Goal: Task Accomplishment & Management: Use online tool/utility

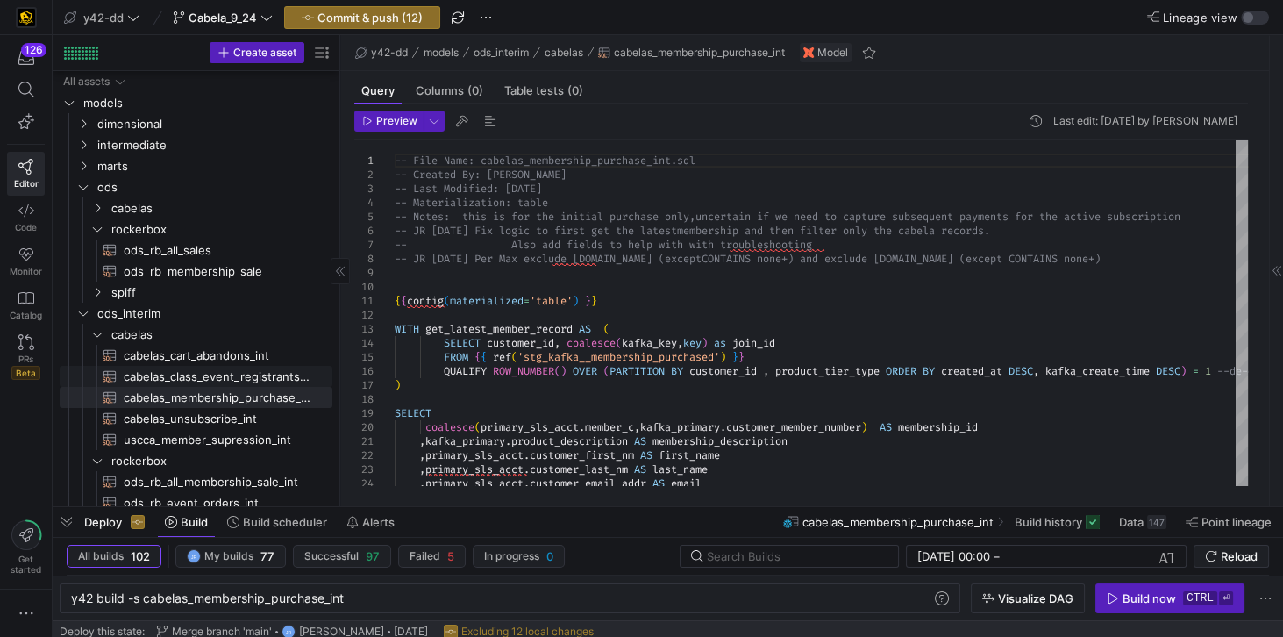
scroll to position [12, 453]
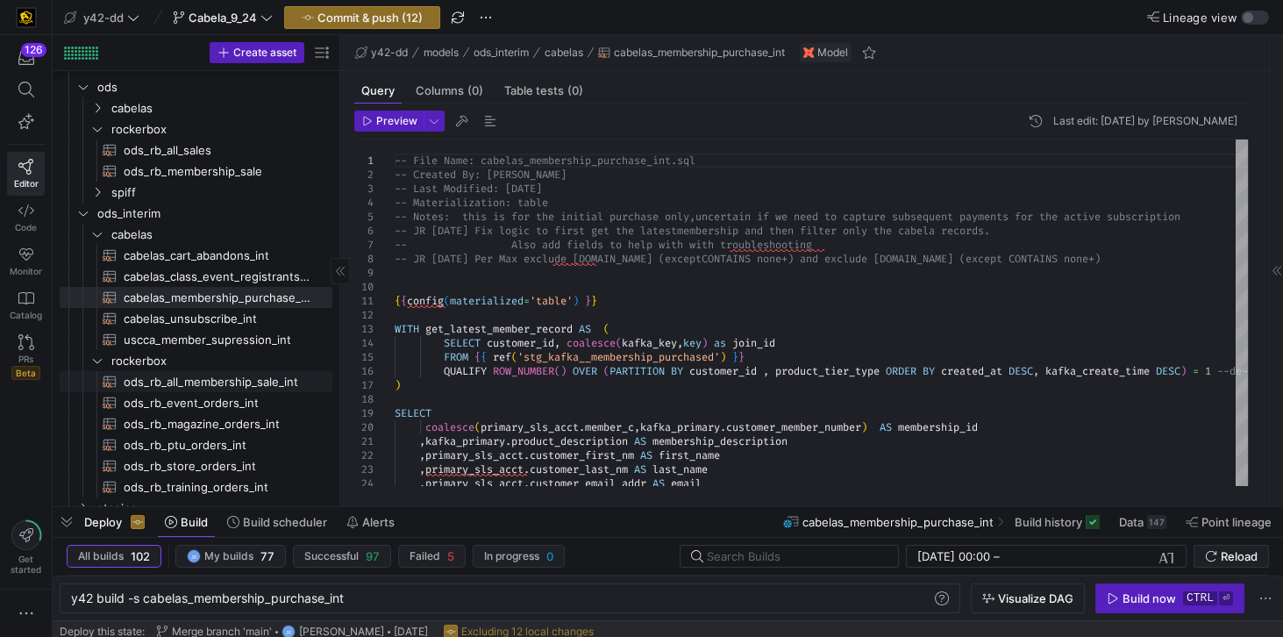
click at [218, 383] on span "ods_rb_all_membership_sale_int​​​​​​​​​​" at bounding box center [218, 382] width 189 height 20
type textarea "-- File Name: ods_rb_all_membership_sale_int.sql -- Created By: [PERSON_NAME] -…"
type textarea "y42 build -s ods_rb_all_membership_sale_int"
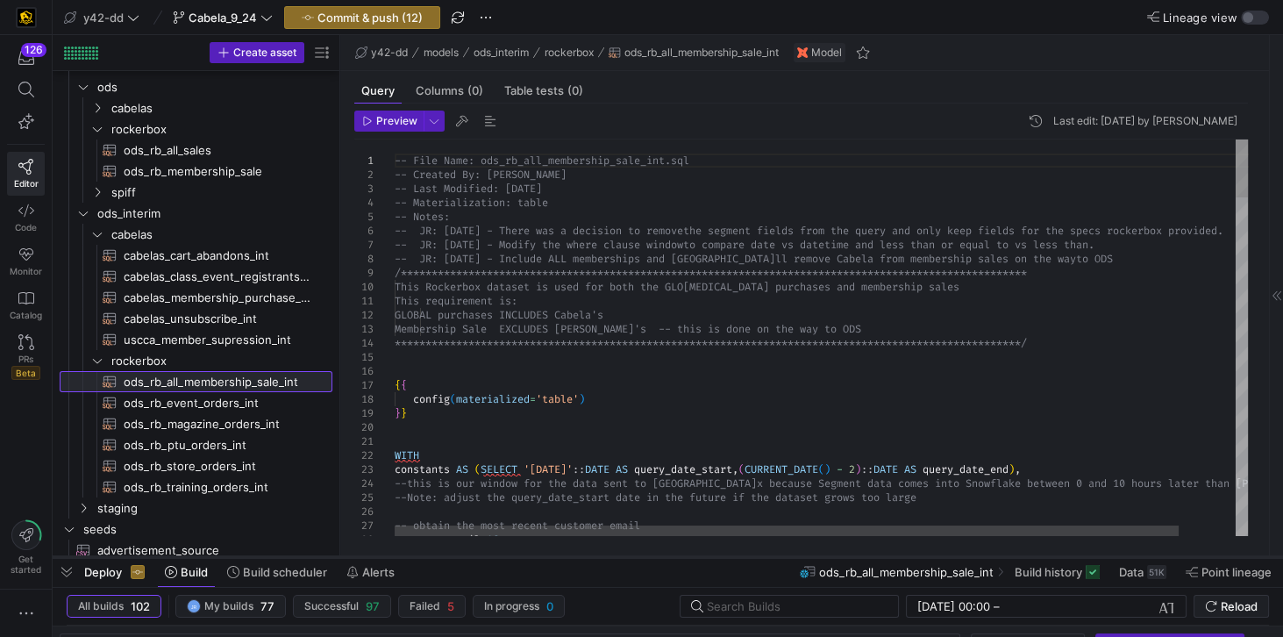
drag, startPoint x: 578, startPoint y: 506, endPoint x: 561, endPoint y: 556, distance: 52.7
click at [561, 556] on div at bounding box center [668, 556] width 1231 height 7
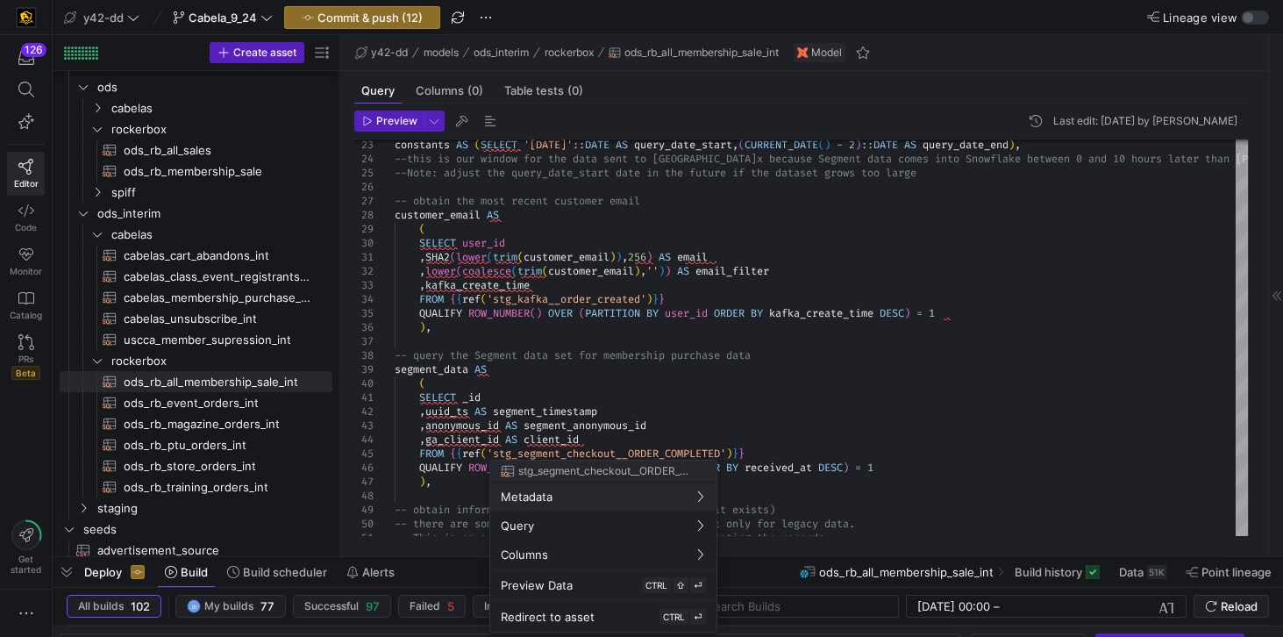
click at [226, 406] on div at bounding box center [641, 318] width 1283 height 637
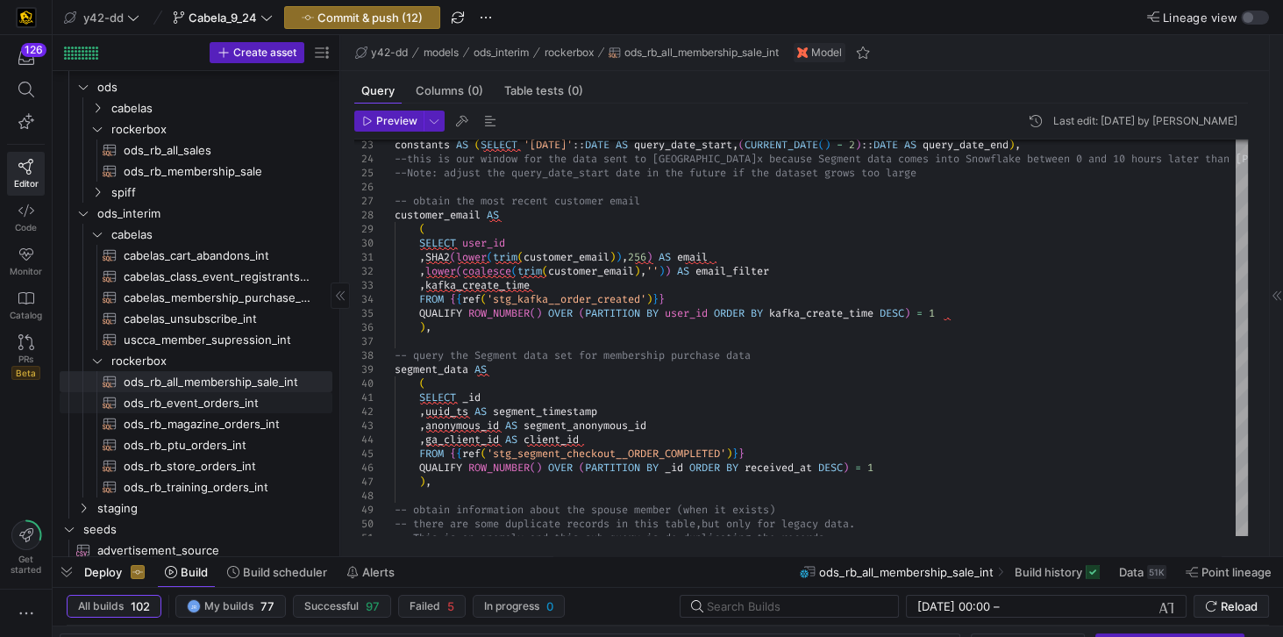
click at [226, 406] on span "ods_rb_event_orders_int​​​​​​​​​​" at bounding box center [218, 403] width 189 height 20
type textarea "-- File Name: ods_rb_event_orders_int.sql -- Created By: [PERSON_NAME] -- Last …"
type textarea "y42 build -s ods_rb_event_orders_int"
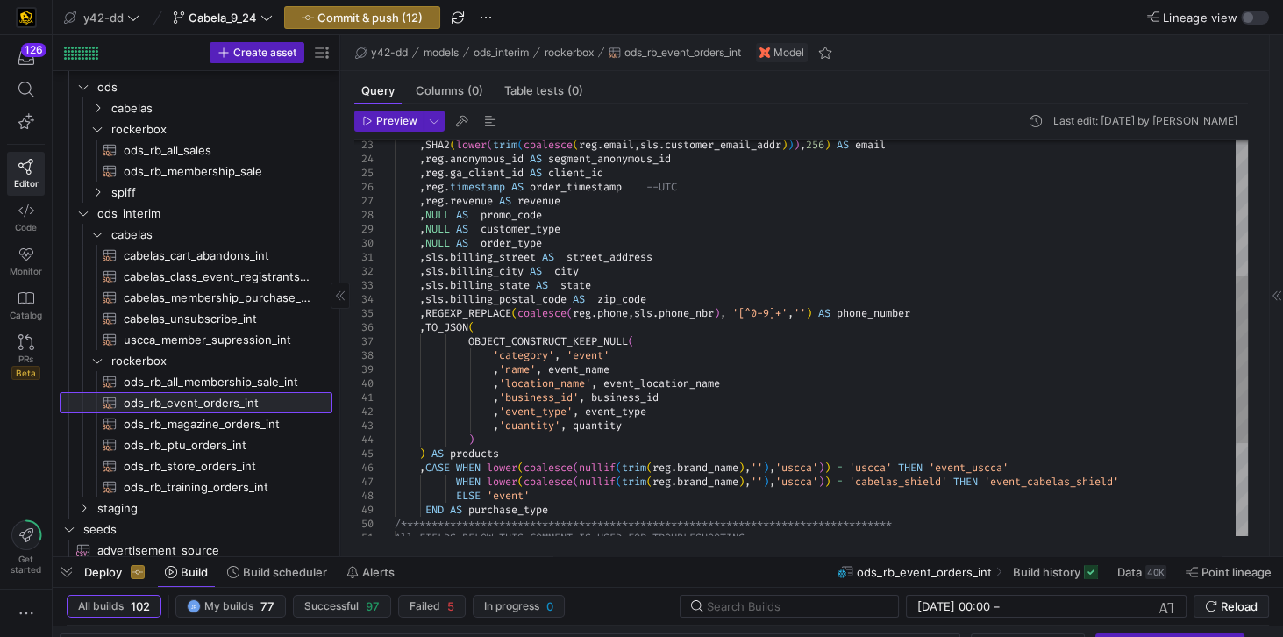
scroll to position [12, 258]
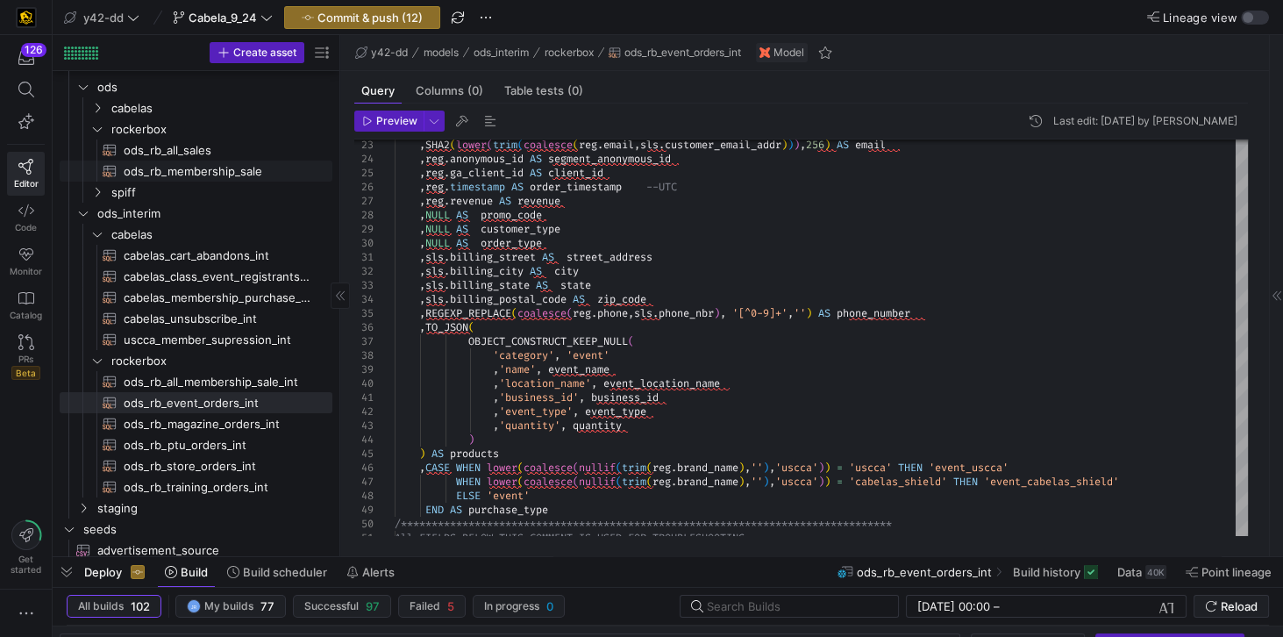
click at [200, 168] on span "ods_rb_membership_sale​​​​​​​​​​" at bounding box center [218, 171] width 189 height 20
type textarea "**********"
type textarea "y42 build -s ods_rb_membership_sale"
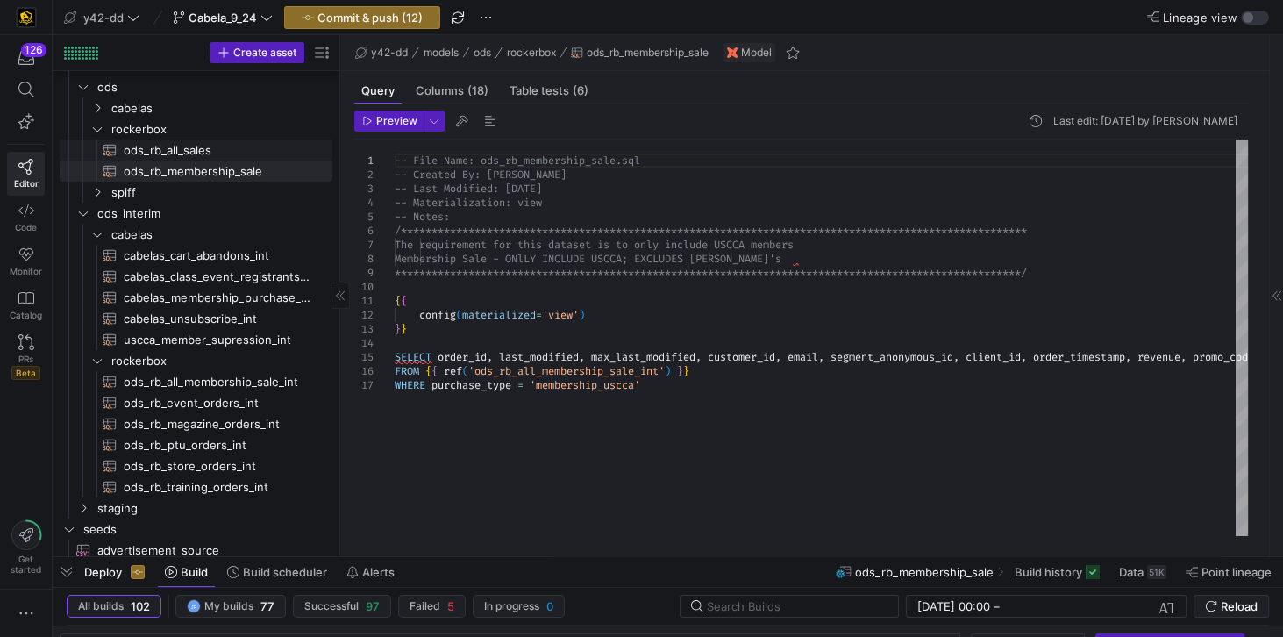
click at [187, 147] on span "ods_rb_all_sales​​​​​​​​​​" at bounding box center [218, 150] width 189 height 20
type textarea "**********"
type textarea "y42 build -s ods_rb_all_sales"
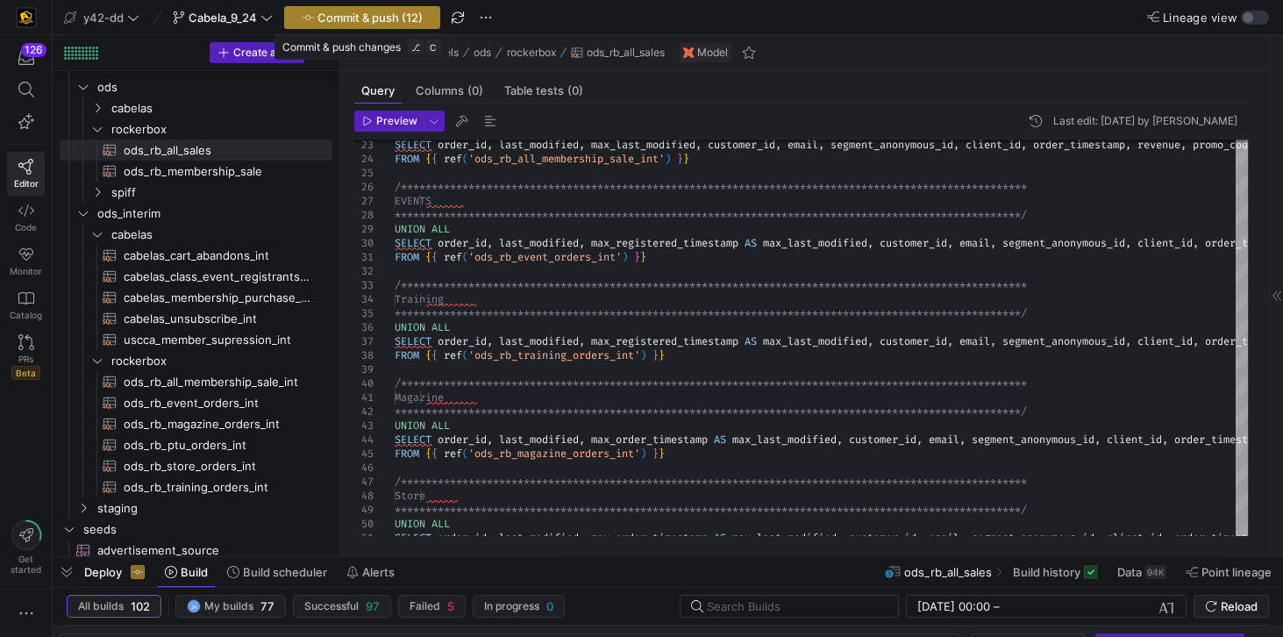
click at [353, 18] on span "Commit & push (12)" at bounding box center [370, 18] width 105 height 14
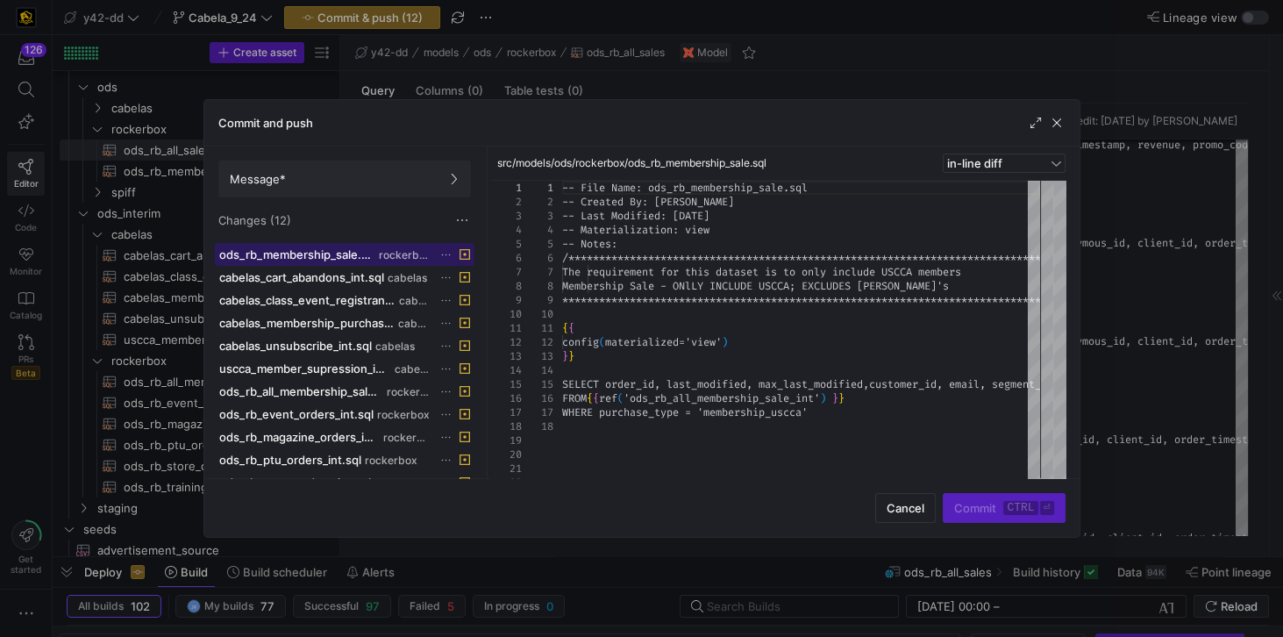
click at [320, 252] on span "ods_rb_membership_sale.sql" at bounding box center [297, 254] width 157 height 14
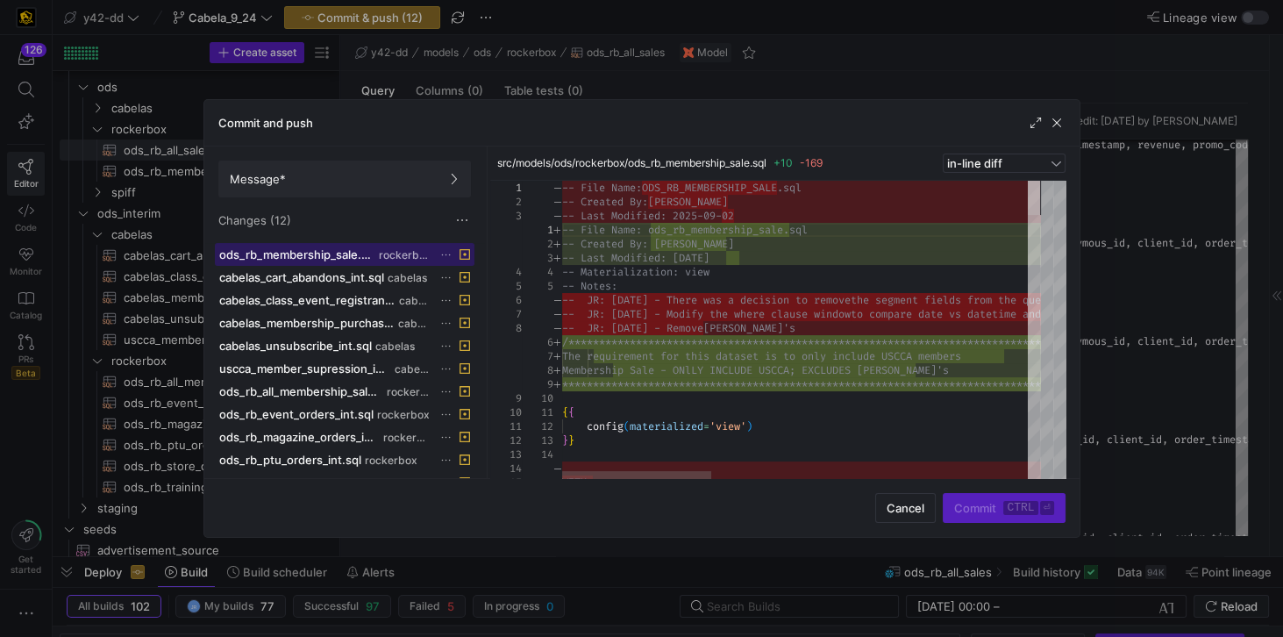
click at [1028, 181] on div at bounding box center [1034, 198] width 12 height 34
click at [917, 507] on span "Cancel" at bounding box center [906, 508] width 38 height 14
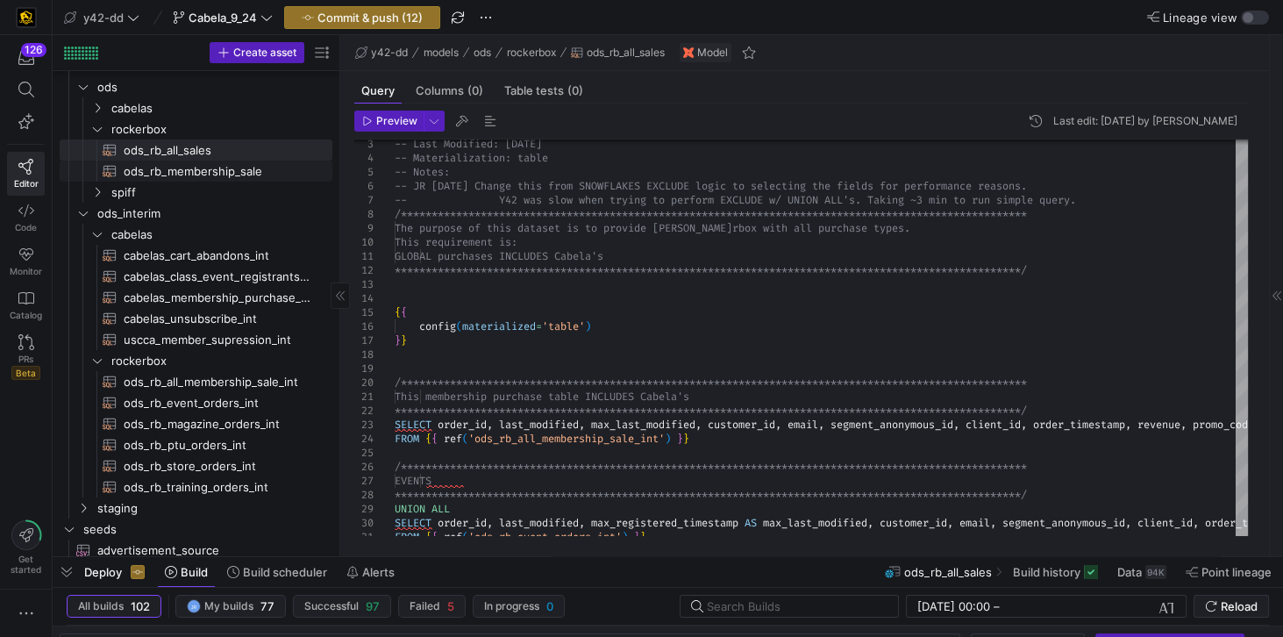
click at [218, 163] on span "ods_rb_membership_sale​​​​​​​​​​" at bounding box center [218, 171] width 189 height 20
type textarea "**********"
type textarea "y42 build -s ods_rb_membership_sale"
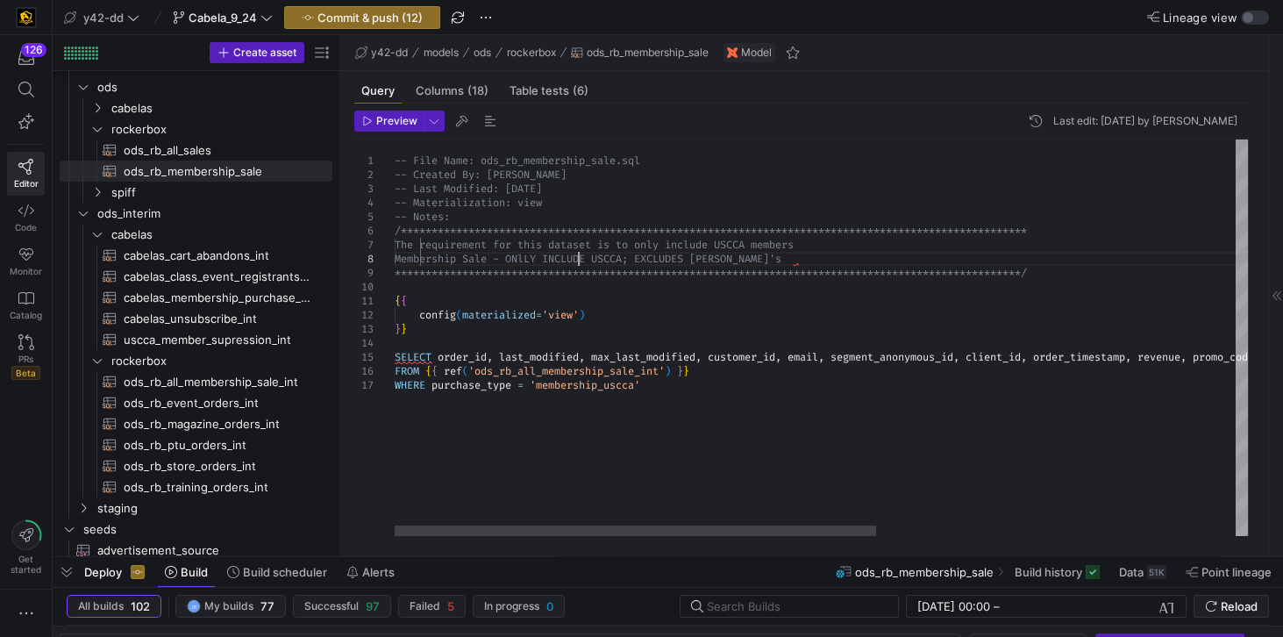
scroll to position [12, 0]
click at [576, 259] on div "**********" at bounding box center [1139, 337] width 1489 height 396
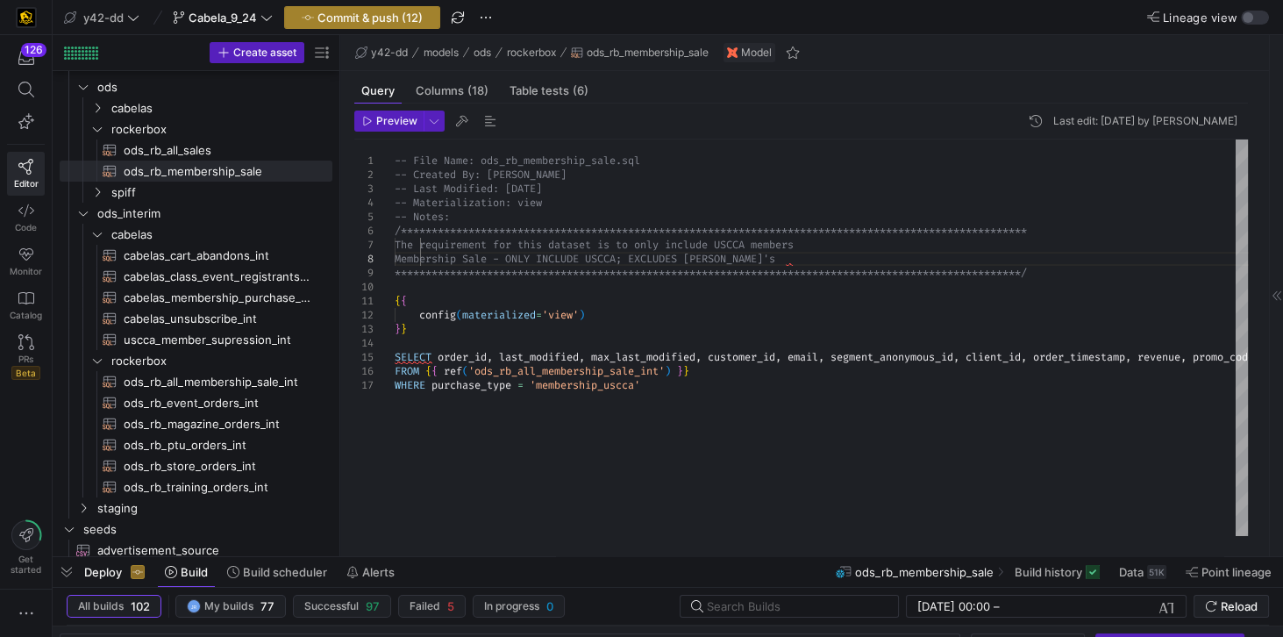
click at [367, 20] on span "Commit & push (12)" at bounding box center [370, 18] width 105 height 14
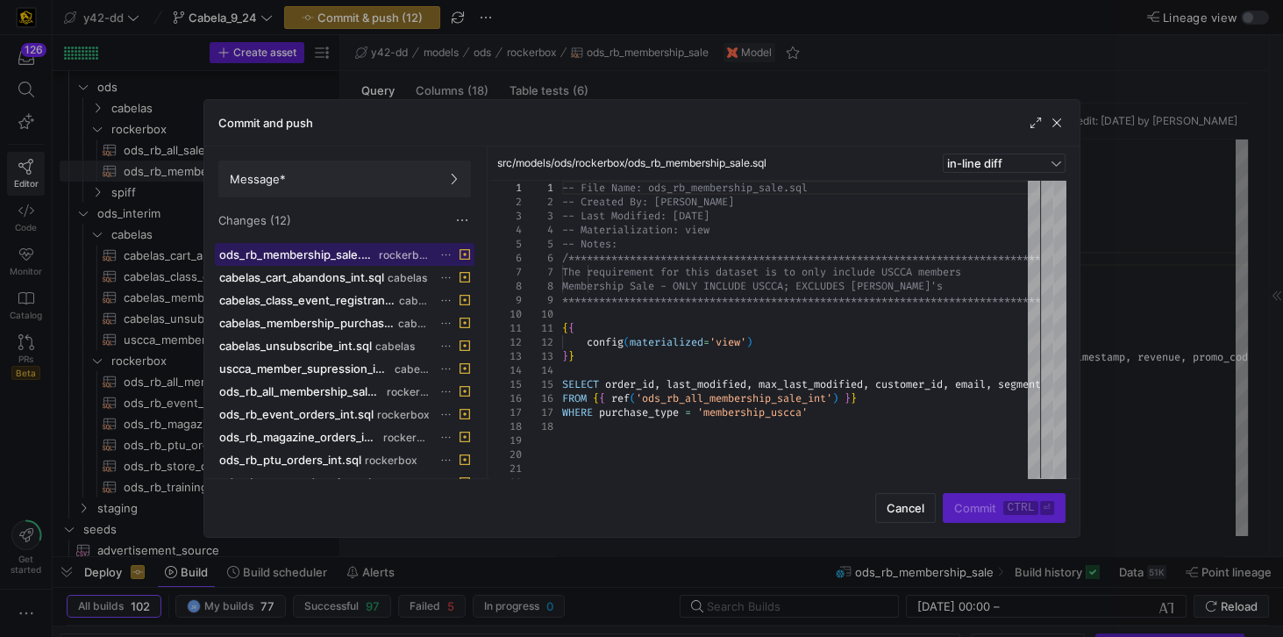
click at [342, 253] on span "ods_rb_membership_sale.sql" at bounding box center [297, 254] width 157 height 14
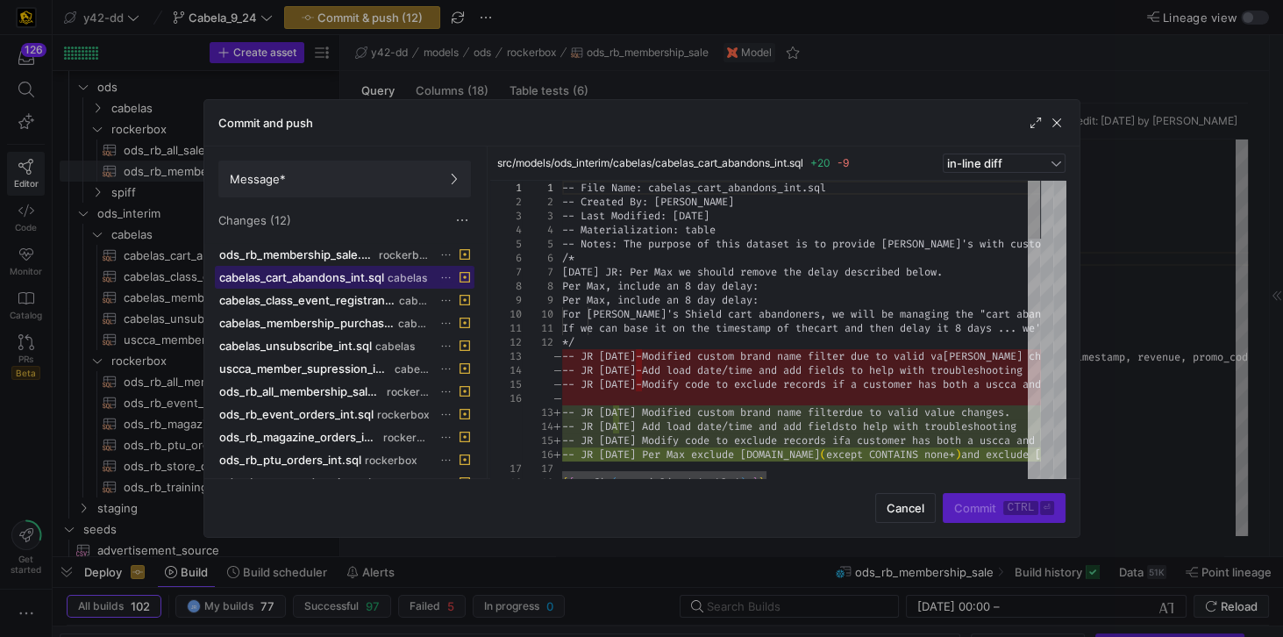
click at [326, 274] on span "cabelas_cart_abandons_int.sql" at bounding box center [301, 277] width 165 height 14
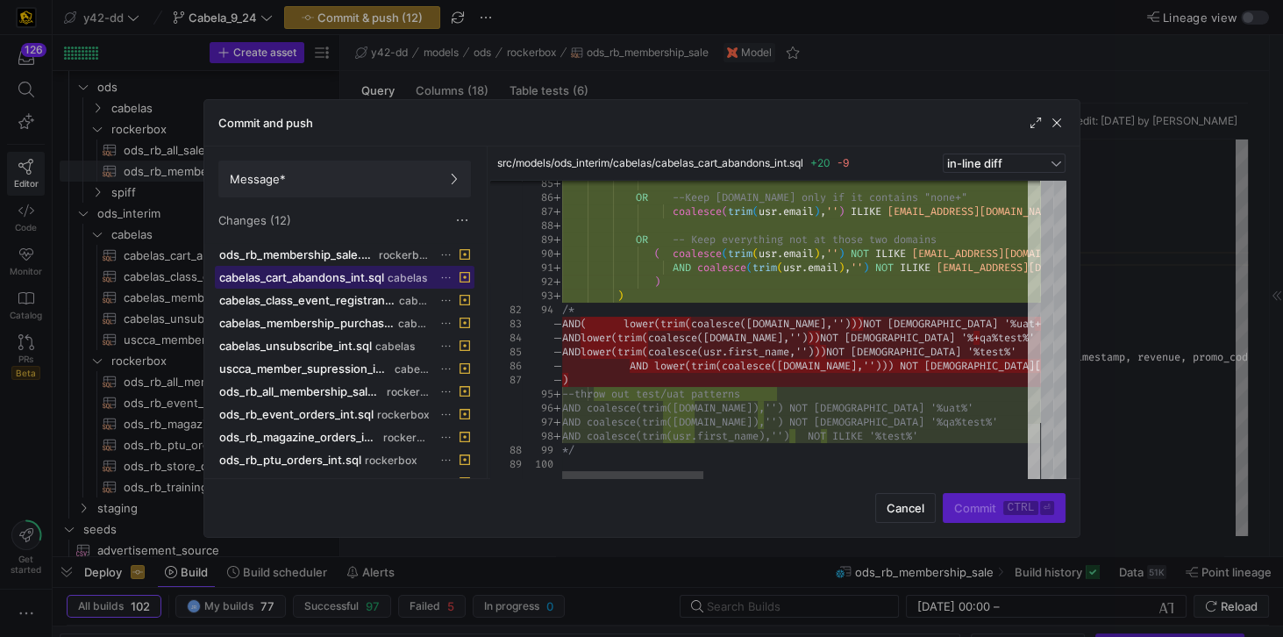
click at [1028, 474] on div at bounding box center [1034, 453] width 12 height 58
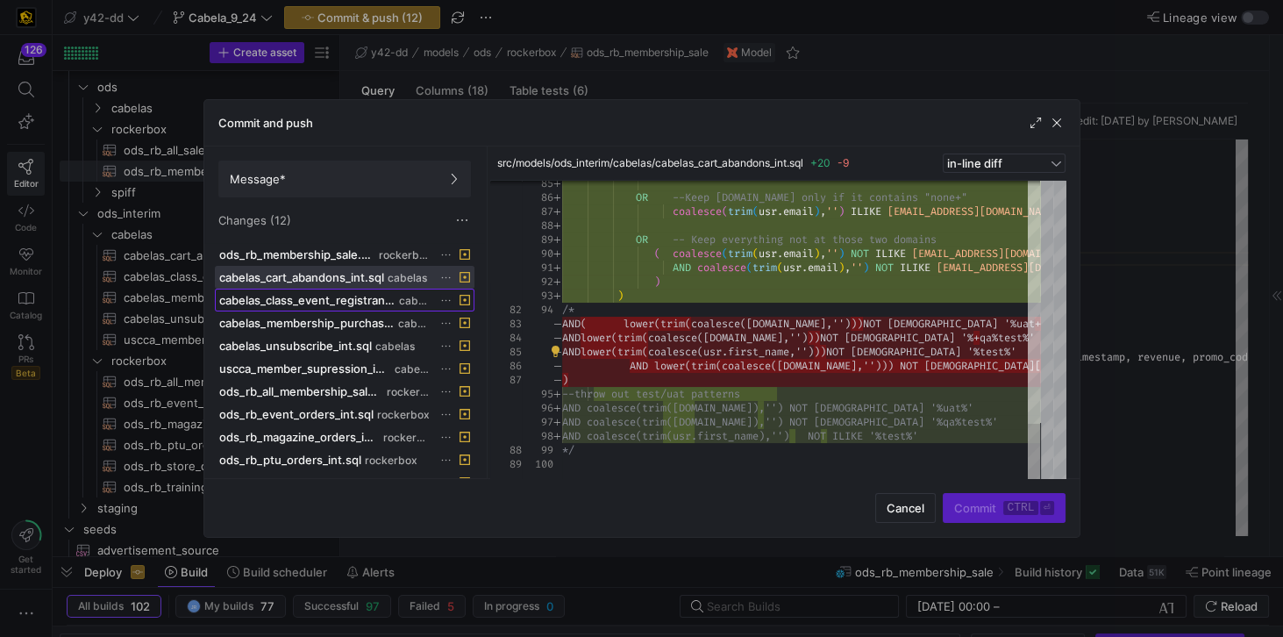
click at [313, 295] on span "cabelas_class_event_registrants_int.sql" at bounding box center [307, 300] width 176 height 14
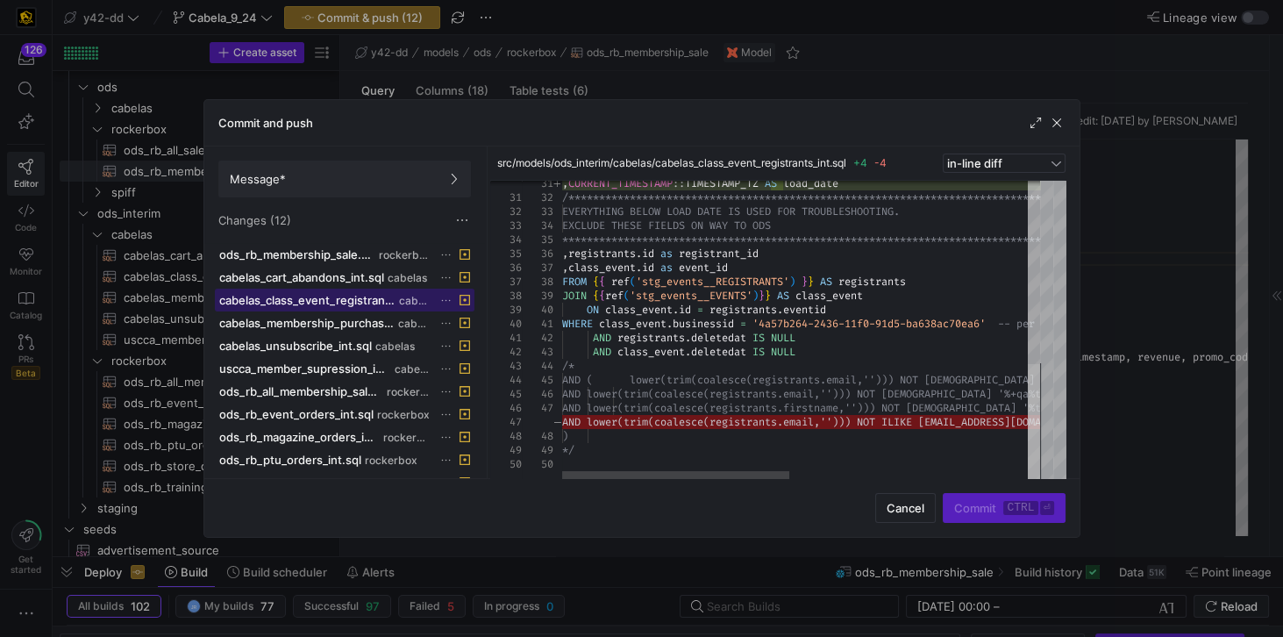
click at [1037, 482] on div at bounding box center [1034, 423] width 12 height 118
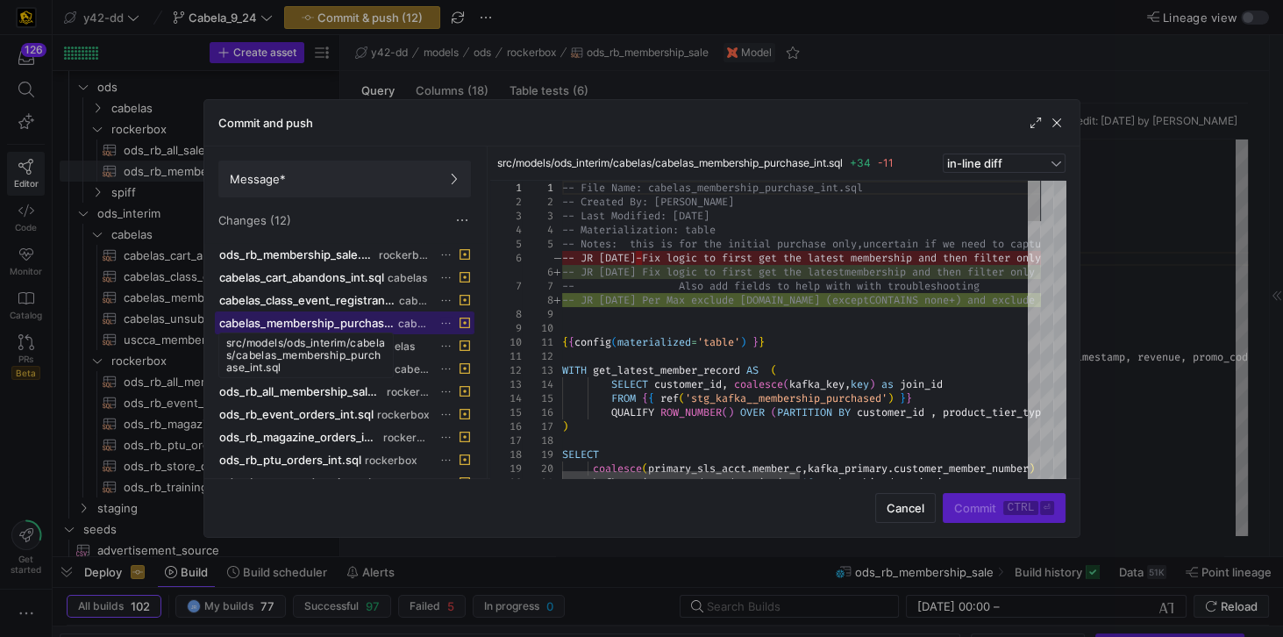
click at [344, 323] on span "cabelas_membership_purchase_int.sql" at bounding box center [306, 323] width 175 height 14
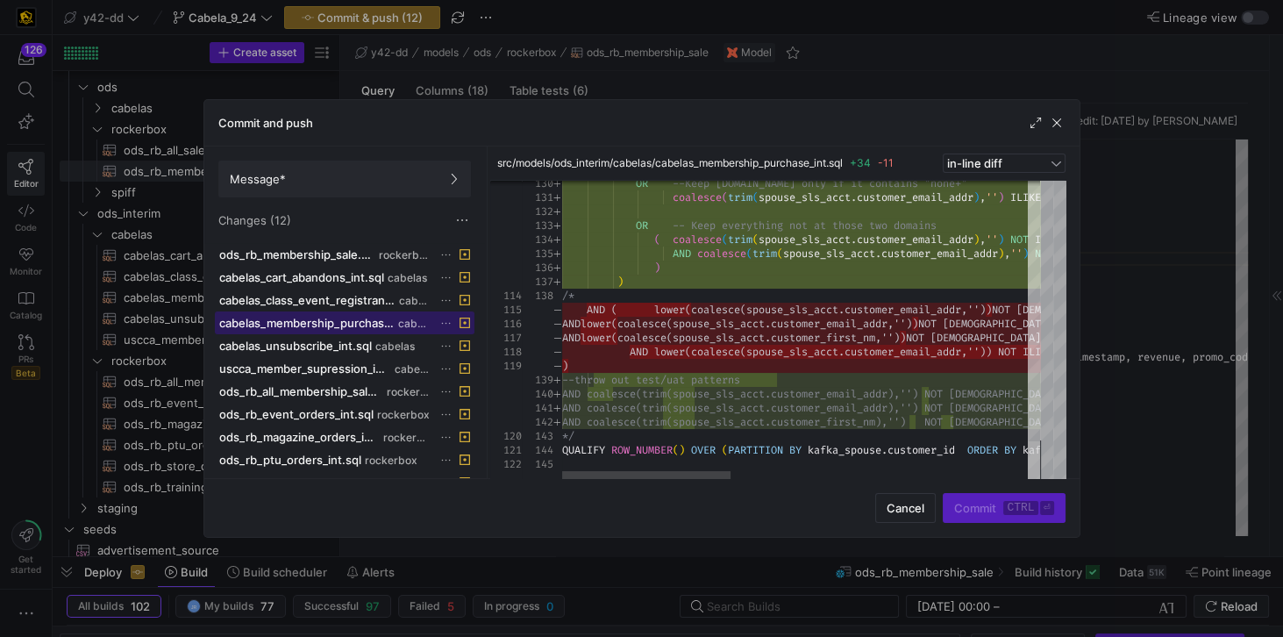
click at [1032, 482] on div at bounding box center [1034, 461] width 12 height 40
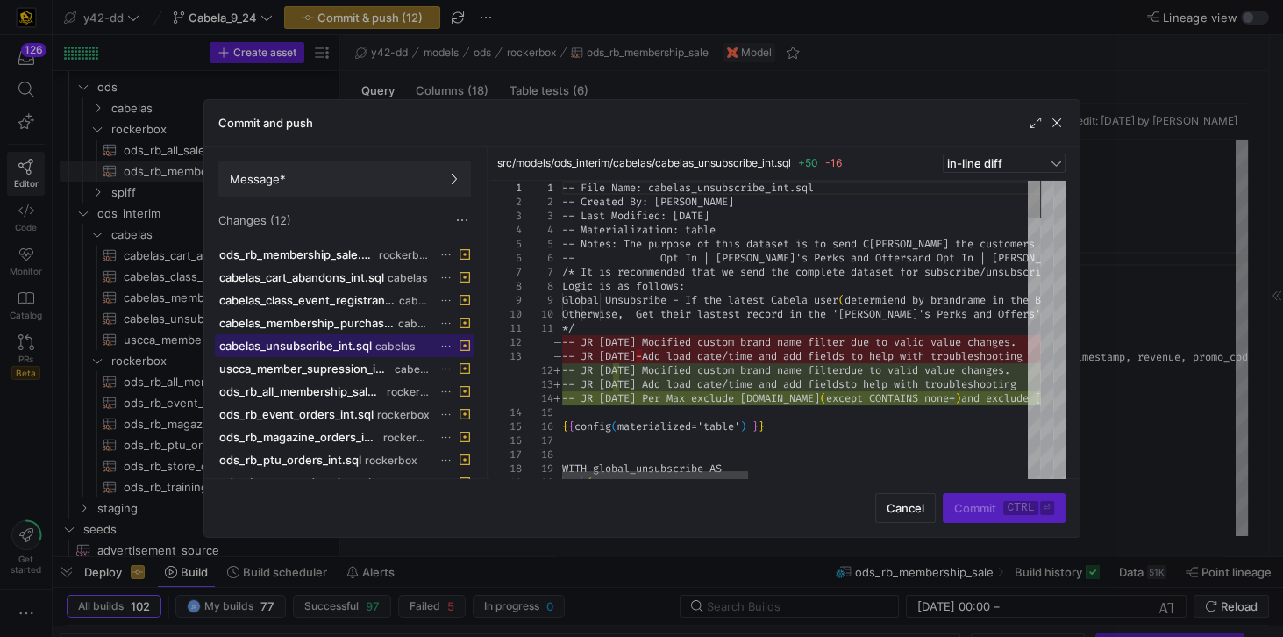
click at [320, 339] on span "cabelas_unsubscribe_int.sql" at bounding box center [295, 346] width 153 height 14
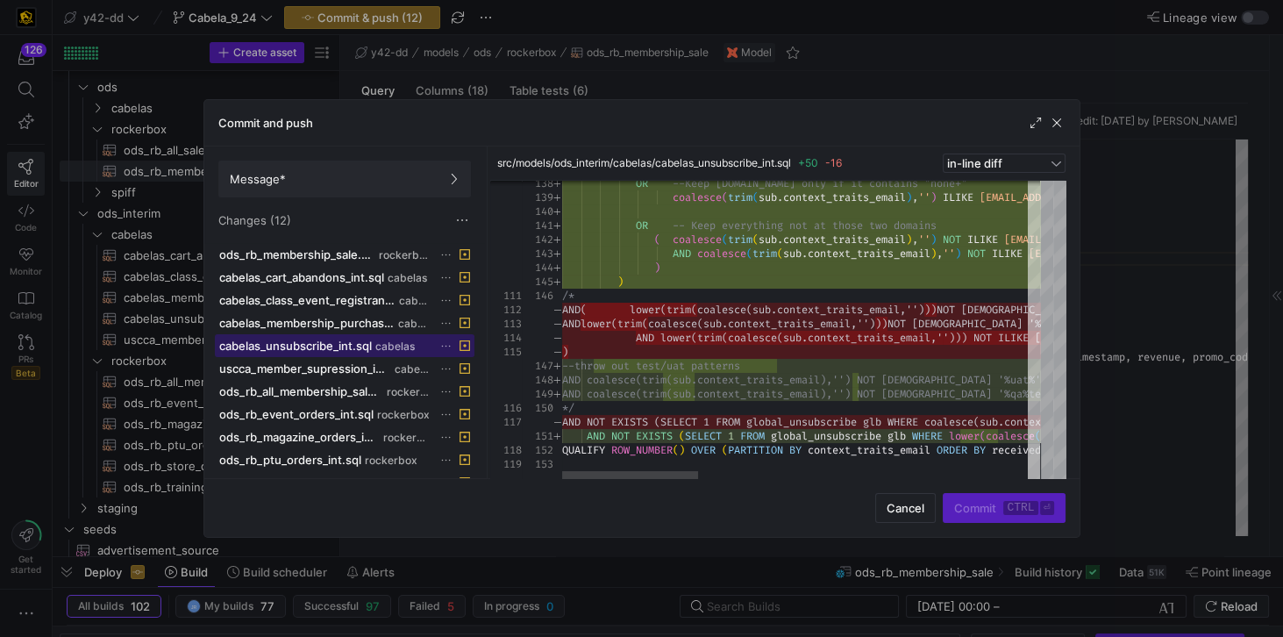
click at [1028, 482] on div at bounding box center [1034, 463] width 12 height 38
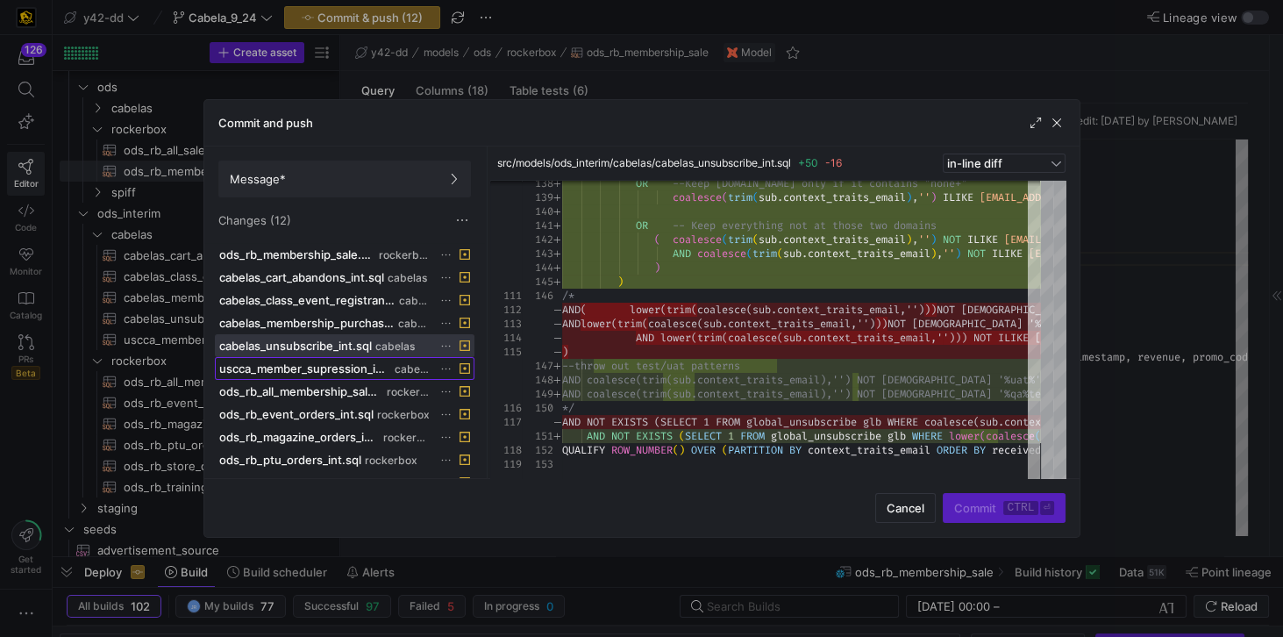
click at [284, 362] on span "uscca_member_supression_int.sql" at bounding box center [305, 368] width 172 height 14
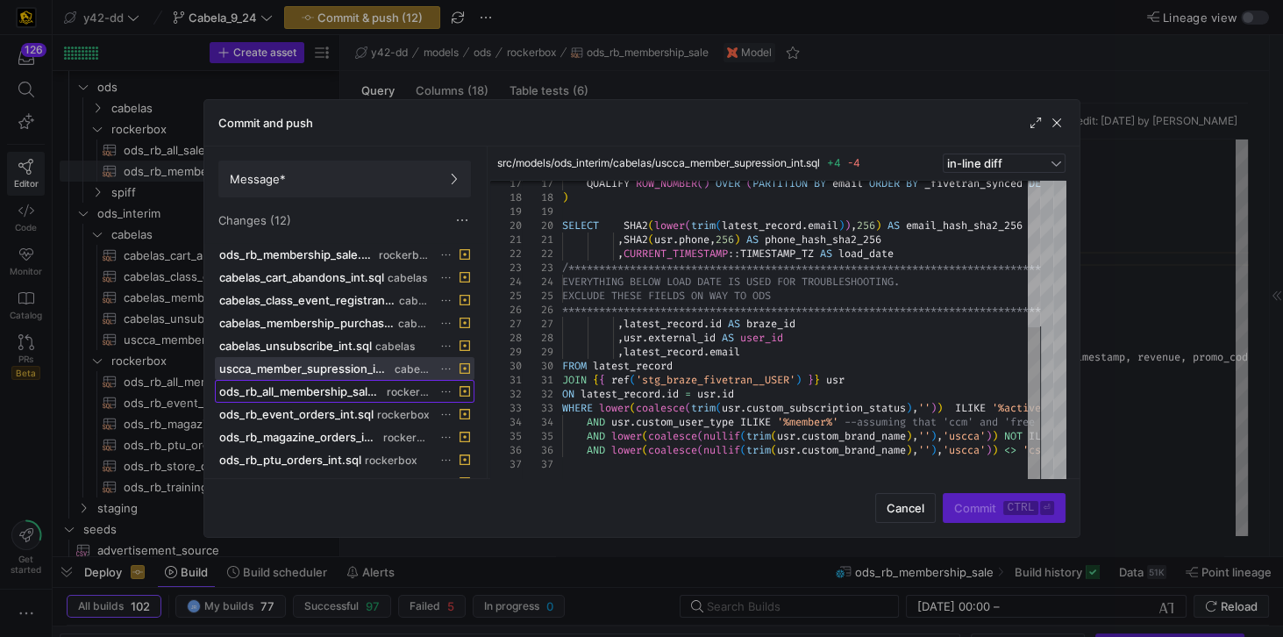
click at [295, 389] on span "ods_rb_all_membership_sale_int.sql" at bounding box center [301, 391] width 164 height 14
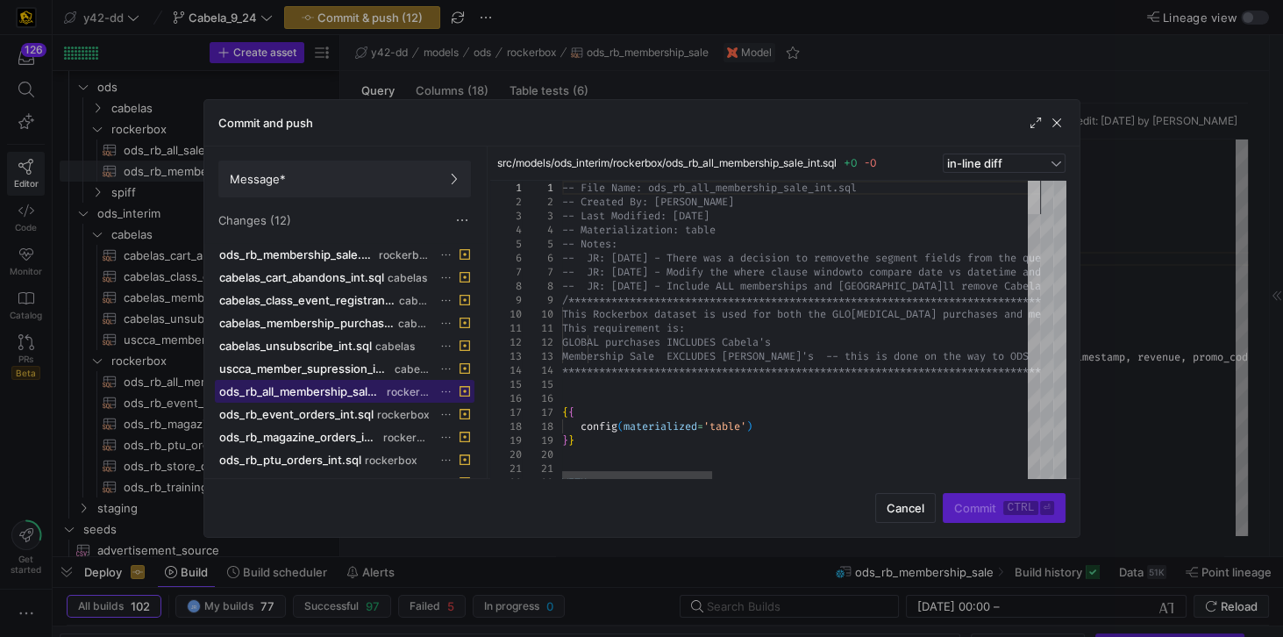
click at [1028, 189] on div at bounding box center [1034, 197] width 12 height 33
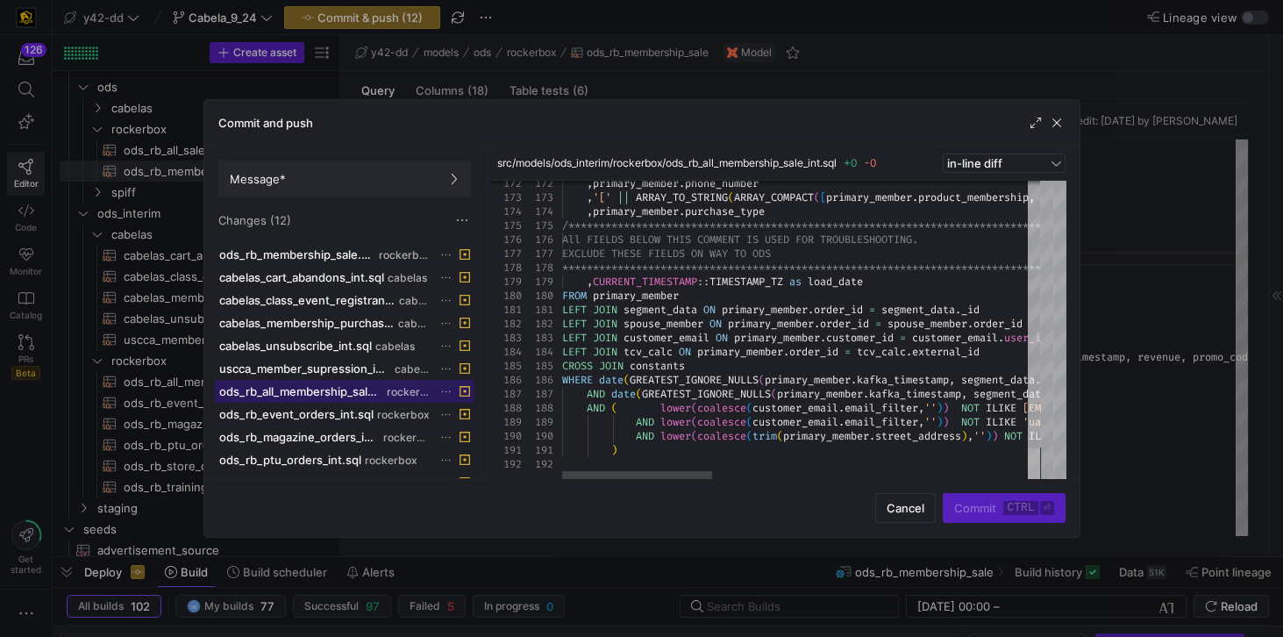
click at [1040, 478] on div at bounding box center [1034, 464] width 12 height 33
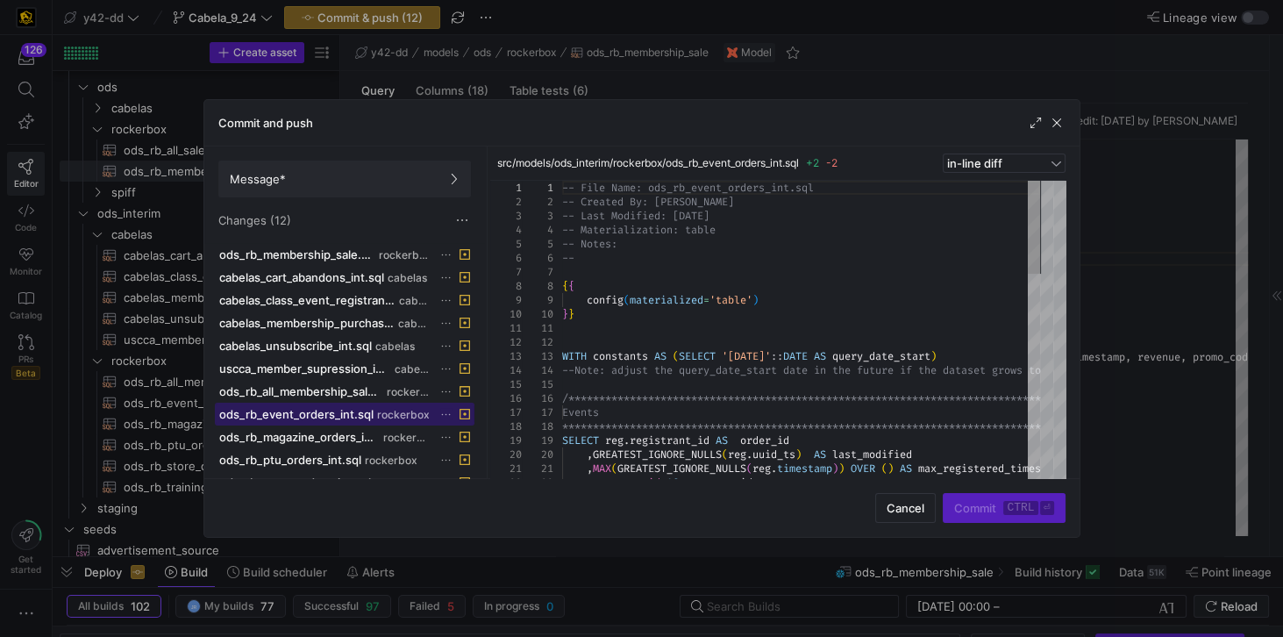
click at [310, 407] on span "ods_rb_event_orders_int.sql" at bounding box center [296, 414] width 154 height 14
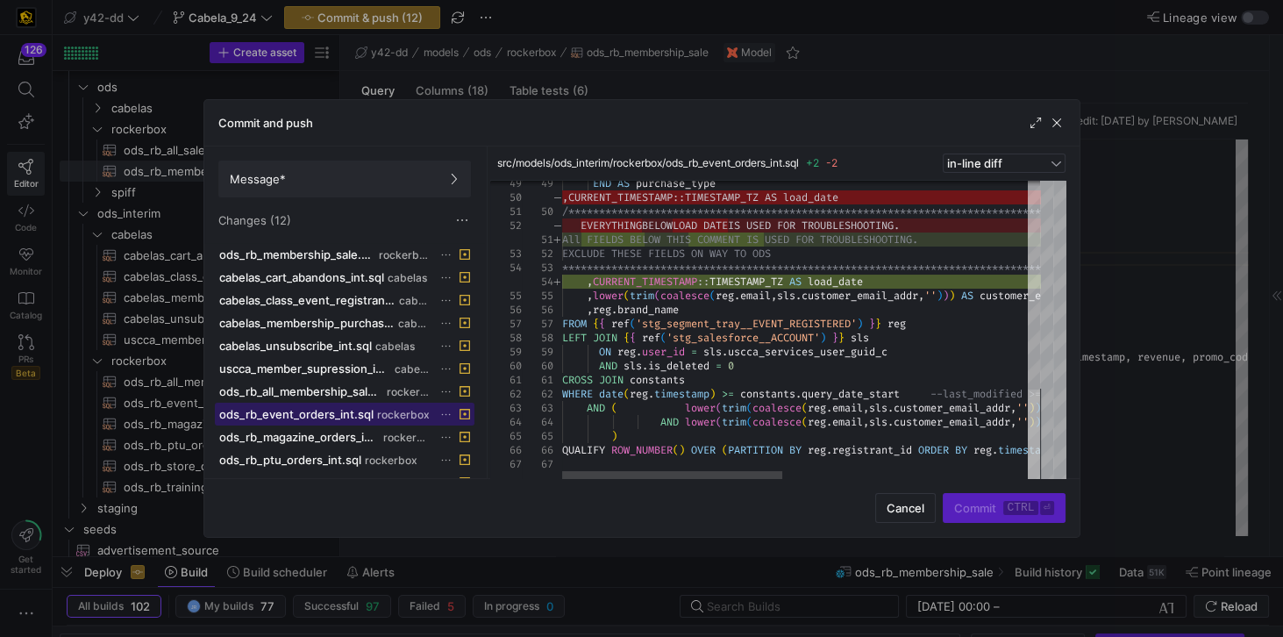
click at [1028, 436] on div at bounding box center [1034, 435] width 12 height 92
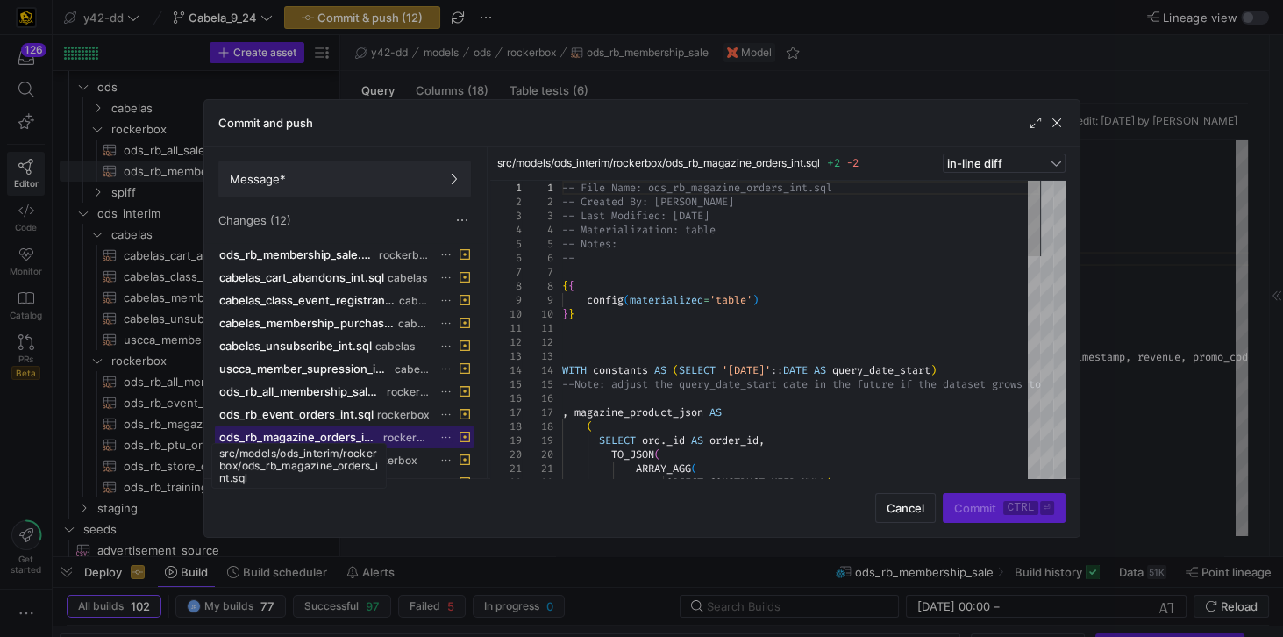
click at [312, 430] on span "ods_rb_magazine_orders_int.sql" at bounding box center [299, 437] width 161 height 14
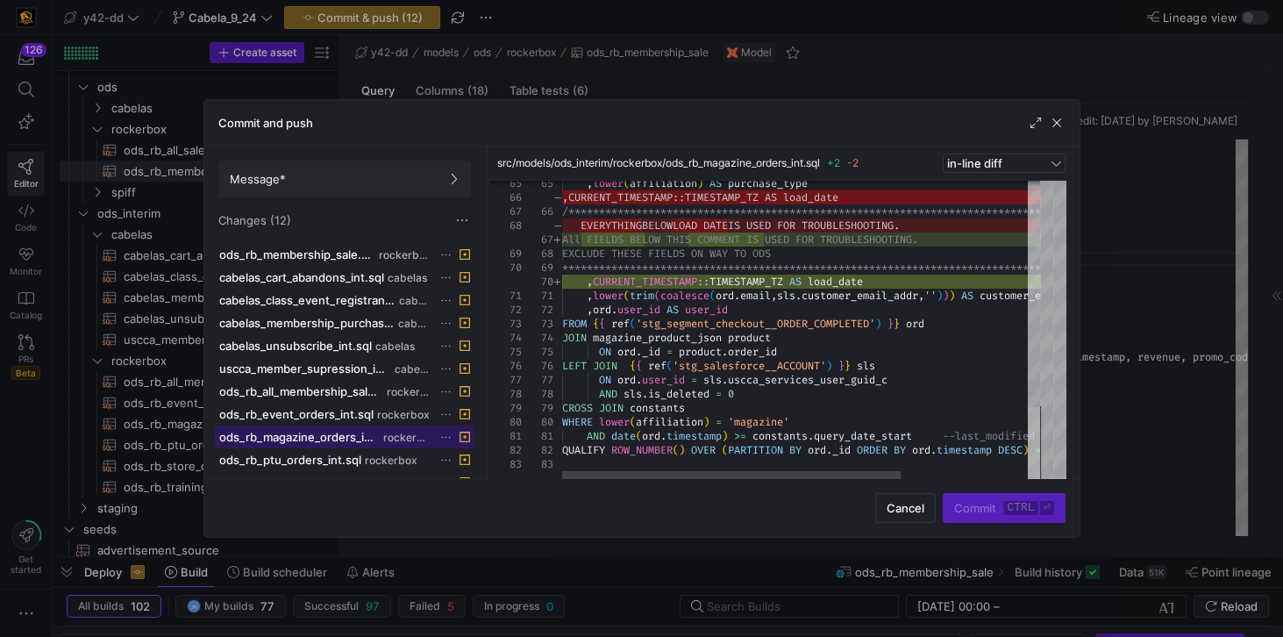
click at [1040, 474] on div at bounding box center [1034, 444] width 12 height 75
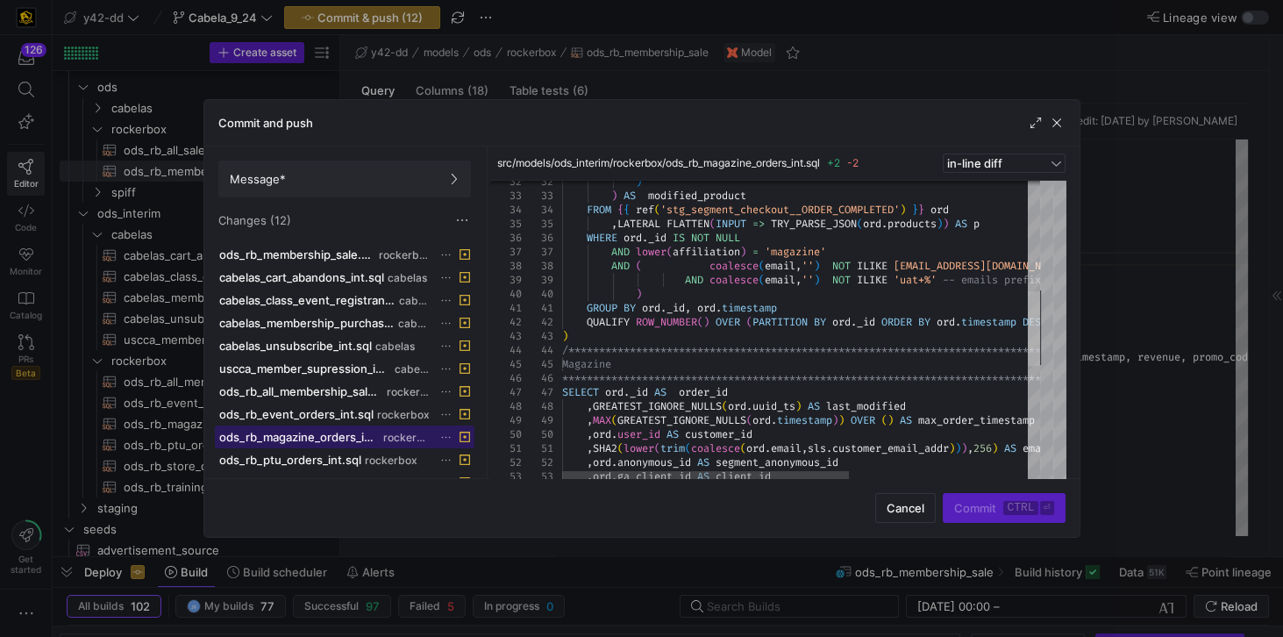
click at [1040, 351] on div at bounding box center [1034, 328] width 12 height 75
click at [913, 510] on span "Cancel" at bounding box center [906, 508] width 38 height 14
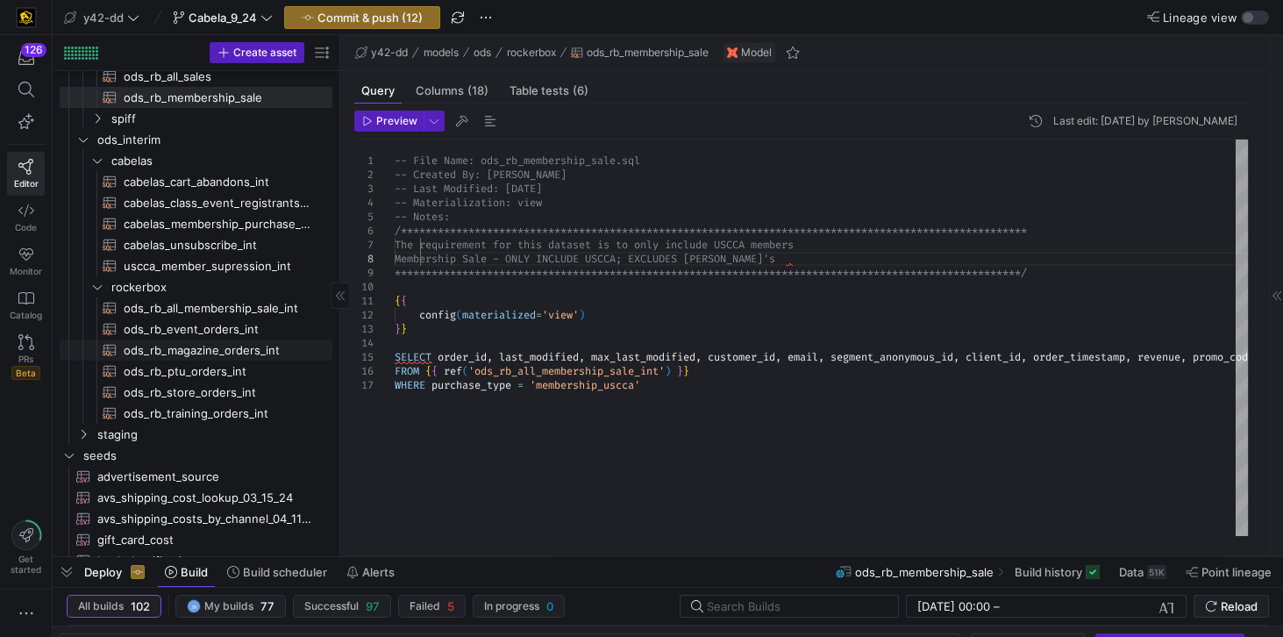
scroll to position [200, 0]
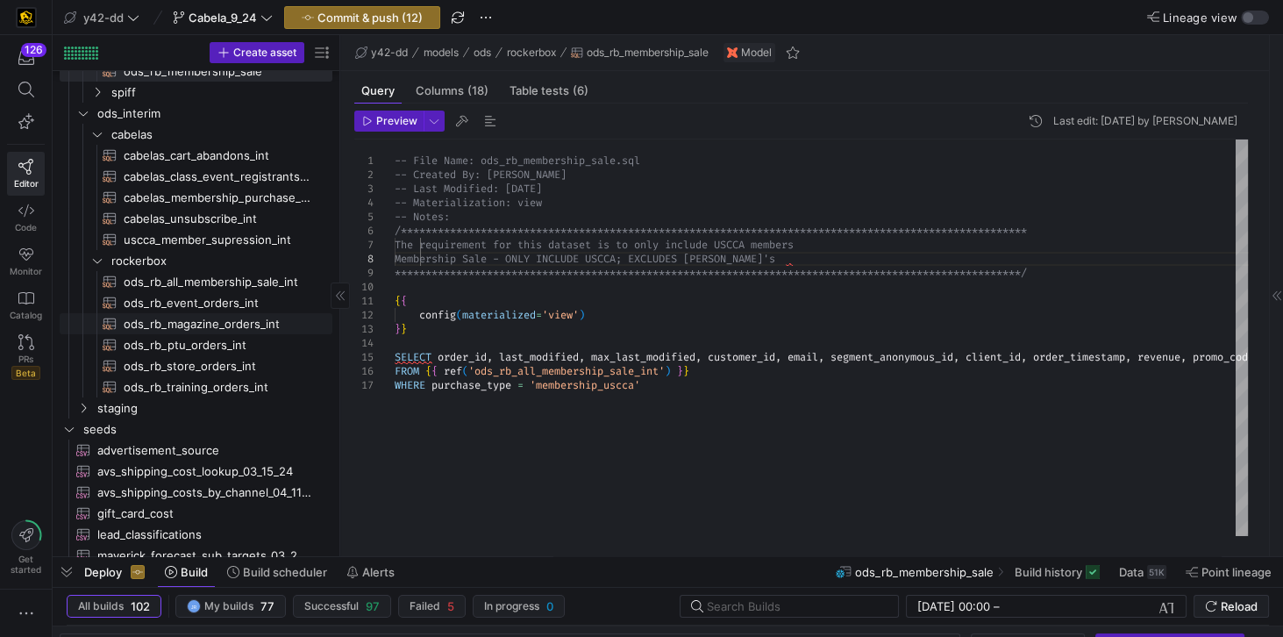
click at [197, 326] on span "ods_rb_magazine_orders_int​​​​​​​​​​" at bounding box center [218, 324] width 189 height 20
type textarea "-- File Name: ods_rb_magazine_orders_int.sql -- Created By: [PERSON_NAME] -- La…"
type textarea "y42 build -s ods_rb_magazine_orders_int"
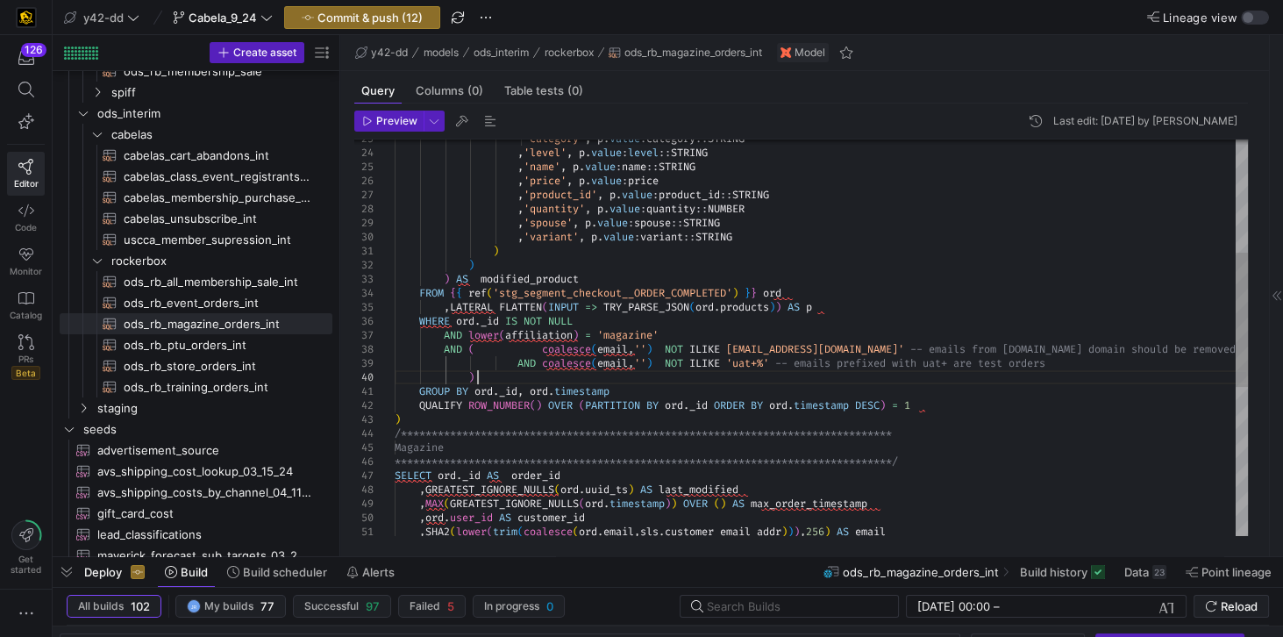
scroll to position [12, 0]
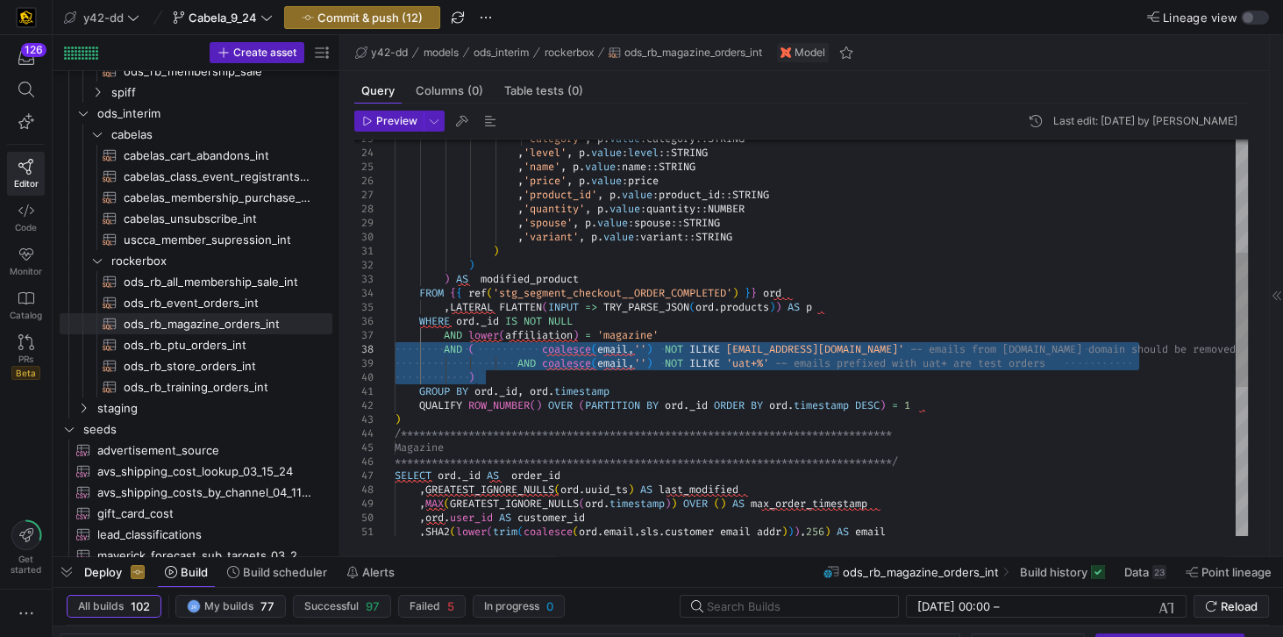
drag, startPoint x: 483, startPoint y: 377, endPoint x: 386, endPoint y: 348, distance: 101.6
click at [395, 348] on div "'category' , p . value : category :: STRING , 'level' , p . value : level :: ST…" at bounding box center [821, 391] width 853 height 1165
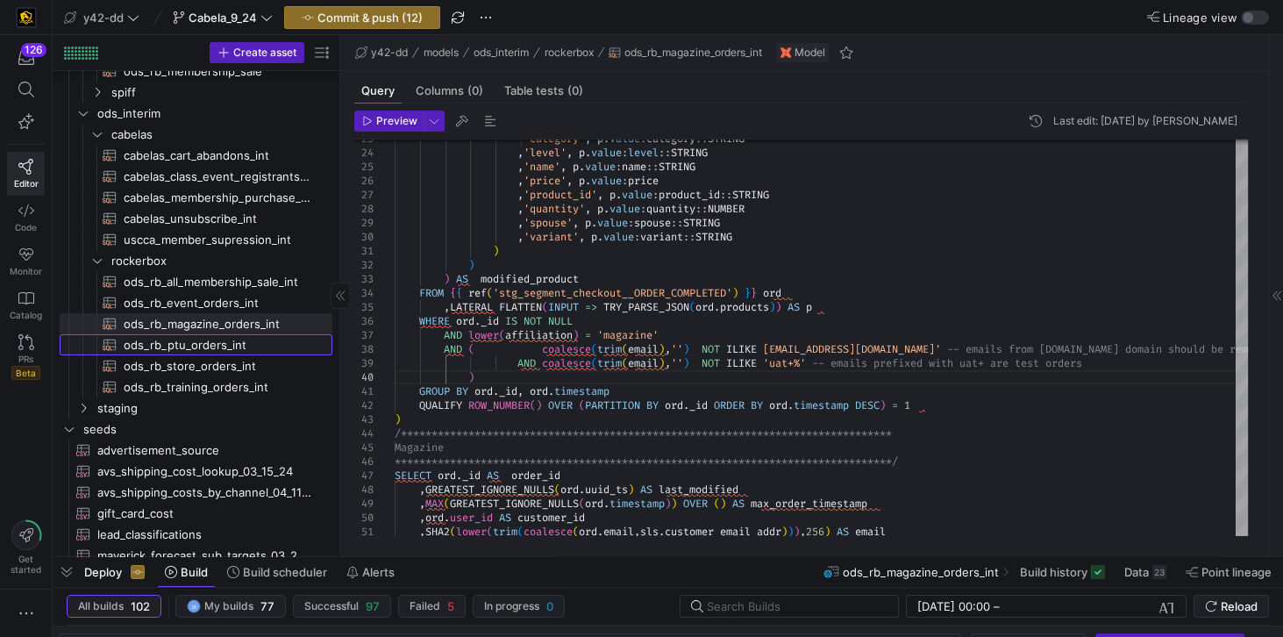
click at [189, 347] on span "ods_rb_ptu_orders_int​​​​​​​​​​" at bounding box center [218, 345] width 189 height 20
type textarea "-- File Name: ods_rb_ptu_orders_int.sql -- Created By: [PERSON_NAME] -- Last Mo…"
type textarea "y42 build -s ods_rb_ptu_orders_int"
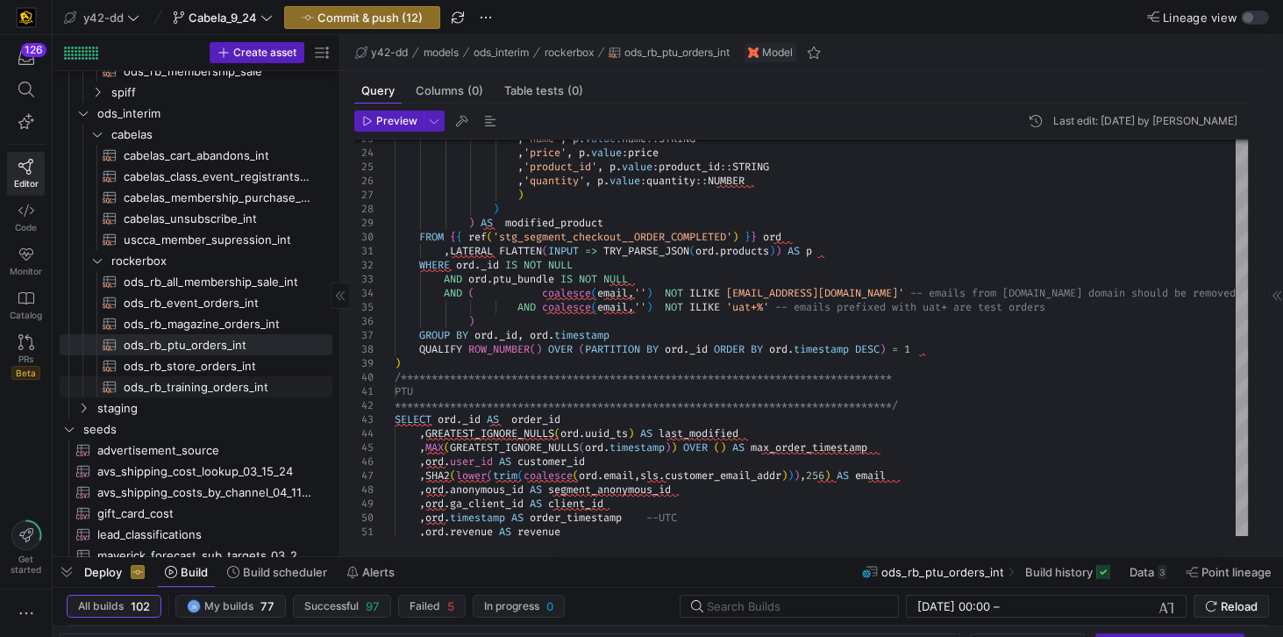
click at [205, 382] on span "ods_rb_training_orders_int​​​​​​​​​​" at bounding box center [218, 387] width 189 height 20
type textarea "-- File Name: ods_rb_training_orders_int.sql -- Created By: [PERSON_NAME] -- La…"
type textarea "y42 build -s ods_rb_training_orders_int"
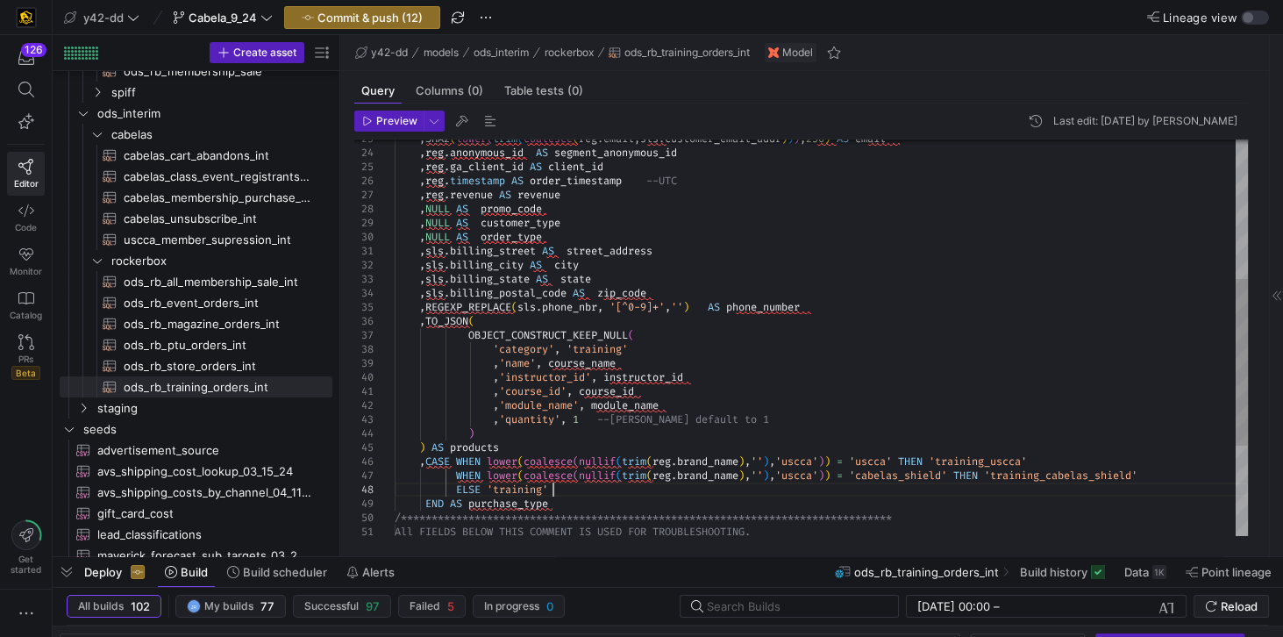
click at [564, 491] on div ", SHA2 ( lower ( trim ( coalesce ( reg . email , sls . customer_email_addr ) ) …" at bounding box center [821, 279] width 853 height 940
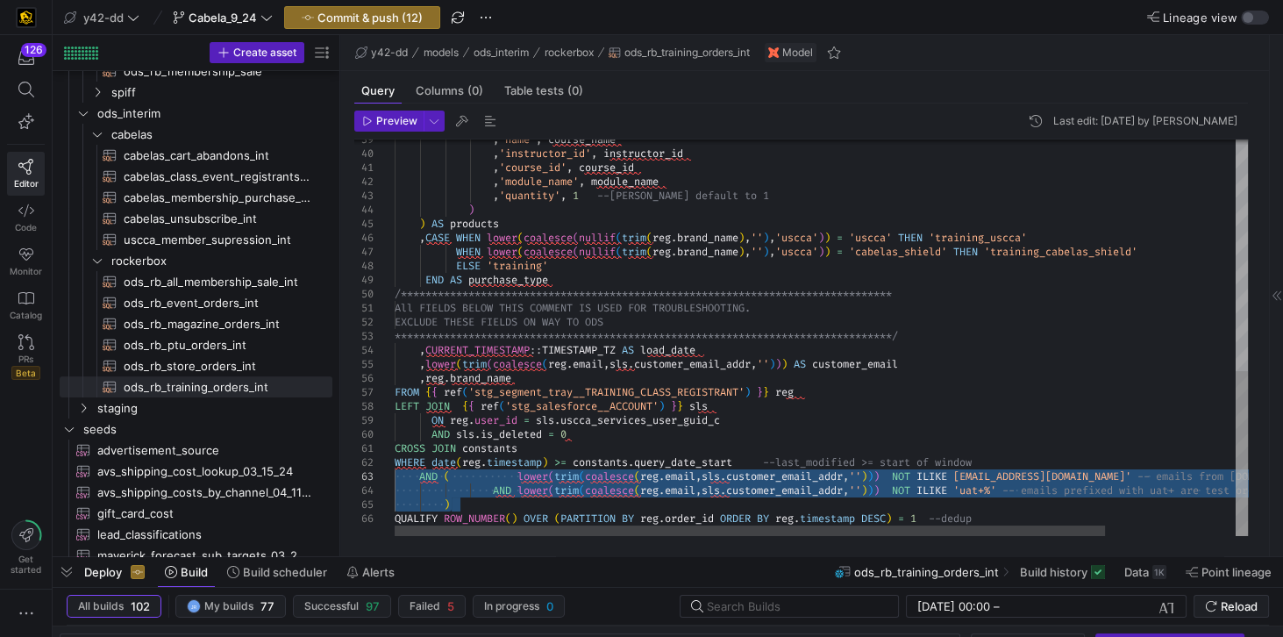
drag, startPoint x: 460, startPoint y: 504, endPoint x: 390, endPoint y: 469, distance: 78.5
click at [395, 469] on div "**********" at bounding box center [900, 60] width 1010 height 951
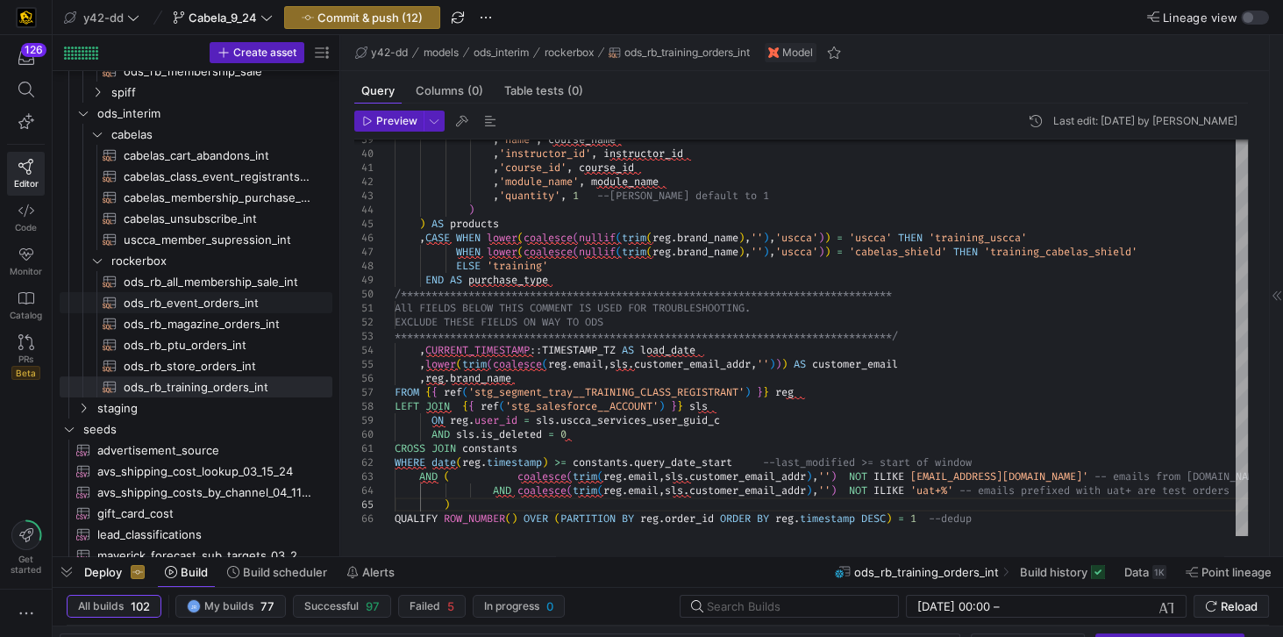
drag, startPoint x: 194, startPoint y: 303, endPoint x: 442, endPoint y: 367, distance: 256.3
click at [194, 303] on span "ods_rb_event_orders_int​​​​​​​​​​" at bounding box center [218, 303] width 189 height 20
type textarea "-- File Name: ods_rb_event_orders_int.sql -- Created By: [PERSON_NAME] -- Last …"
type textarea "y42 build -s ods_rb_event_orders_int"
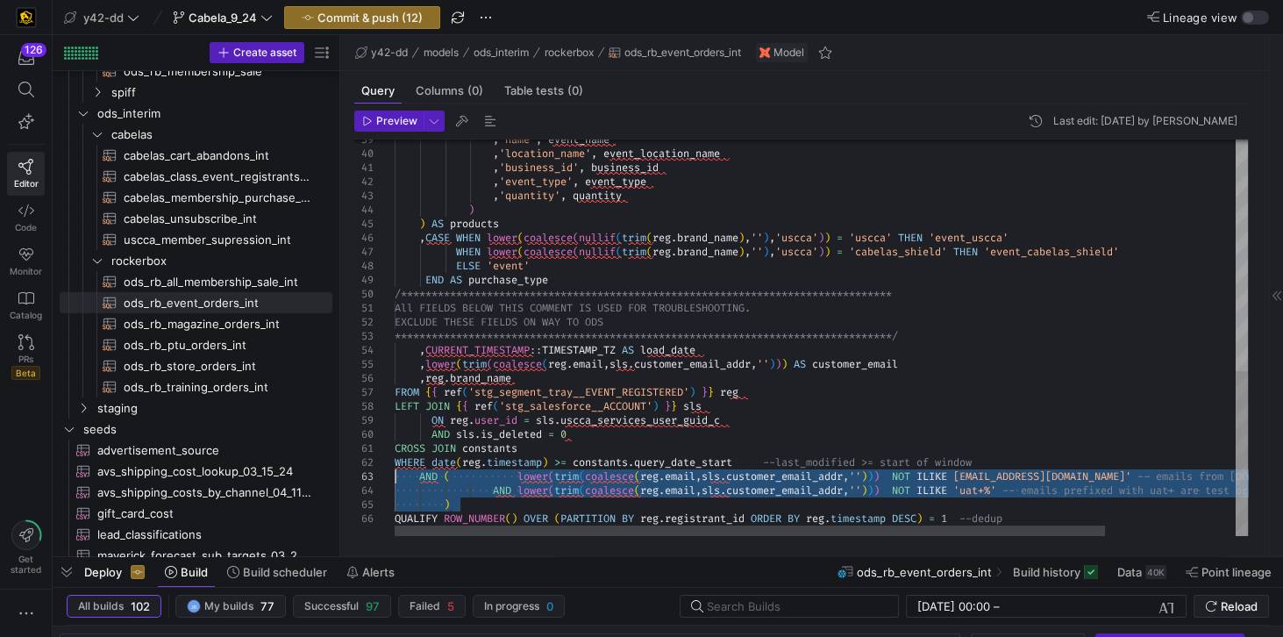
drag, startPoint x: 460, startPoint y: 507, endPoint x: 389, endPoint y: 474, distance: 79.3
click at [395, 474] on div "**********" at bounding box center [900, 60] width 1010 height 951
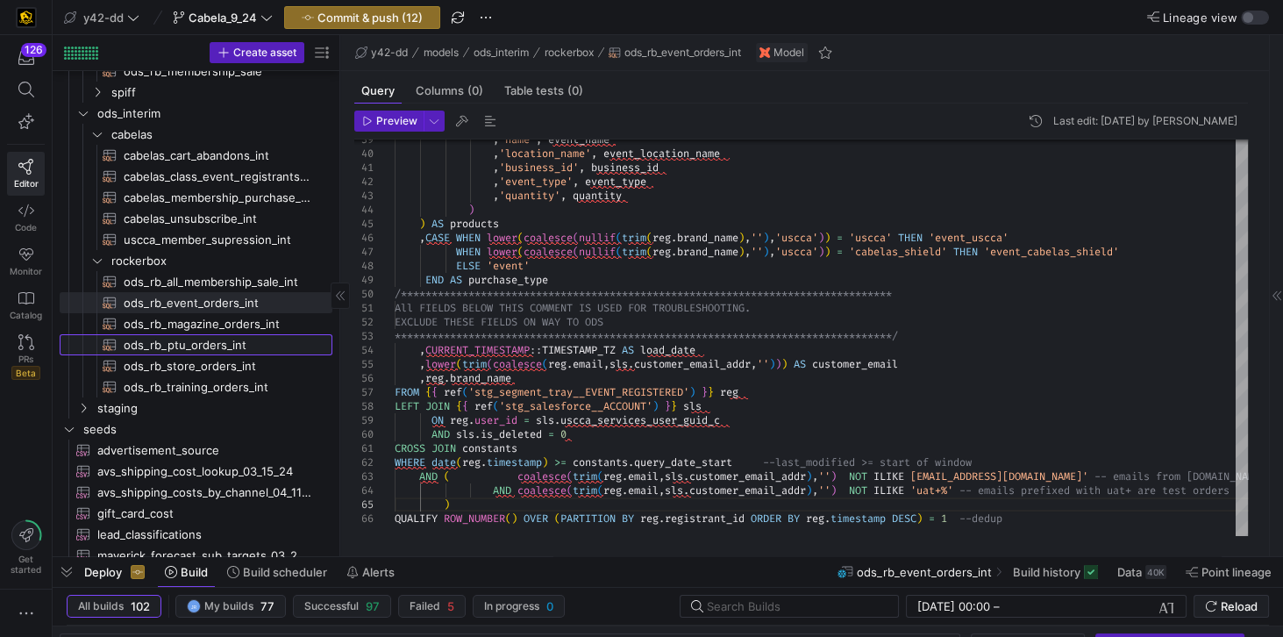
click at [191, 339] on span "ods_rb_ptu_orders_int​​​​​​​​​​" at bounding box center [218, 345] width 189 height 20
type textarea "-- File Name: ods_rb_ptu_orders_int.sql -- Created By: [PERSON_NAME] -- Last Mo…"
type textarea "y42 build -s ods_rb_ptu_orders_int"
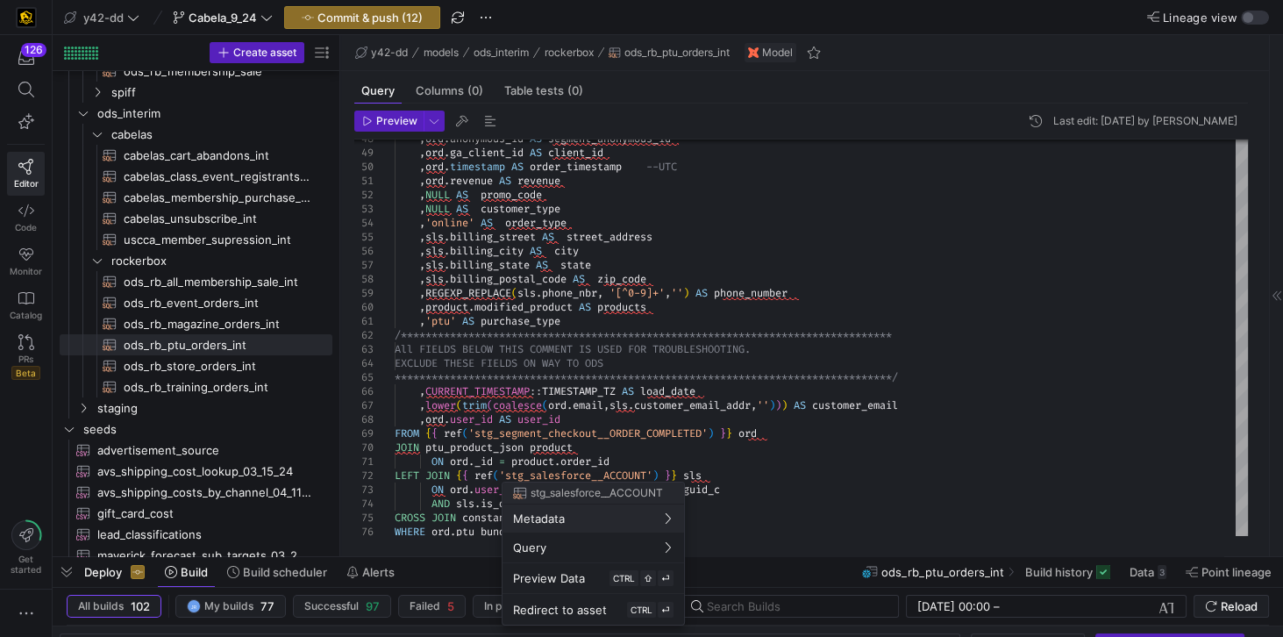
click at [966, 339] on div at bounding box center [641, 318] width 1283 height 637
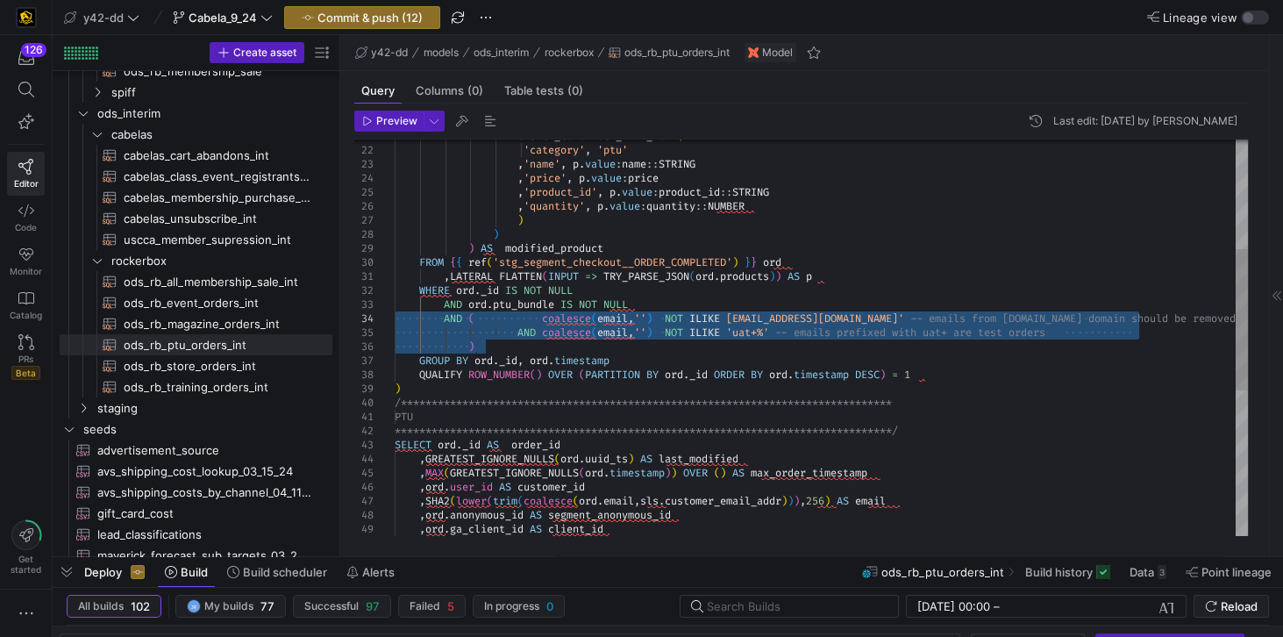
drag, startPoint x: 498, startPoint y: 348, endPoint x: 392, endPoint y: 316, distance: 111.0
click at [395, 316] on div "**********" at bounding box center [821, 388] width 853 height 1109
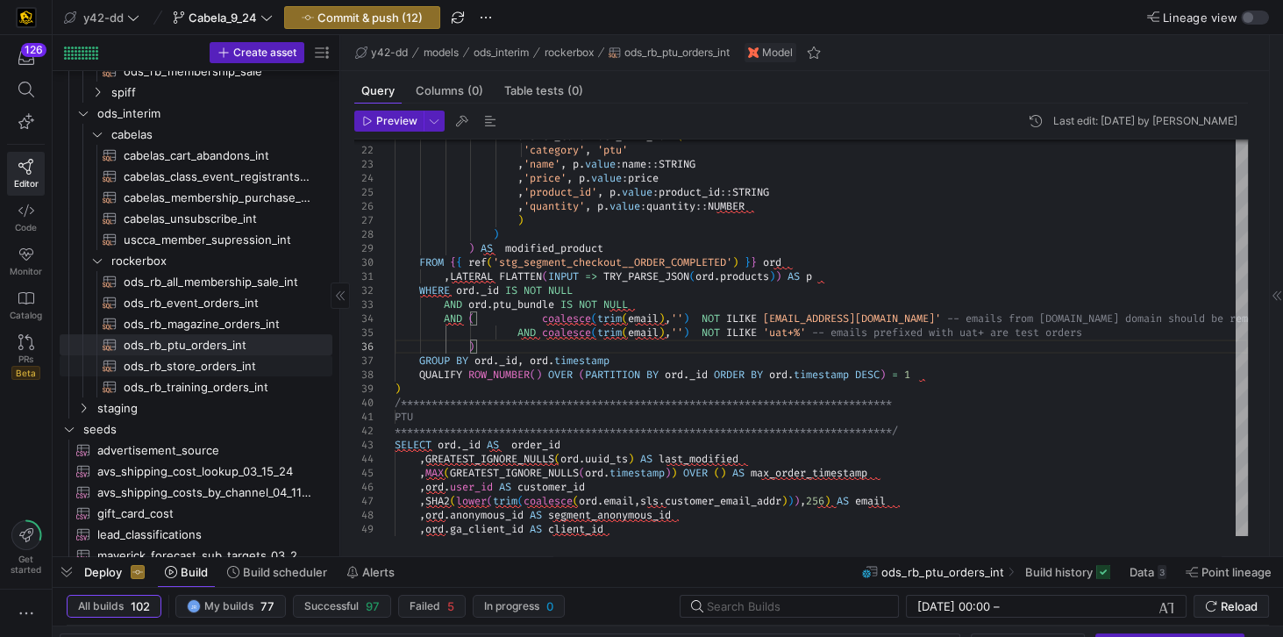
click at [196, 361] on span "ods_rb_store_orders_int​​​​​​​​​​" at bounding box center [218, 366] width 189 height 20
type textarea "-- File Name: ods_rb_store_orders_int.sql -- Created By: [PERSON_NAME] -- Last …"
type textarea "y42 build -s ods_rb_store_orders_int"
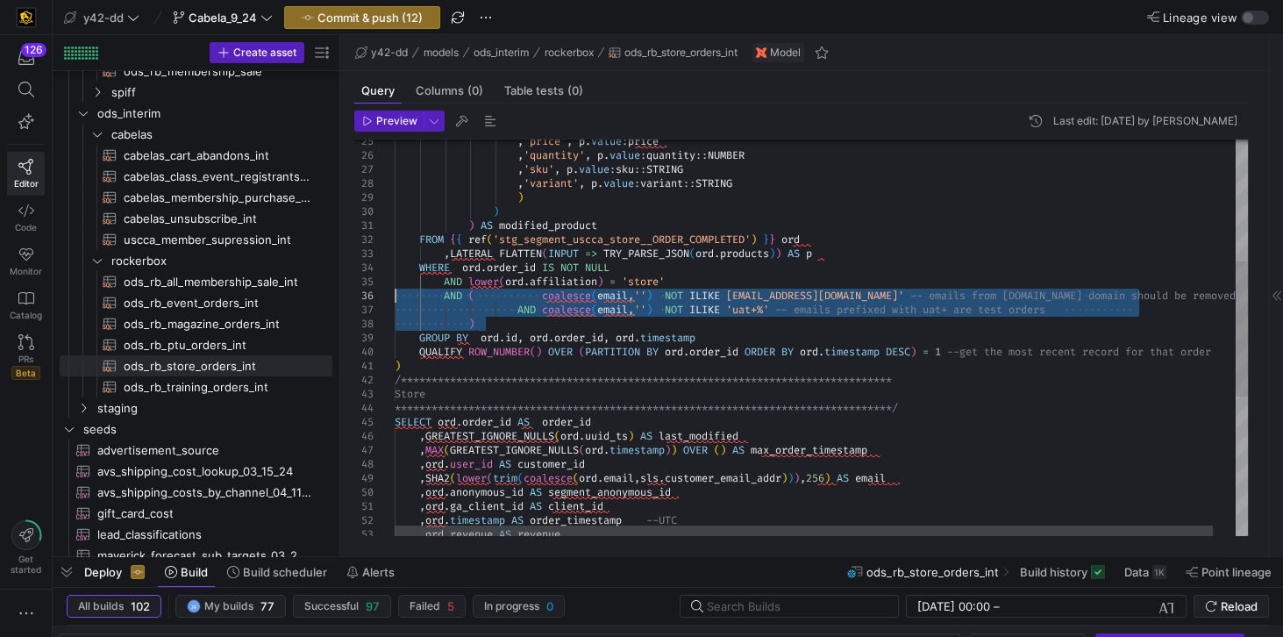
drag, startPoint x: 486, startPoint y: 326, endPoint x: 383, endPoint y: 293, distance: 107.9
click at [395, 293] on div "**********" at bounding box center [833, 363] width 877 height 1161
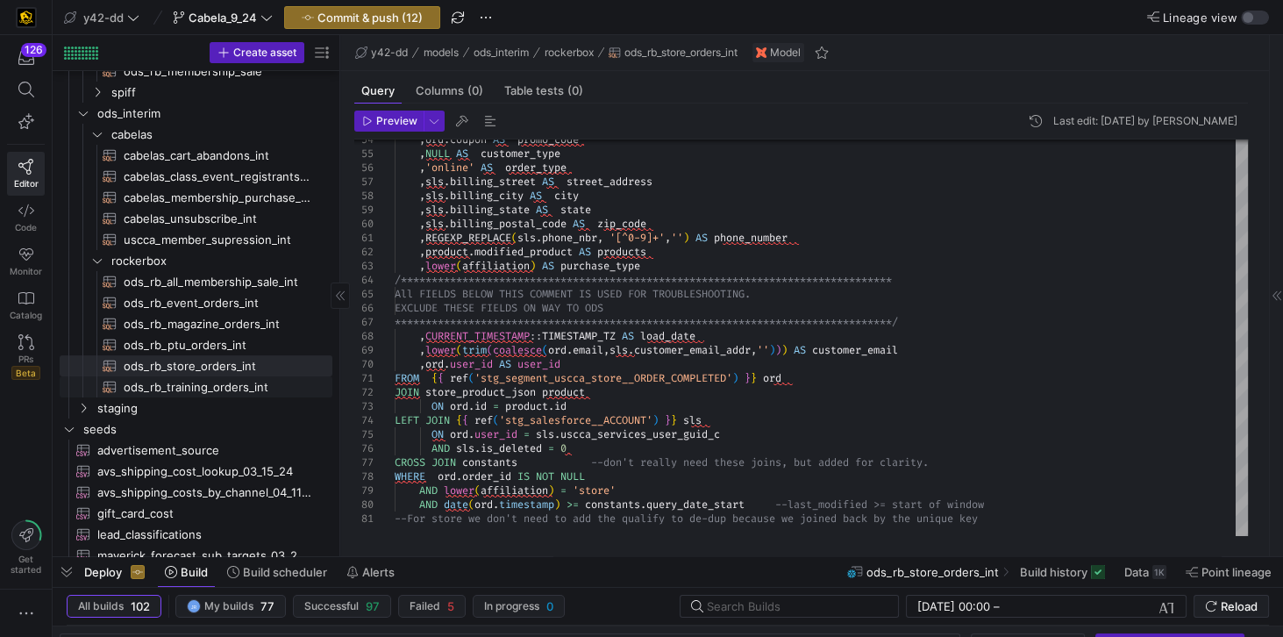
click at [220, 387] on span "ods_rb_training_orders_int​​​​​​​​​​" at bounding box center [218, 387] width 189 height 20
type textarea "-- File Name: ods_rb_training_orders_int.sql -- Created By: [PERSON_NAME] -- La…"
type textarea "y42 build -s ods_rb_training_orders_int"
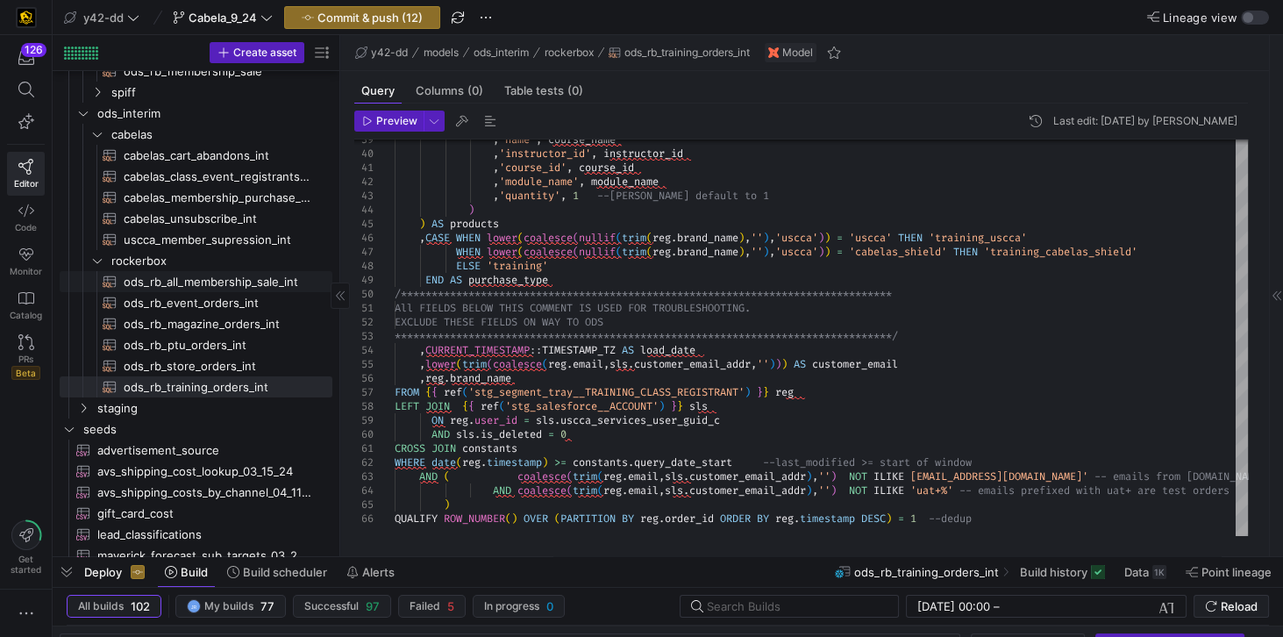
click at [246, 289] on span "ods_rb_all_membership_sale_int​​​​​​​​​​" at bounding box center [218, 282] width 189 height 20
type textarea "-- File Name: ods_rb_all_membership_sale_int.sql -- Created By: [PERSON_NAME] -…"
type textarea "y42 build -s ods_rb_all_membership_sale_int"
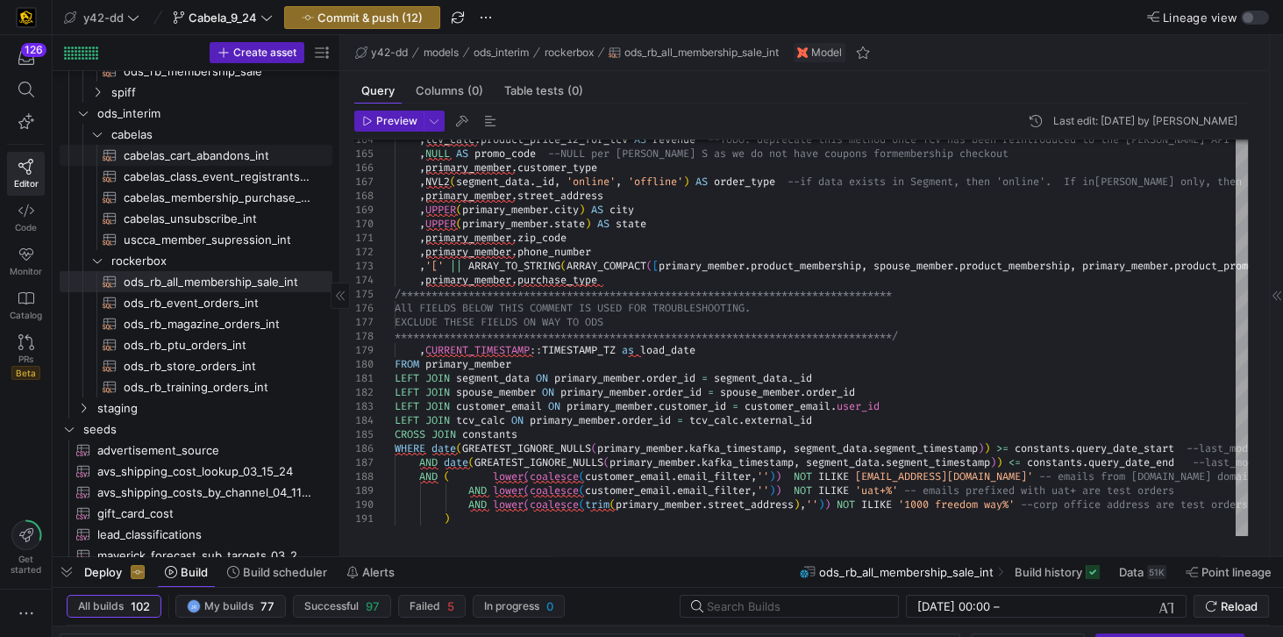
click at [202, 154] on span "cabelas_cart_abandons_int​​​​​​​​​​" at bounding box center [218, 156] width 189 height 20
type textarea "-- File Name: cabelas_cart_abandons_int.sql -- Created By: [PERSON_NAME] -- Las…"
type textarea "y42 build -s cabelas_cart_abandons_int"
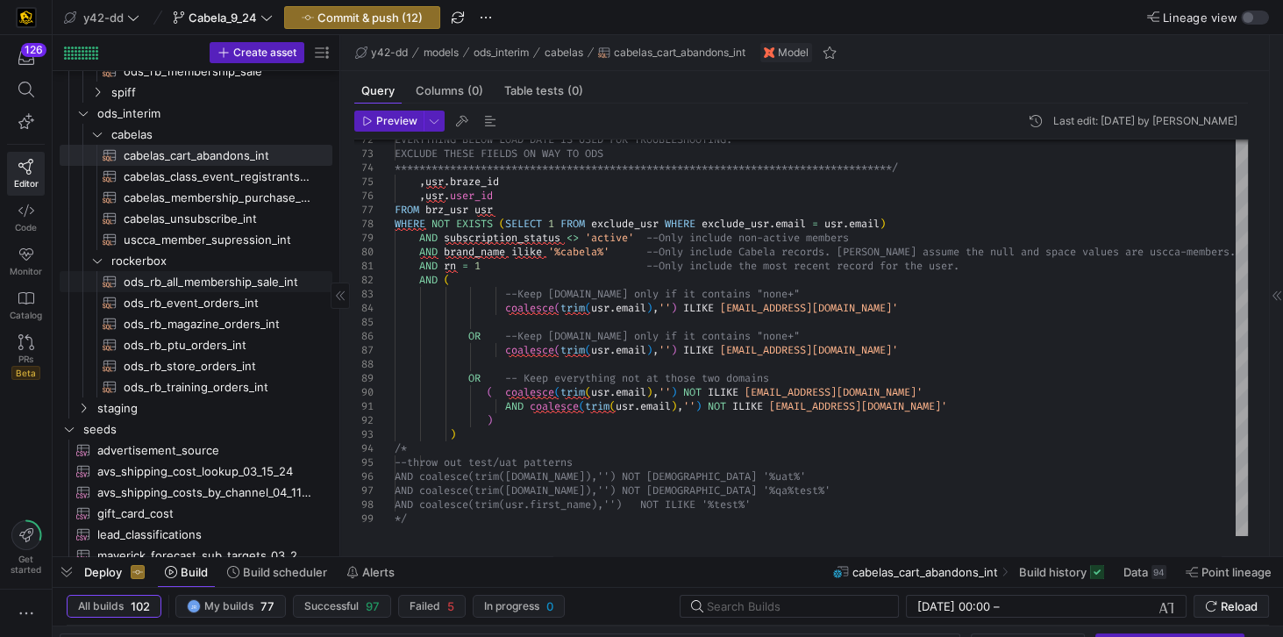
click at [234, 288] on span "ods_rb_all_membership_sale_int​​​​​​​​​​" at bounding box center [218, 282] width 189 height 20
type textarea "-- File Name: ods_rb_all_membership_sale_int.sql -- Created By: [PERSON_NAME] -…"
type textarea "y42 build -s ods_rb_all_membership_sale_int"
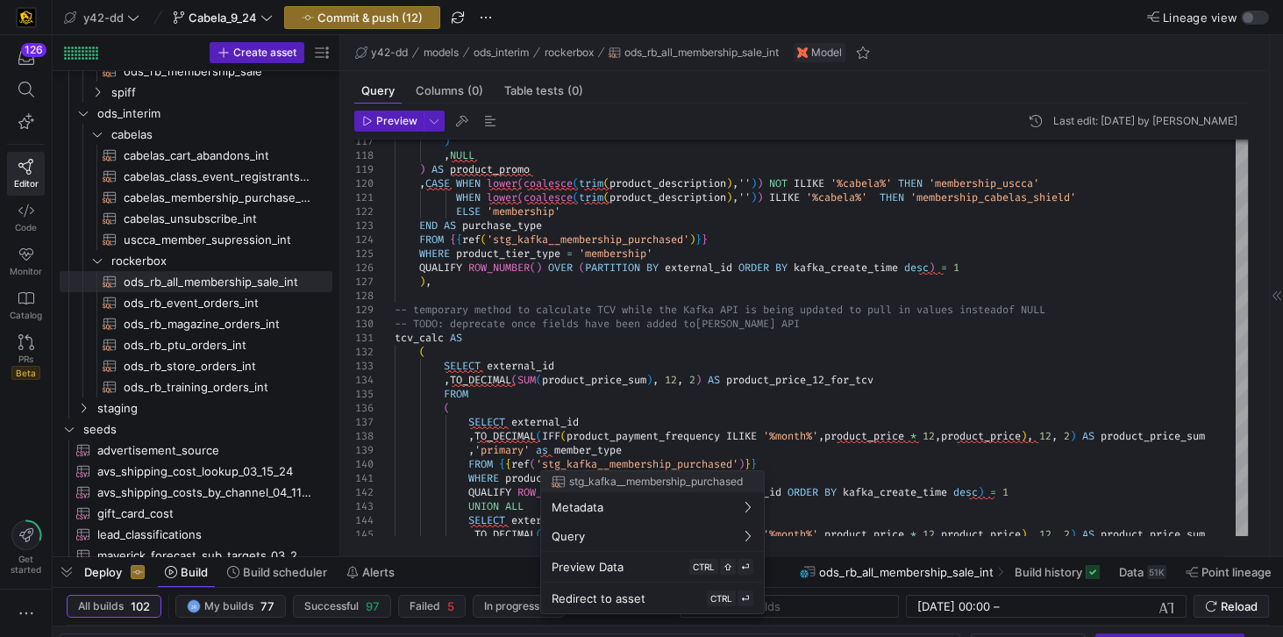
click at [595, 318] on div at bounding box center [641, 318] width 1283 height 637
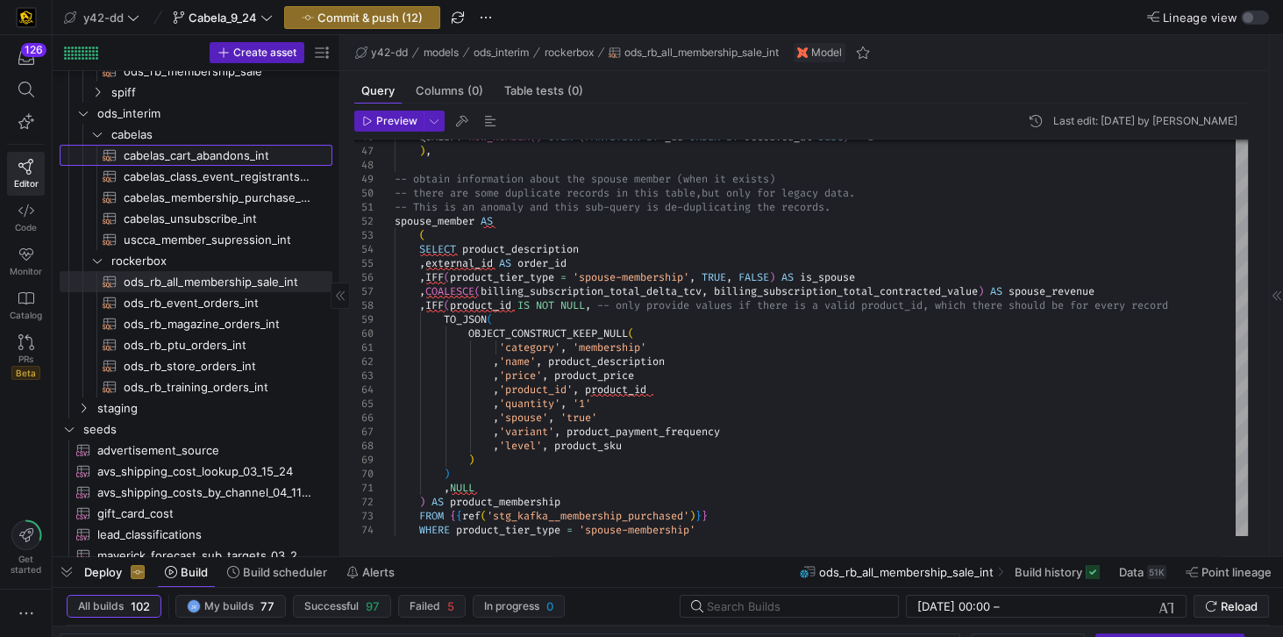
click at [209, 158] on span "cabelas_cart_abandons_int​​​​​​​​​​" at bounding box center [218, 156] width 189 height 20
type textarea "-- File Name: cabelas_cart_abandons_int.sql -- Created By: [PERSON_NAME] -- Las…"
type textarea "y42 build -s cabelas_cart_abandons_int"
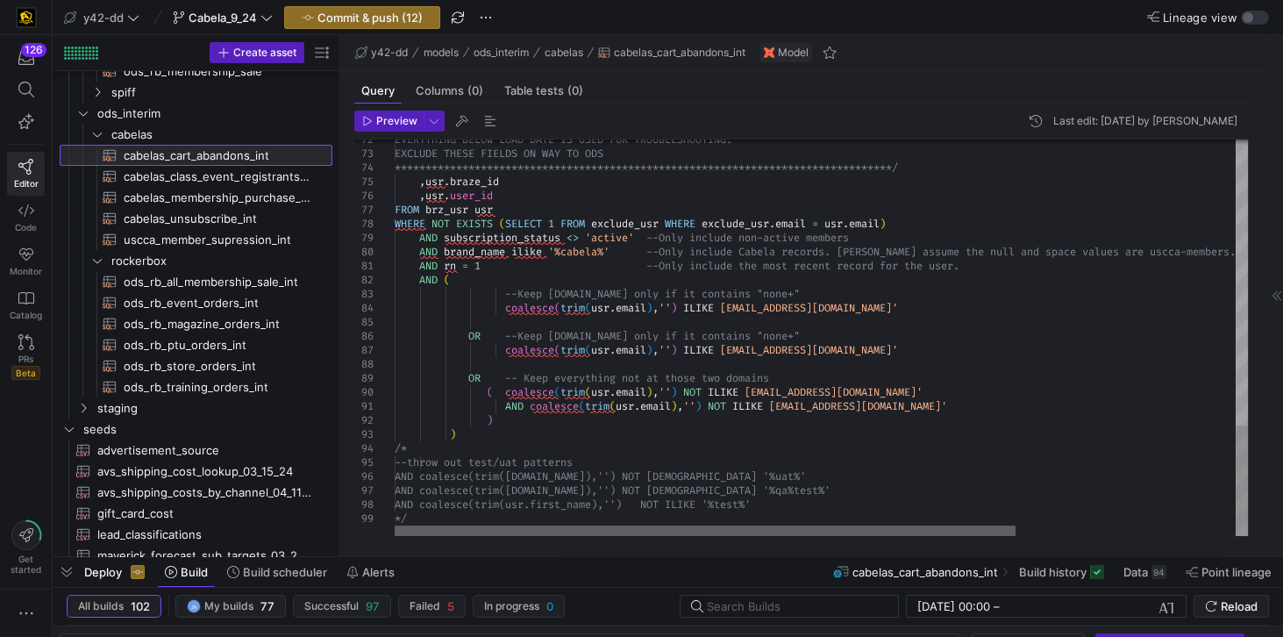
click at [802, 531] on div at bounding box center [705, 530] width 621 height 11
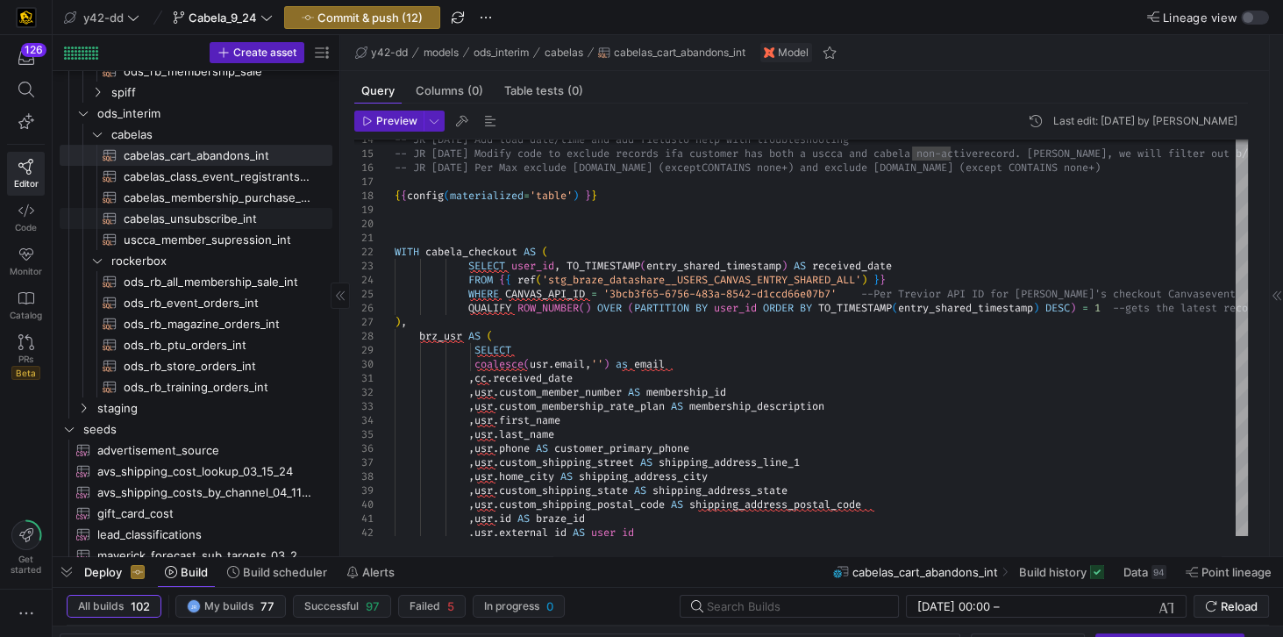
click at [173, 225] on span "cabelas_unsubscribe_int​​​​​​​​​​" at bounding box center [218, 219] width 189 height 20
type textarea "-- File Name: cabelas_unsubscribe_int.sql -- Created By: [PERSON_NAME] -- Last …"
type textarea "y42 build -s cabelas_unsubscribe_int"
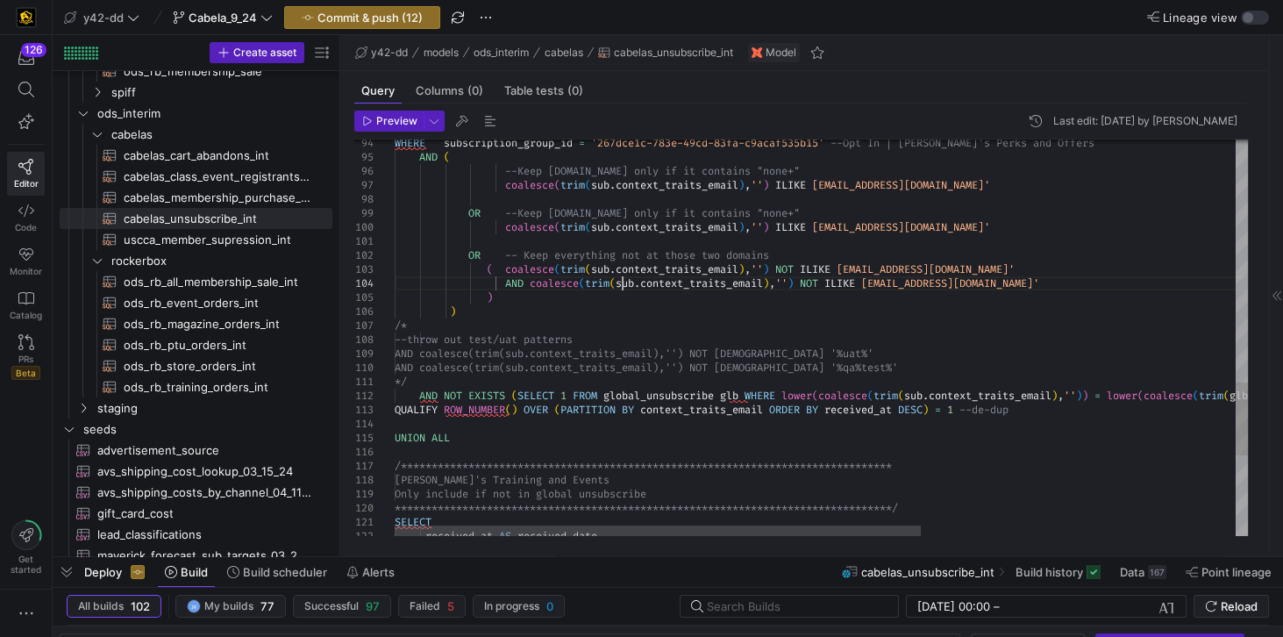
scroll to position [96, 0]
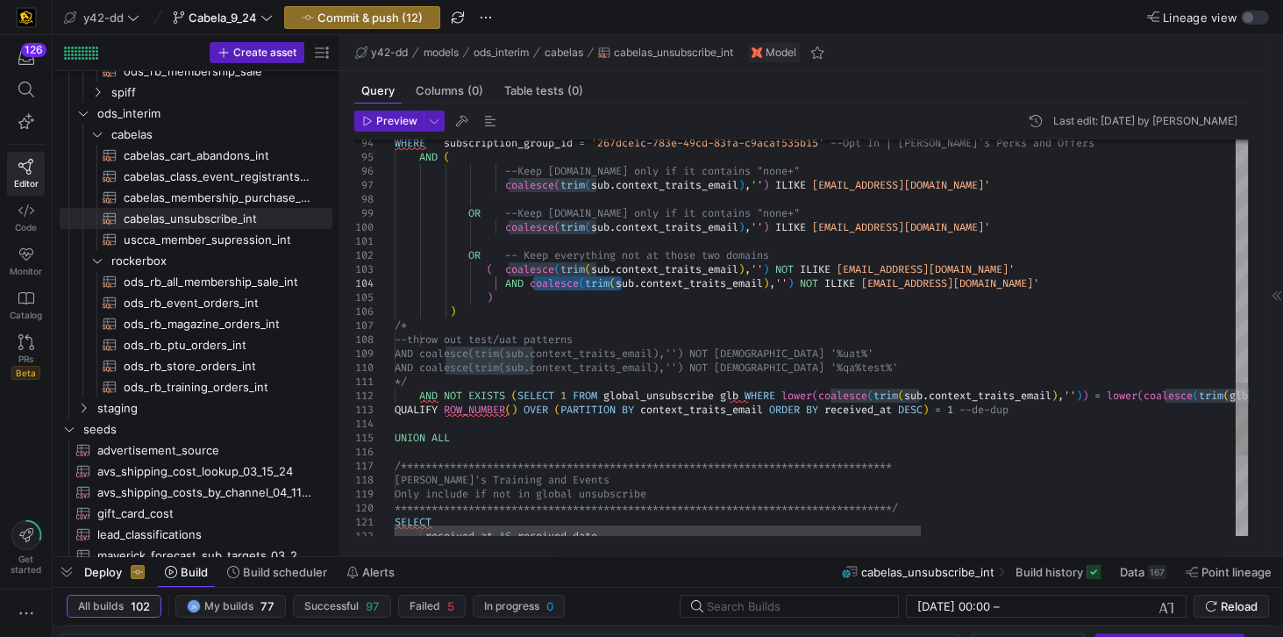
drag, startPoint x: 620, startPoint y: 281, endPoint x: 533, endPoint y: 284, distance: 86.9
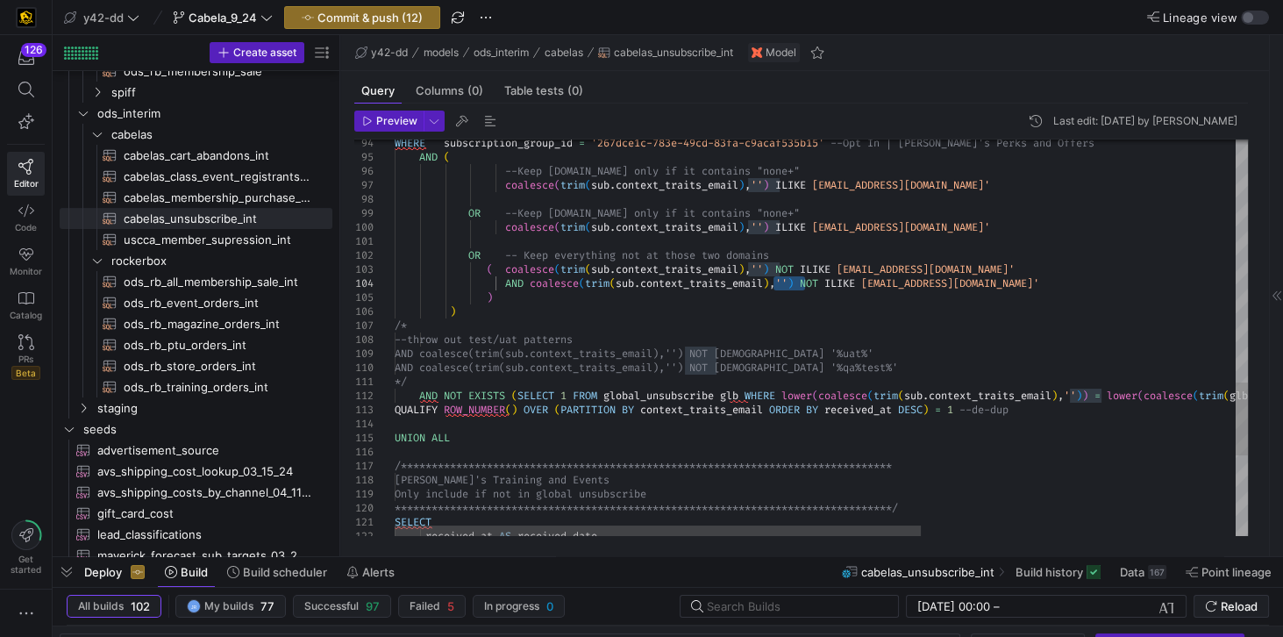
drag, startPoint x: 775, startPoint y: 282, endPoint x: 807, endPoint y: 284, distance: 31.7
drag, startPoint x: 794, startPoint y: 353, endPoint x: 844, endPoint y: 351, distance: 50.0
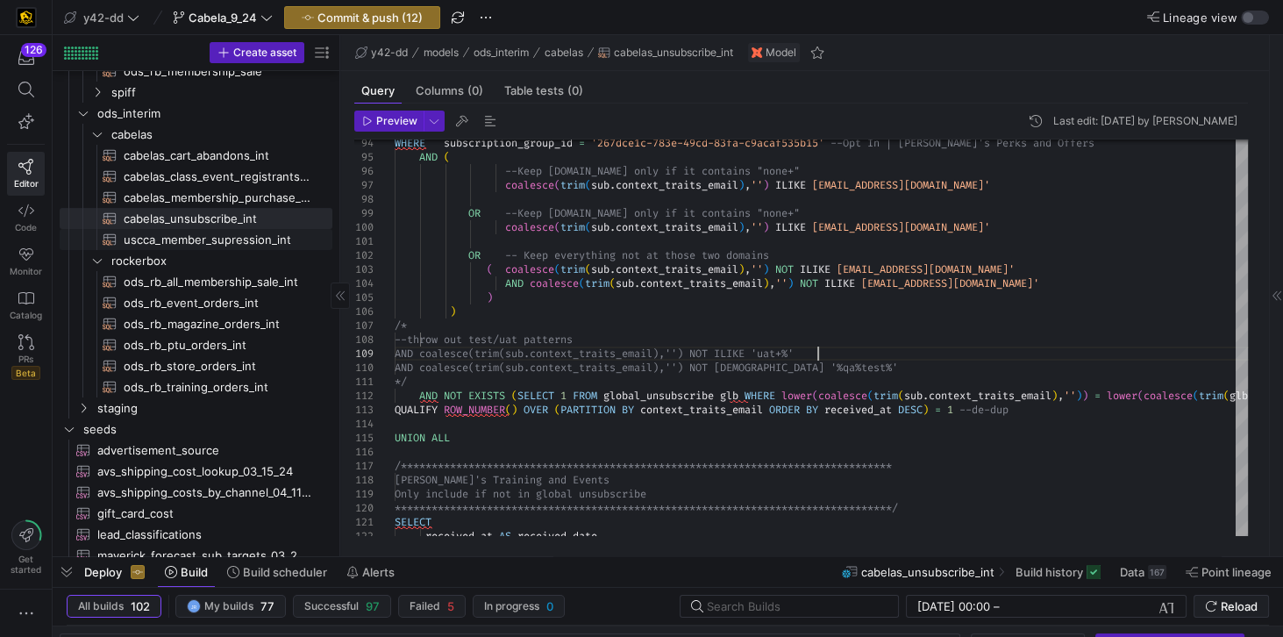
click at [210, 236] on span "uscca_member_supression_int​​​​​​​​​​" at bounding box center [218, 240] width 189 height 20
type textarea "-- File Name: uscca_member_supression_int.sql -- Created By: [PERSON_NAME] -- L…"
type textarea "y42 build -s uscca_member_supression_int"
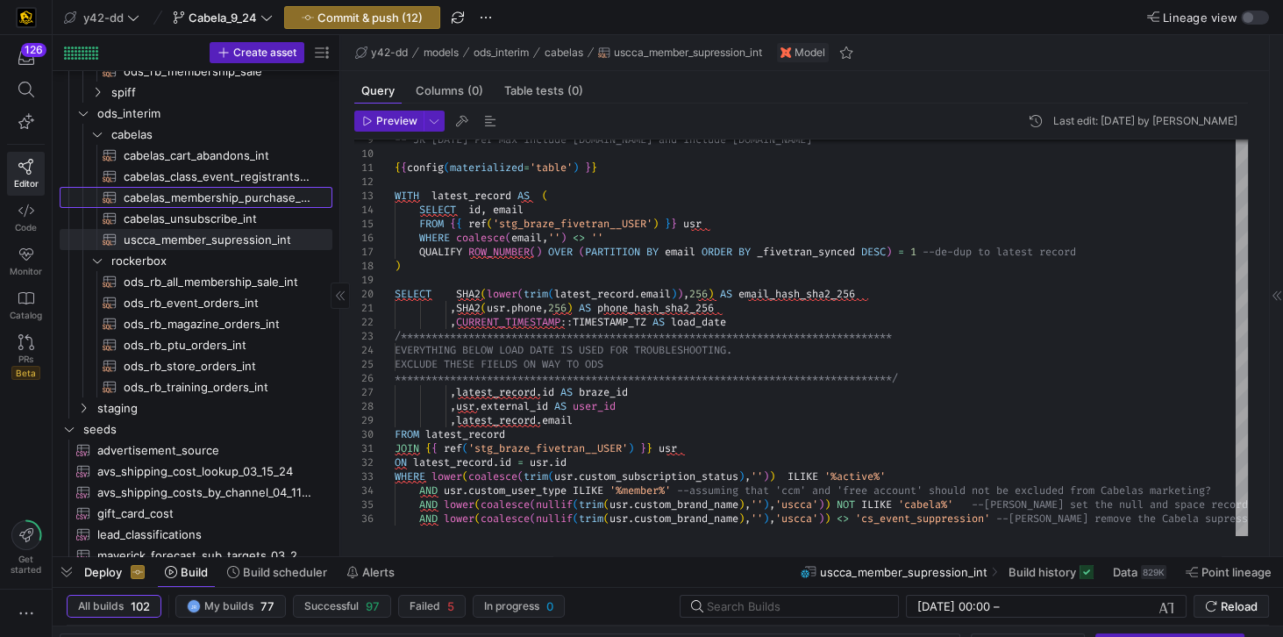
click at [204, 194] on span "cabelas_membership_purchase_int​​​​​​​​​​" at bounding box center [218, 198] width 189 height 20
type textarea "-- File Name: cabelas_membership_purchase_int.sql -- Created By: [PERSON_NAME] …"
type textarea "y42 build -s cabelas_membership_purchase_int"
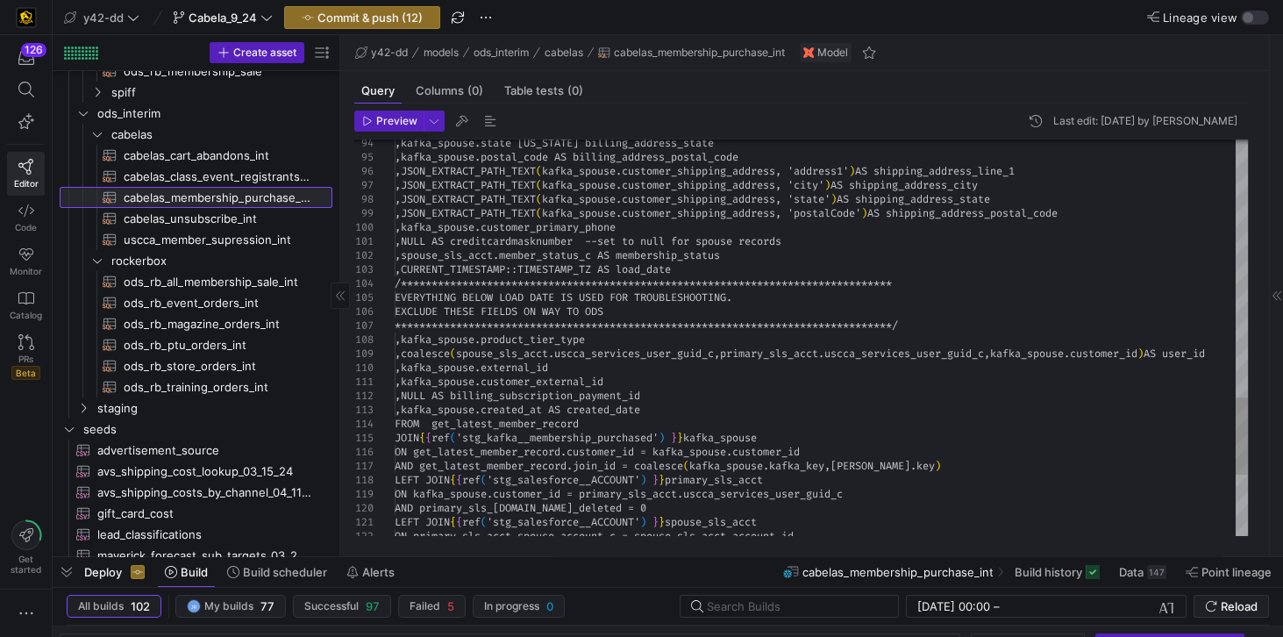
scroll to position [111, 422]
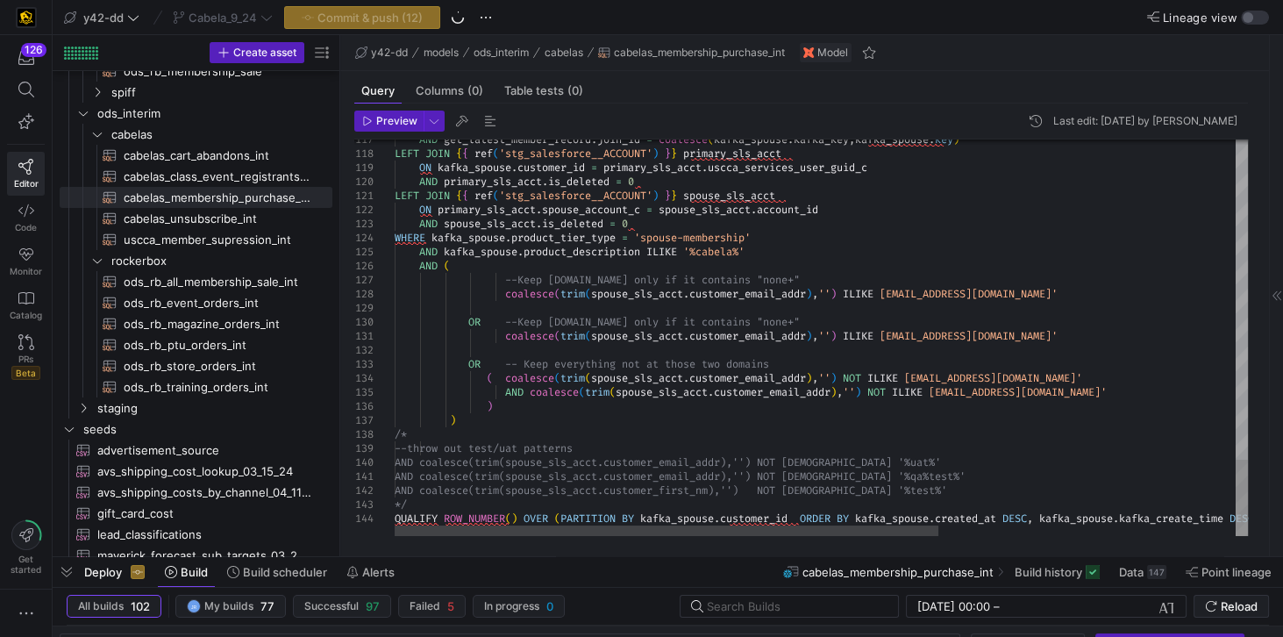
drag, startPoint x: 907, startPoint y: 460, endPoint x: 858, endPoint y: 455, distance: 49.4
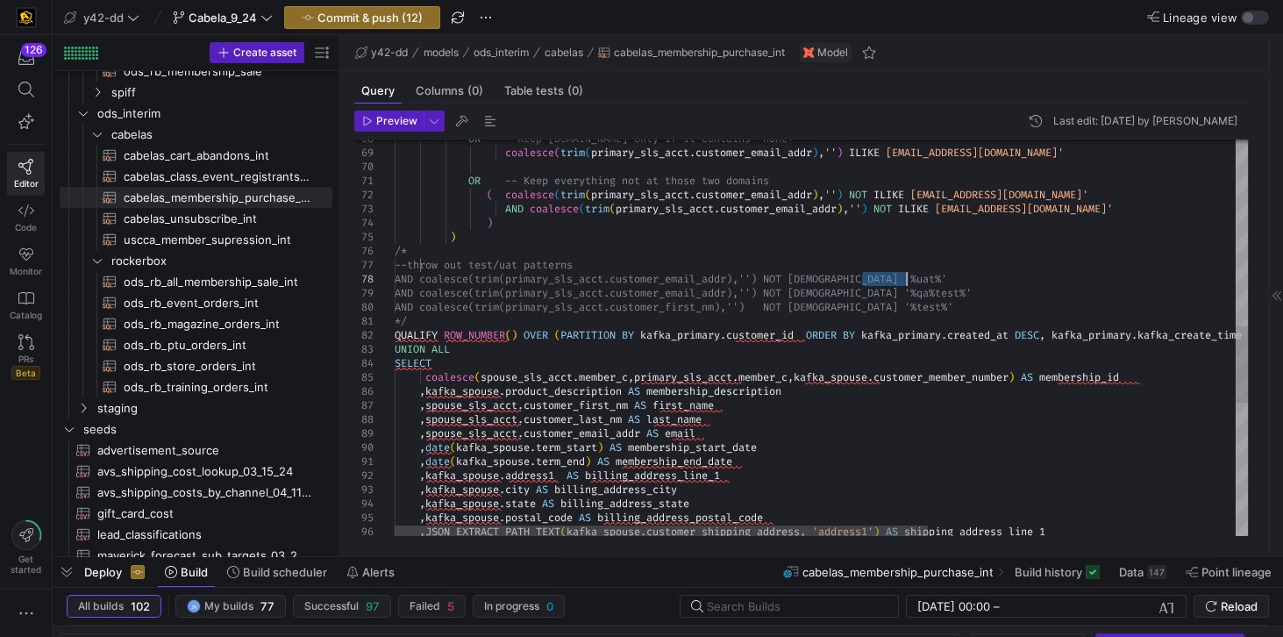
drag, startPoint x: 863, startPoint y: 276, endPoint x: 916, endPoint y: 277, distance: 52.6
click at [916, 277] on div ", kafka_spouse . postal_code AS billing_address_postal_code , JSON_EXTRACT_PATH…" at bounding box center [1067, 199] width 1345 height 2045
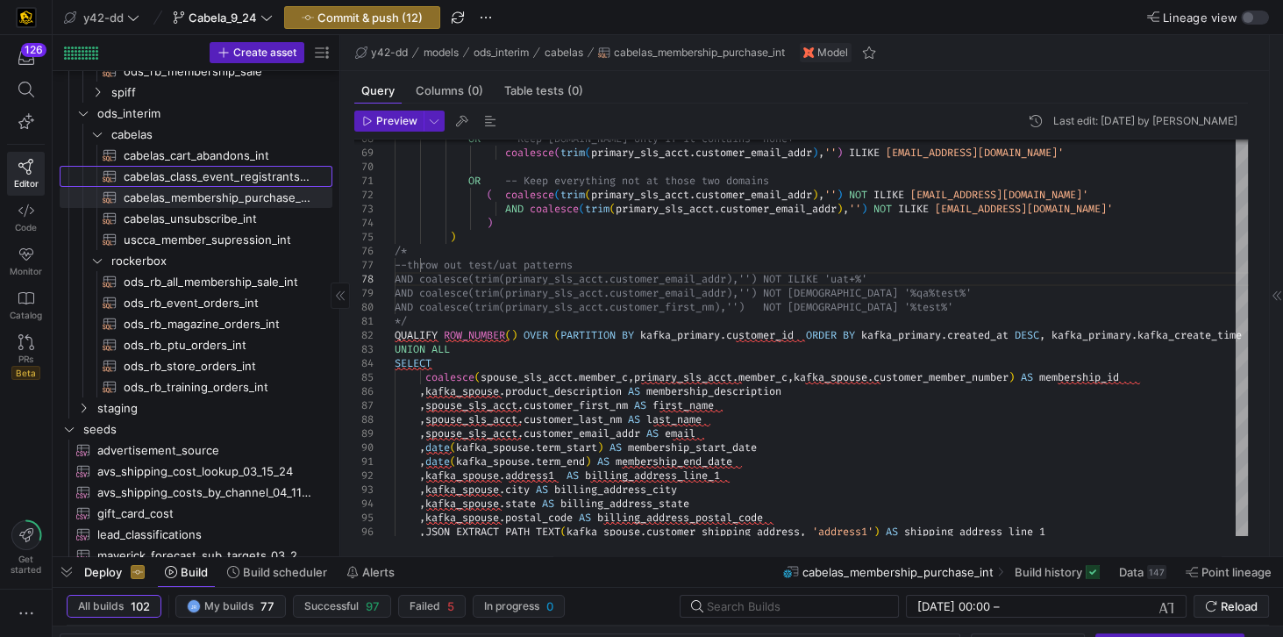
click at [212, 173] on span "cabelas_class_event_registrants_int​​​​​​​​​​" at bounding box center [218, 177] width 189 height 20
type textarea "-- File Name: cabelas_class_event_registrants_int.sql -- Created By: [PERSON_NA…"
type textarea "y42 build -s cabelas_class_event_registrants_int"
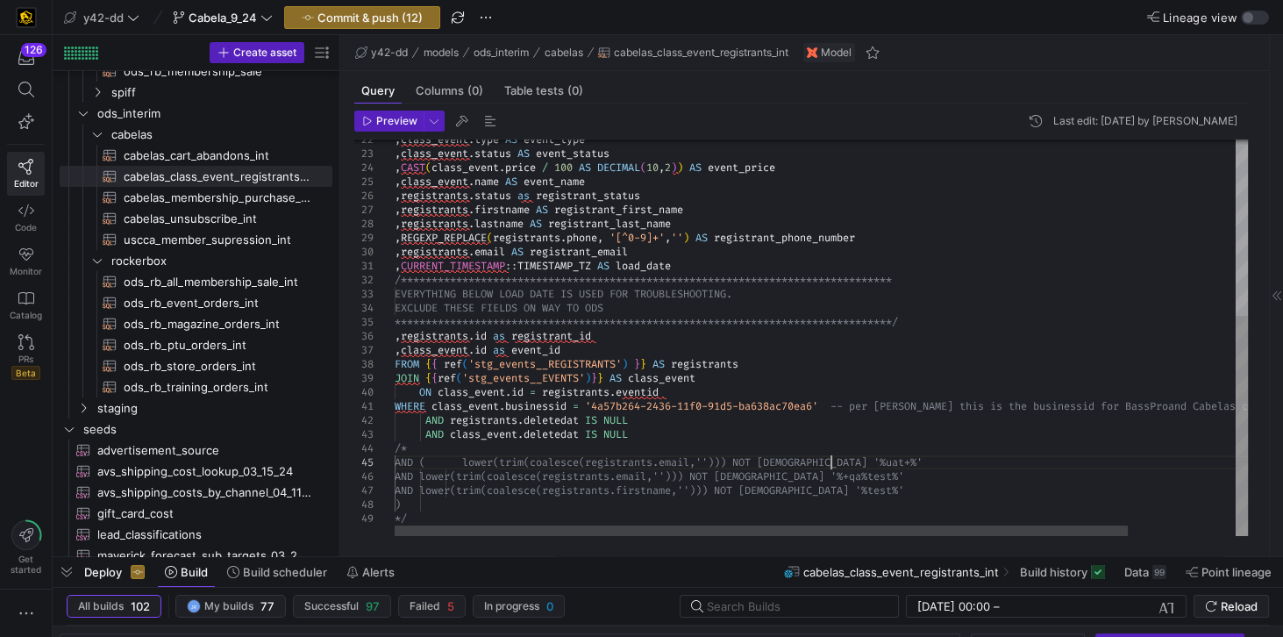
scroll to position [125, 0]
drag, startPoint x: 832, startPoint y: 460, endPoint x: 889, endPoint y: 463, distance: 57.1
click at [889, 463] on div "**********" at bounding box center [884, 180] width 978 height 712
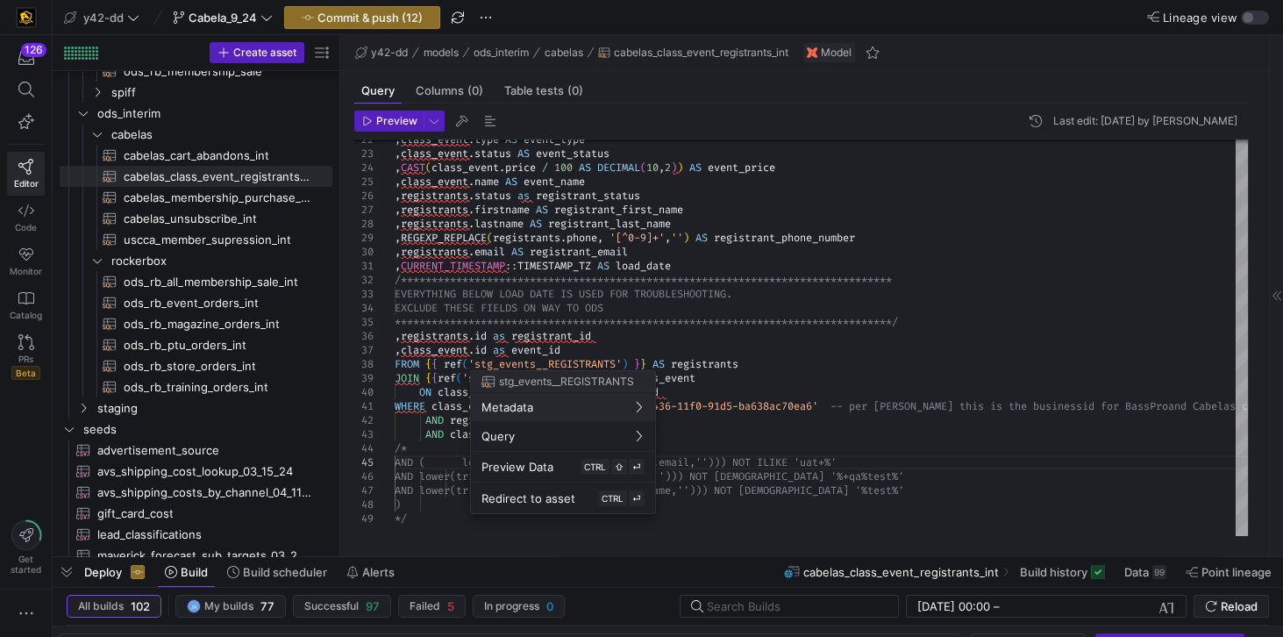
click at [223, 154] on div at bounding box center [641, 318] width 1283 height 637
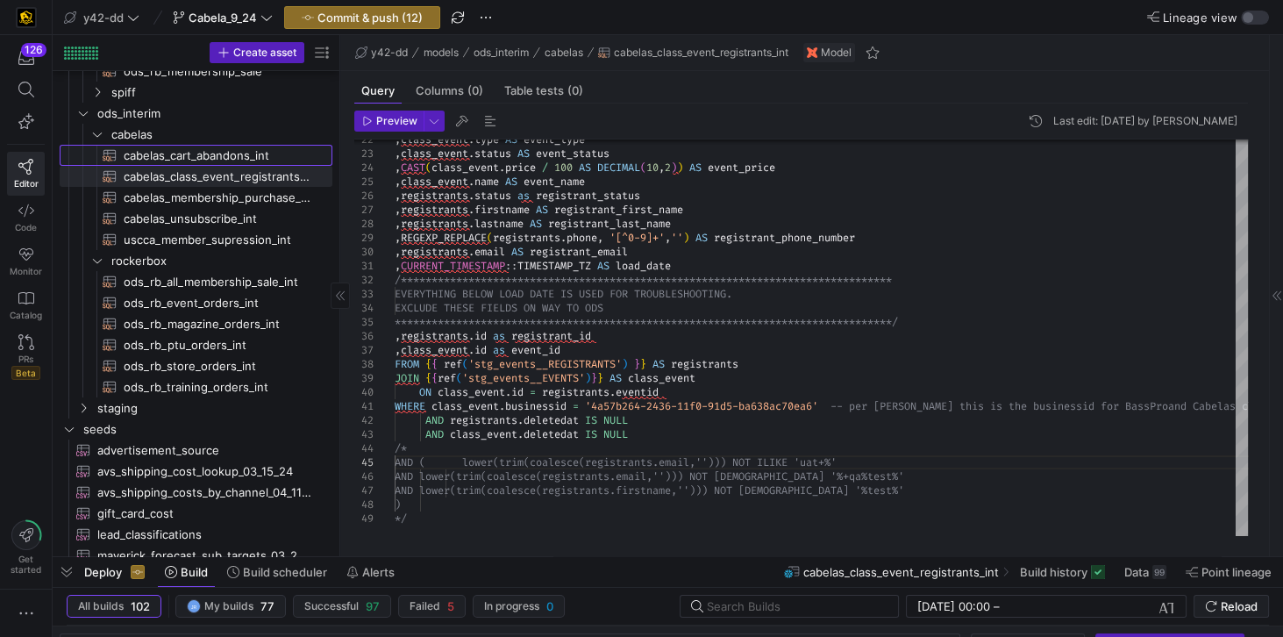
click at [222, 154] on span "cabelas_cart_abandons_int​​​​​​​​​​" at bounding box center [218, 156] width 189 height 20
type textarea "-- File Name: cabelas_cart_abandons_int.sql -- Created By: [PERSON_NAME] -- Las…"
type textarea "y42 build -s cabelas_cart_abandons_int"
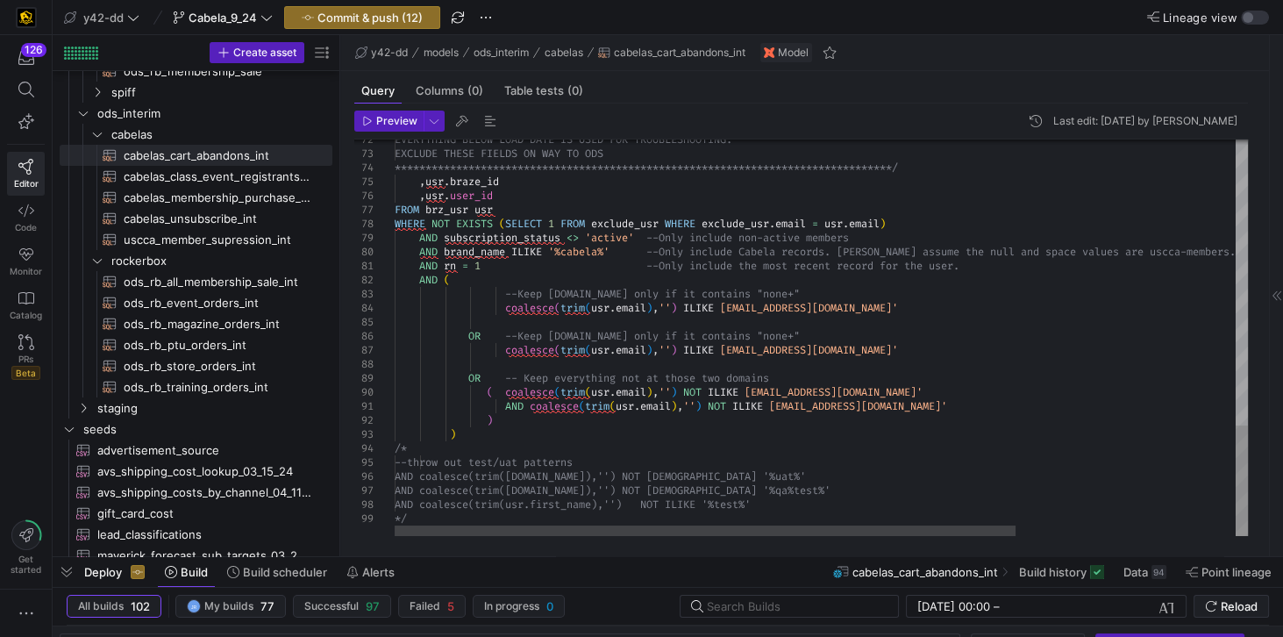
scroll to position [125, 510]
drag, startPoint x: 691, startPoint y: 473, endPoint x: 749, endPoint y: 473, distance: 57.9
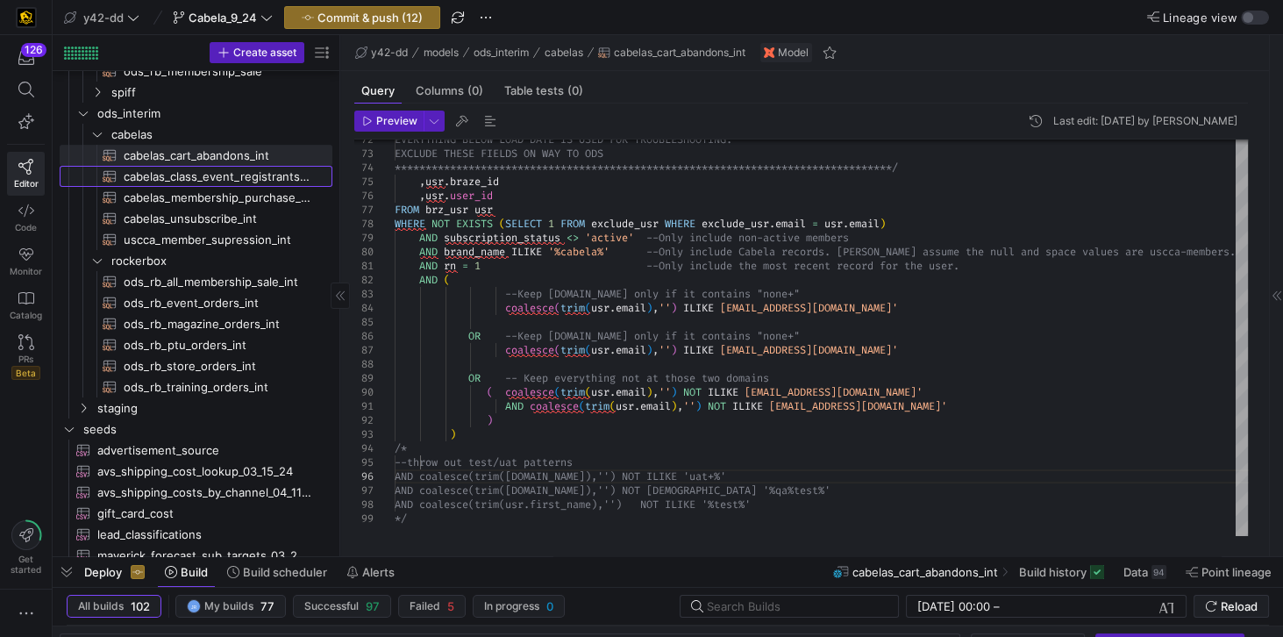
click at [258, 177] on span "cabelas_class_event_registrants_int​​​​​​​​​​" at bounding box center [218, 177] width 189 height 20
type textarea "-- File Name: cabelas_class_event_registrants_int.sql -- Created By: [PERSON_NA…"
type textarea "y42 build -s cabelas_class_event_registrants_int"
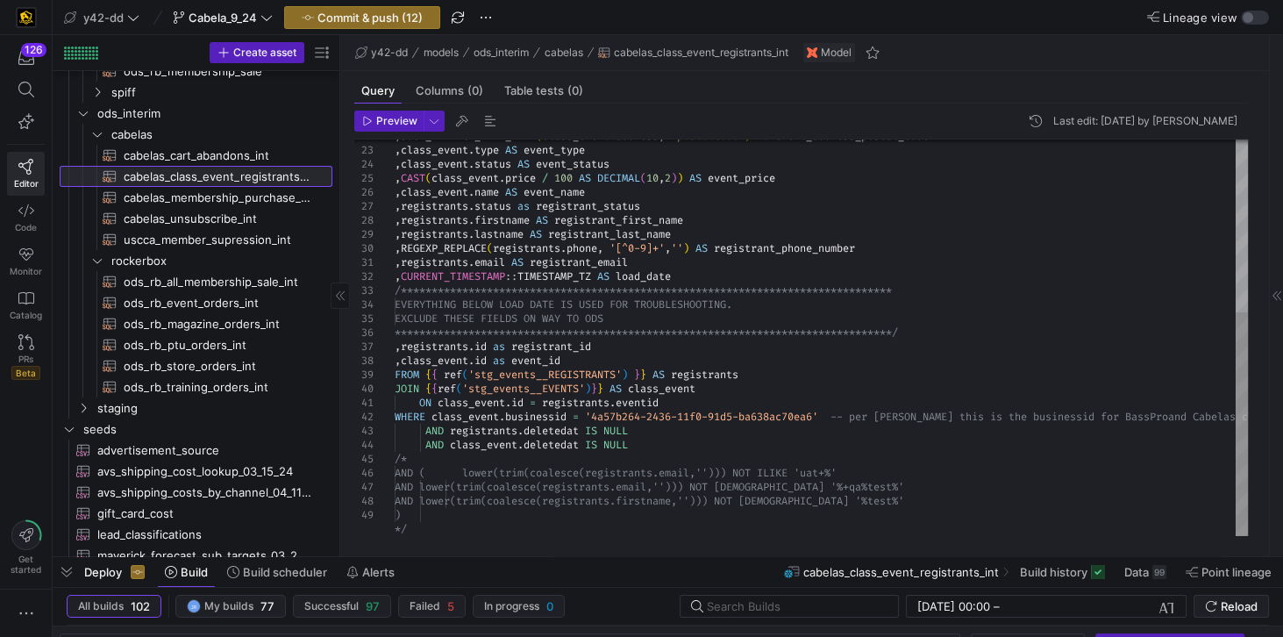
scroll to position [125, 453]
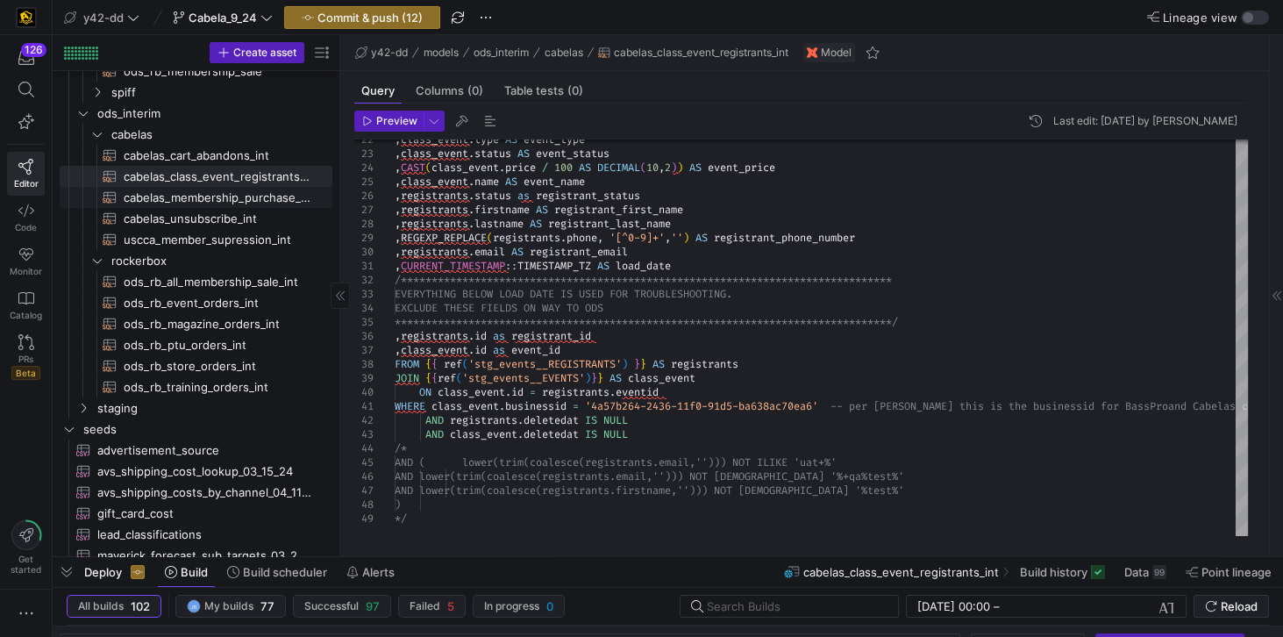
click at [244, 191] on span "cabelas_membership_purchase_int​​​​​​​​​​" at bounding box center [218, 198] width 189 height 20
type textarea "-- File Name: cabelas_membership_purchase_int.sql -- Created By: [PERSON_NAME] …"
type textarea "y42 build -s cabelas_membership_purchase_int"
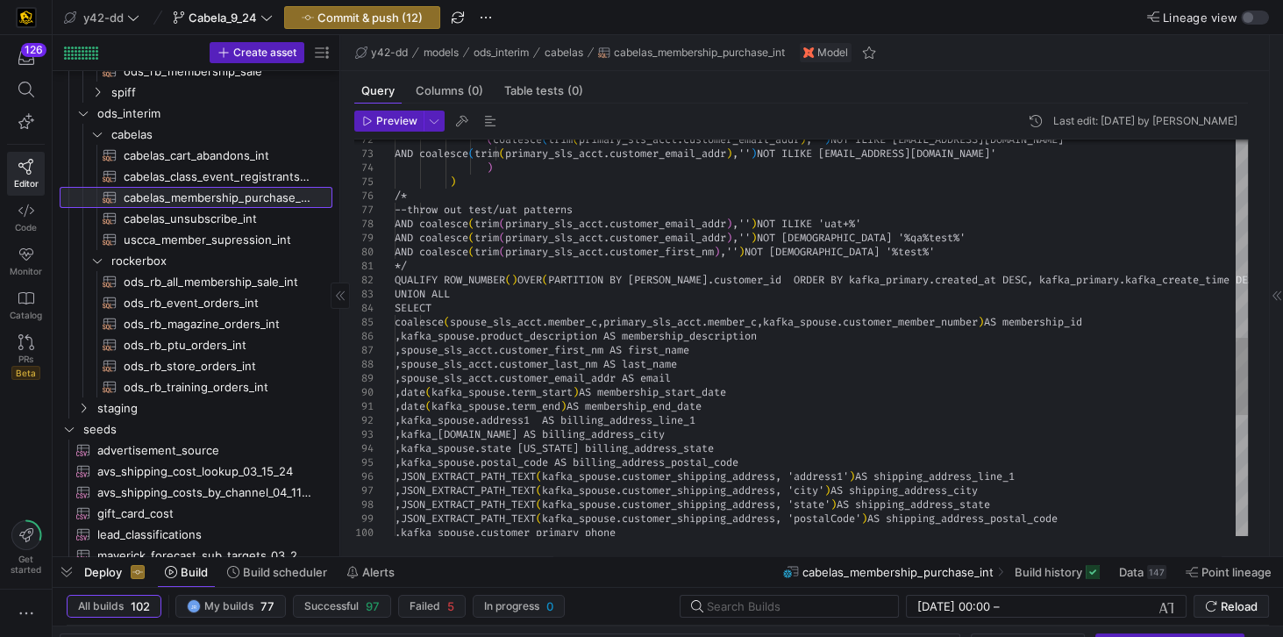
scroll to position [111, 453]
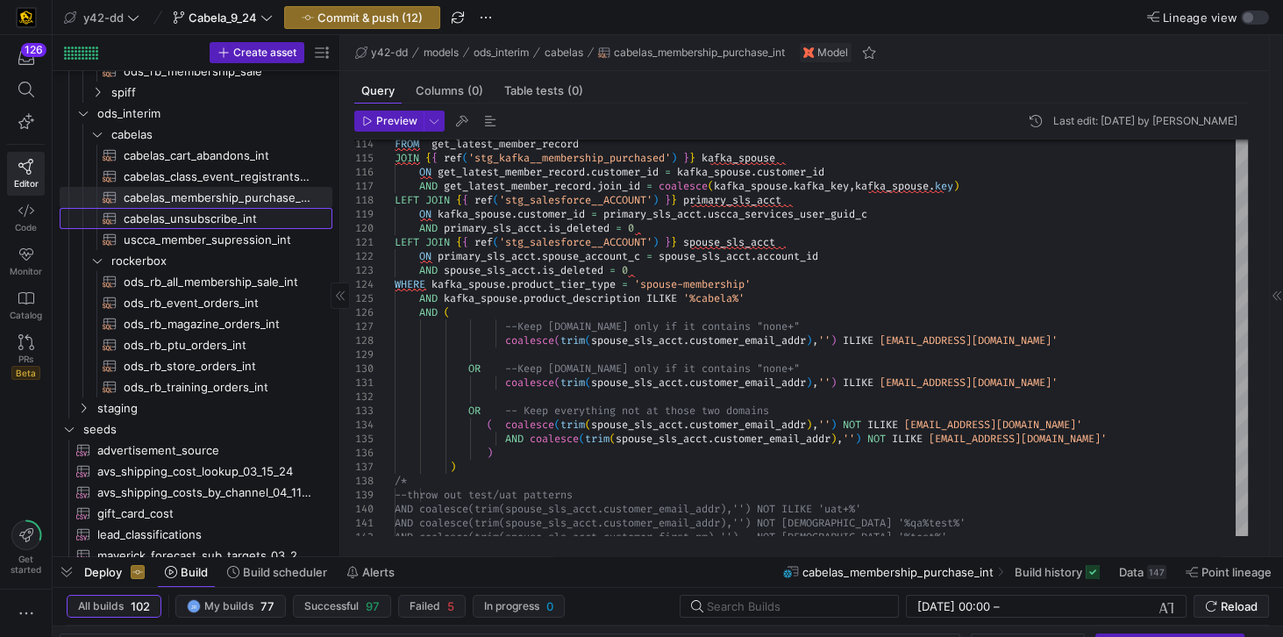
click at [211, 215] on span "cabelas_unsubscribe_int​​​​​​​​​​" at bounding box center [218, 219] width 189 height 20
type textarea "-- File Name: cabelas_unsubscribe_int.sql -- Created By: [PERSON_NAME] -- Last …"
type textarea "y42 build -s cabelas_unsubscribe_int"
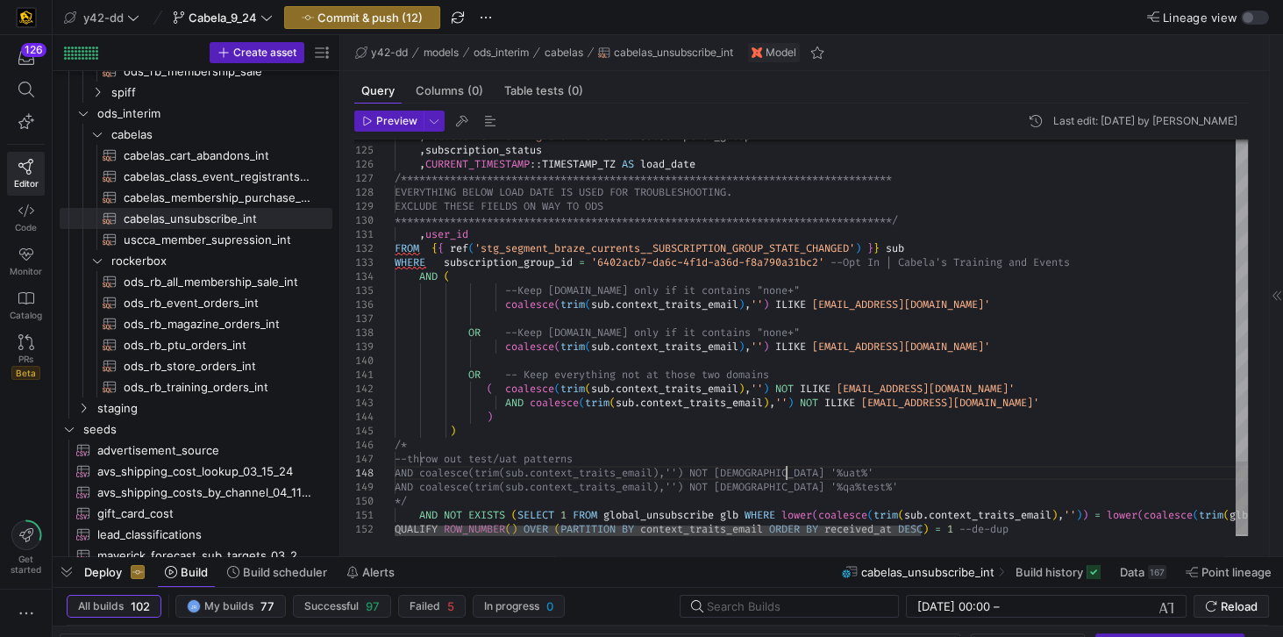
scroll to position [96, 0]
drag, startPoint x: 789, startPoint y: 468, endPoint x: 833, endPoint y: 468, distance: 44.7
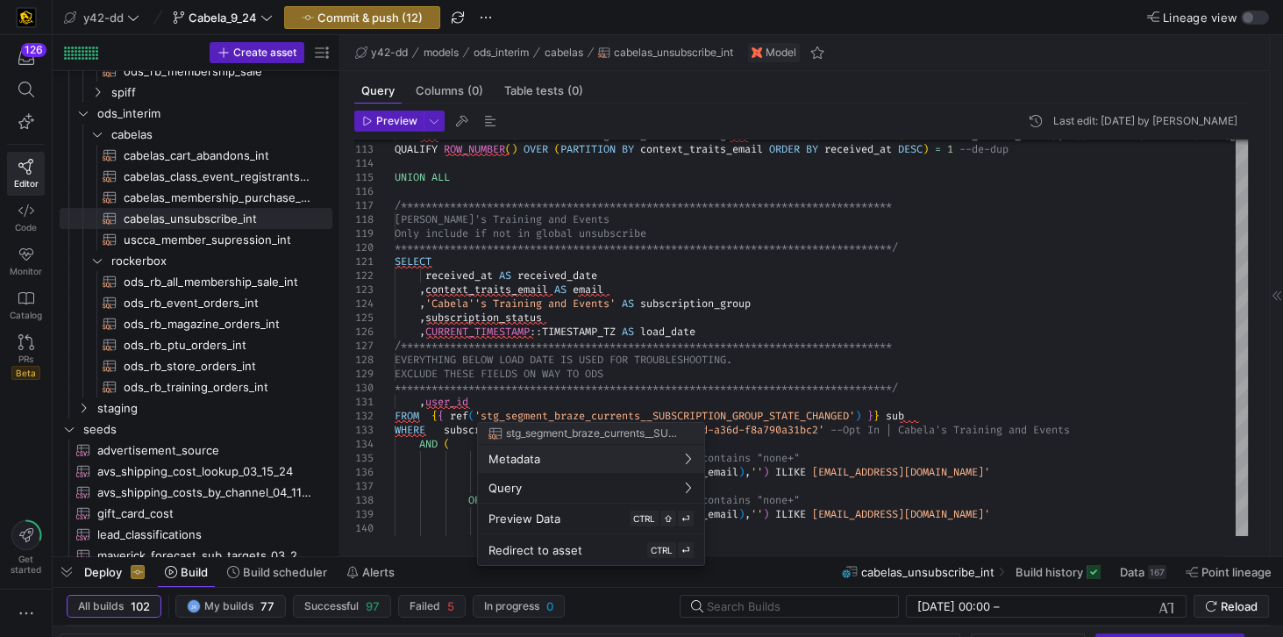
click at [994, 293] on div at bounding box center [641, 318] width 1283 height 637
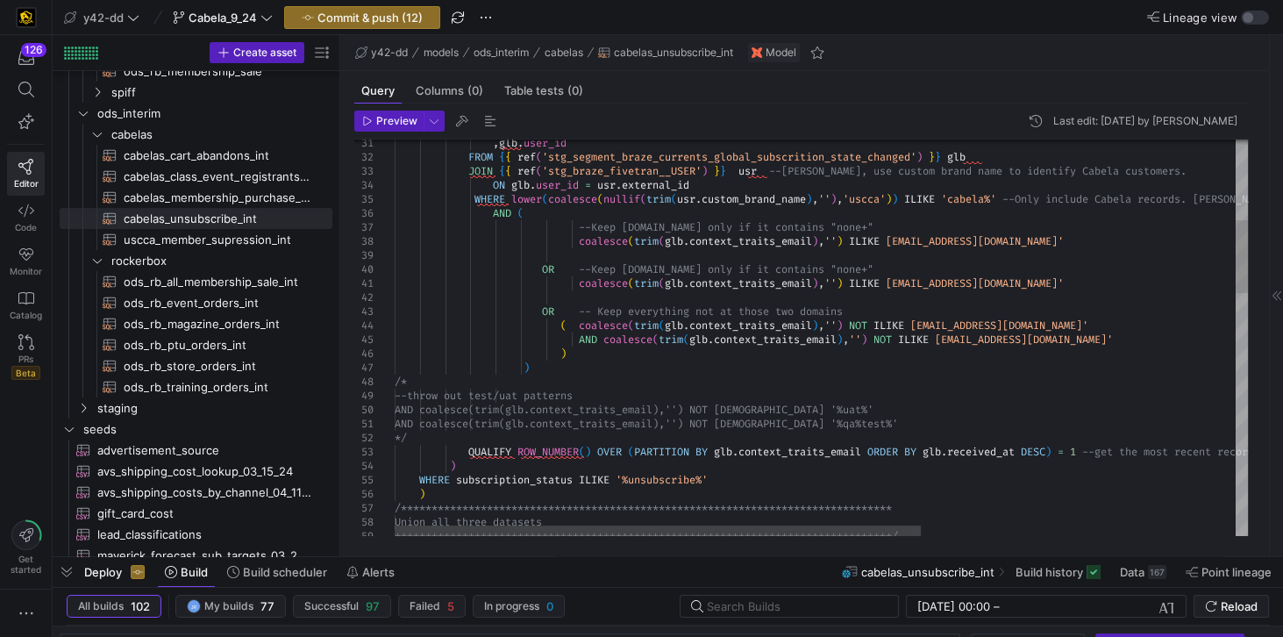
scroll to position [96, 435]
drag, startPoint x: 864, startPoint y: 407, endPoint x: 917, endPoint y: 405, distance: 53.5
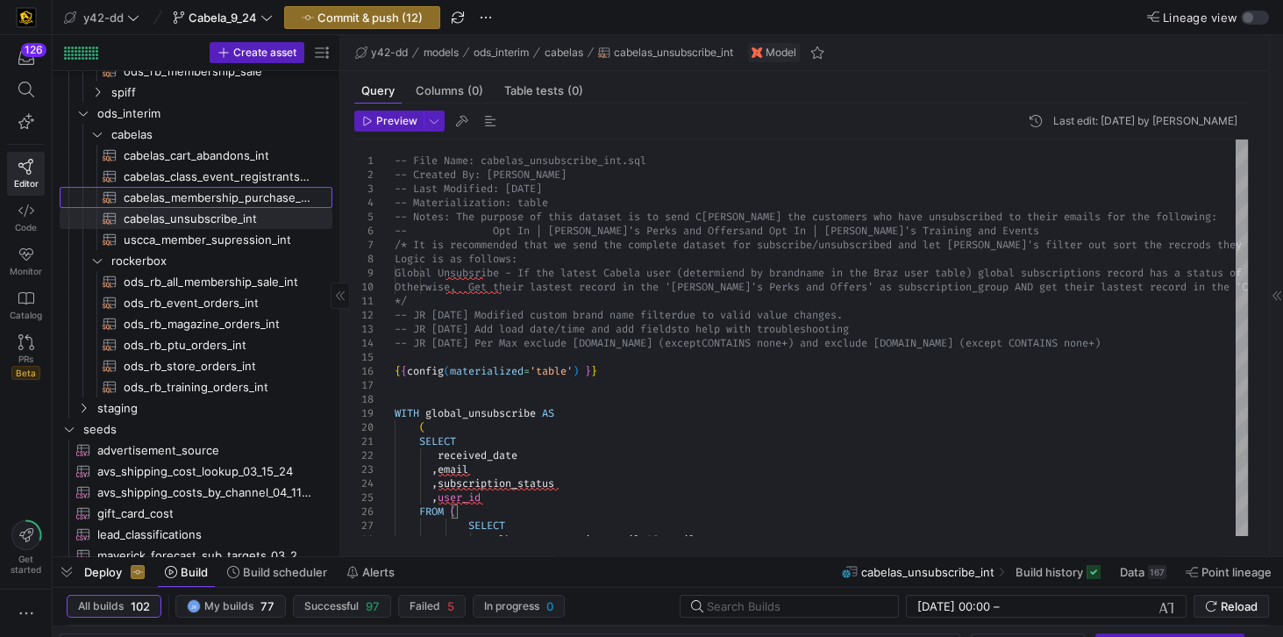
click at [231, 201] on span "cabelas_membership_purchase_int​​​​​​​​​​" at bounding box center [218, 198] width 189 height 20
type textarea "-- File Name: cabelas_membership_purchase_int.sql -- Created By: [PERSON_NAME] …"
type textarea "y42 build -s cabelas_membership_purchase_int"
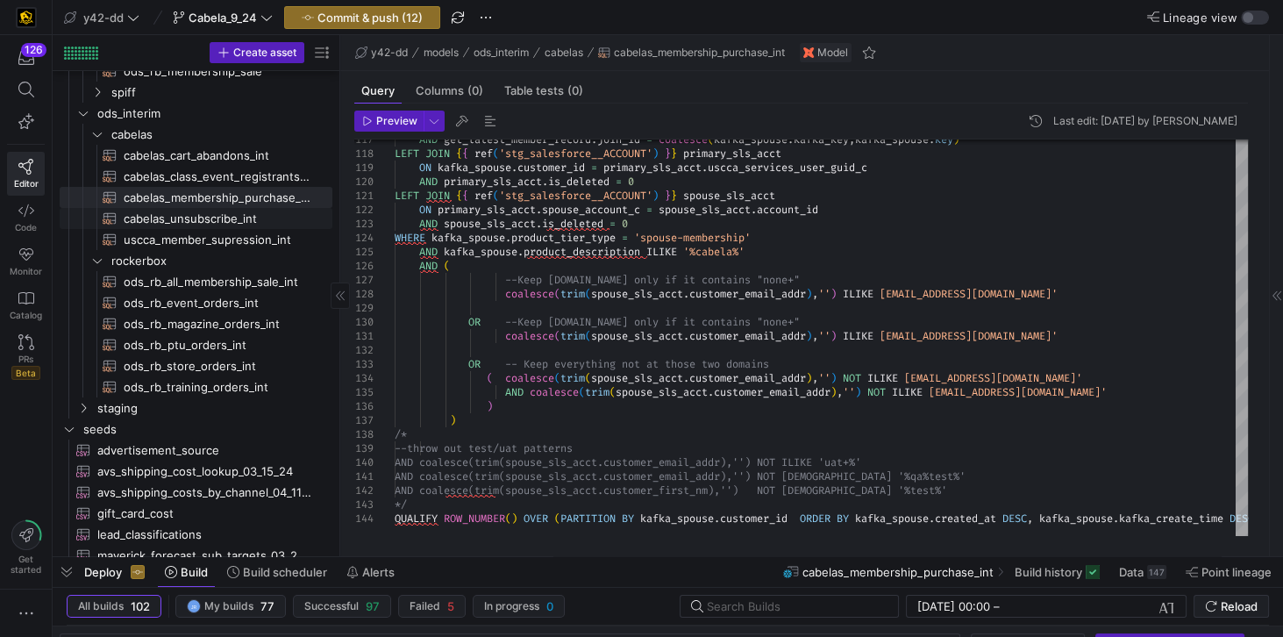
click at [230, 216] on span "cabelas_unsubscribe_int​​​​​​​​​​" at bounding box center [218, 219] width 189 height 20
type textarea "-- File Name: cabelas_unsubscribe_int.sql -- Created By: [PERSON_NAME] -- Last …"
type textarea "y42 build -s cabelas_unsubscribe_int"
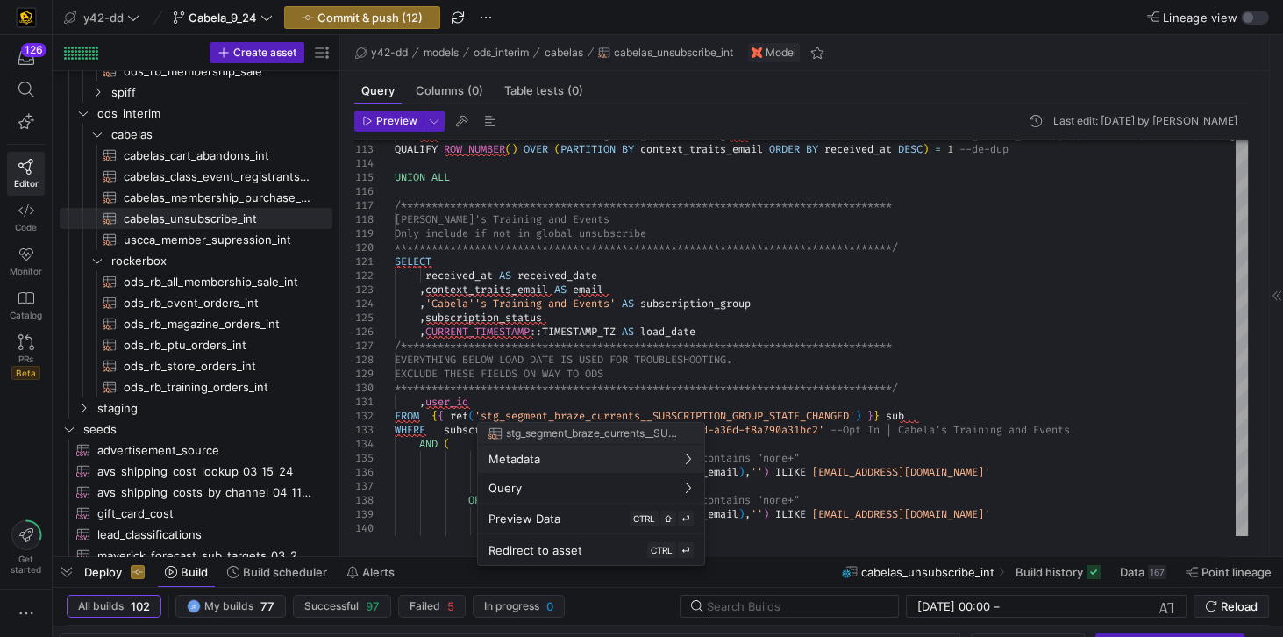
click at [871, 318] on div at bounding box center [641, 318] width 1283 height 637
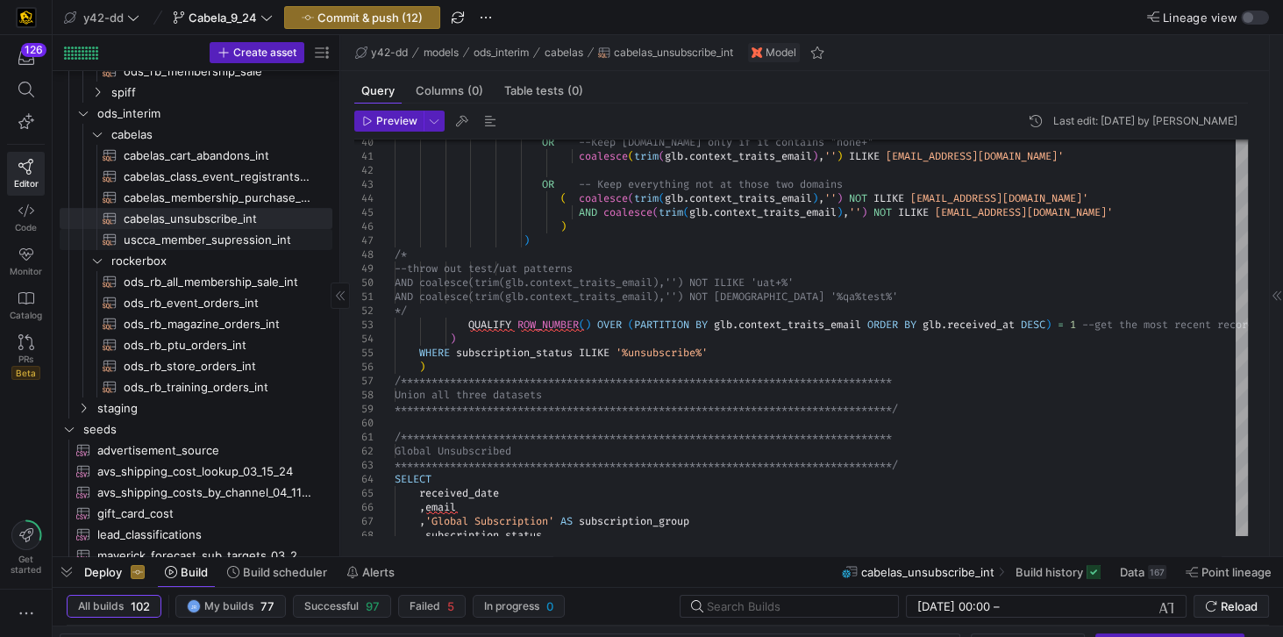
scroll to position [100, 0]
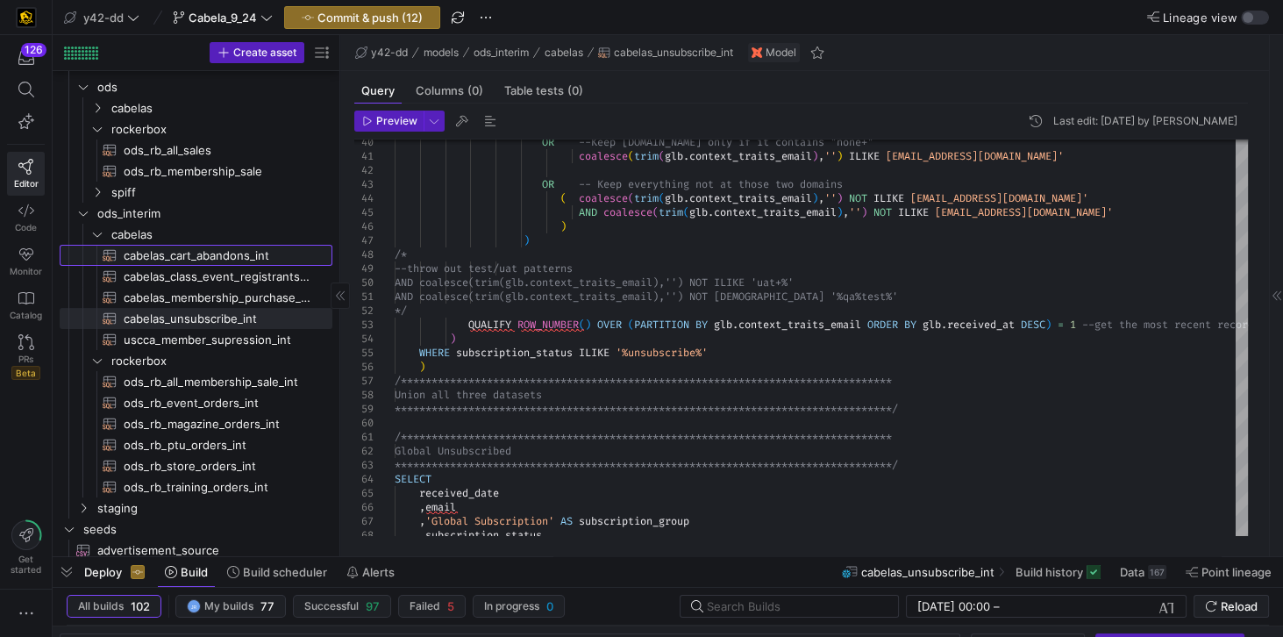
click at [220, 253] on span "cabelas_cart_abandons_int​​​​​​​​​​" at bounding box center [218, 256] width 189 height 20
type textarea "-- File Name: cabelas_cart_abandons_int.sql -- Created By: [PERSON_NAME] -- Las…"
type textarea "y42 build -s cabelas_cart_abandons_int"
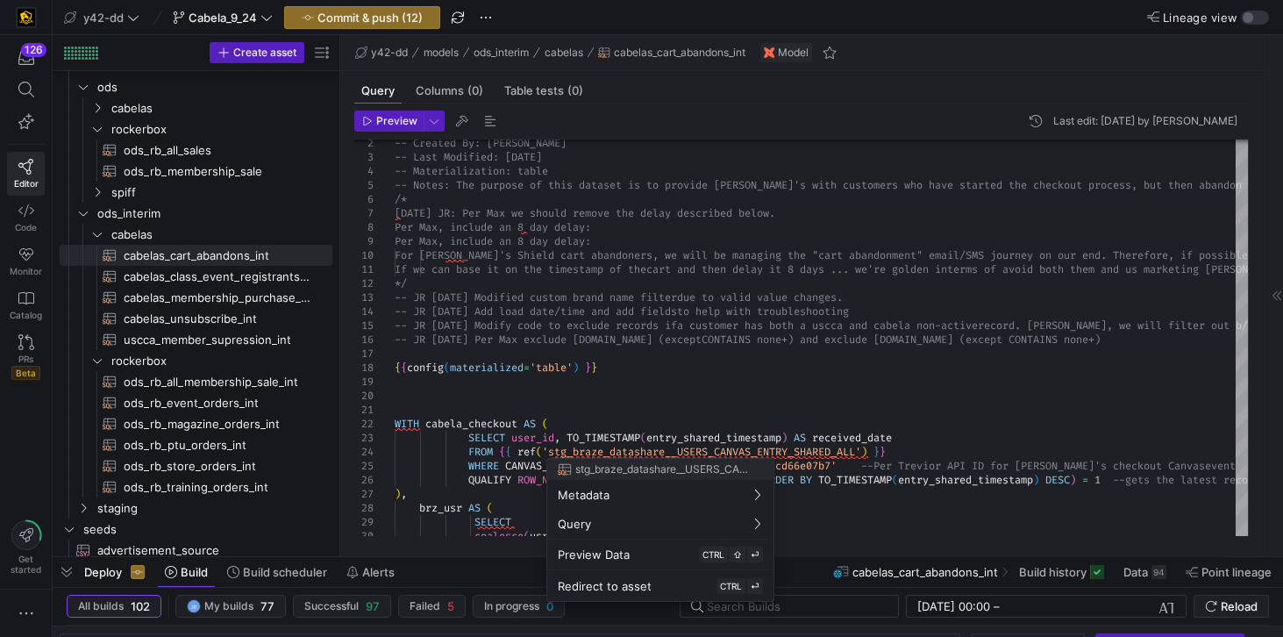
click at [870, 318] on div at bounding box center [641, 318] width 1283 height 637
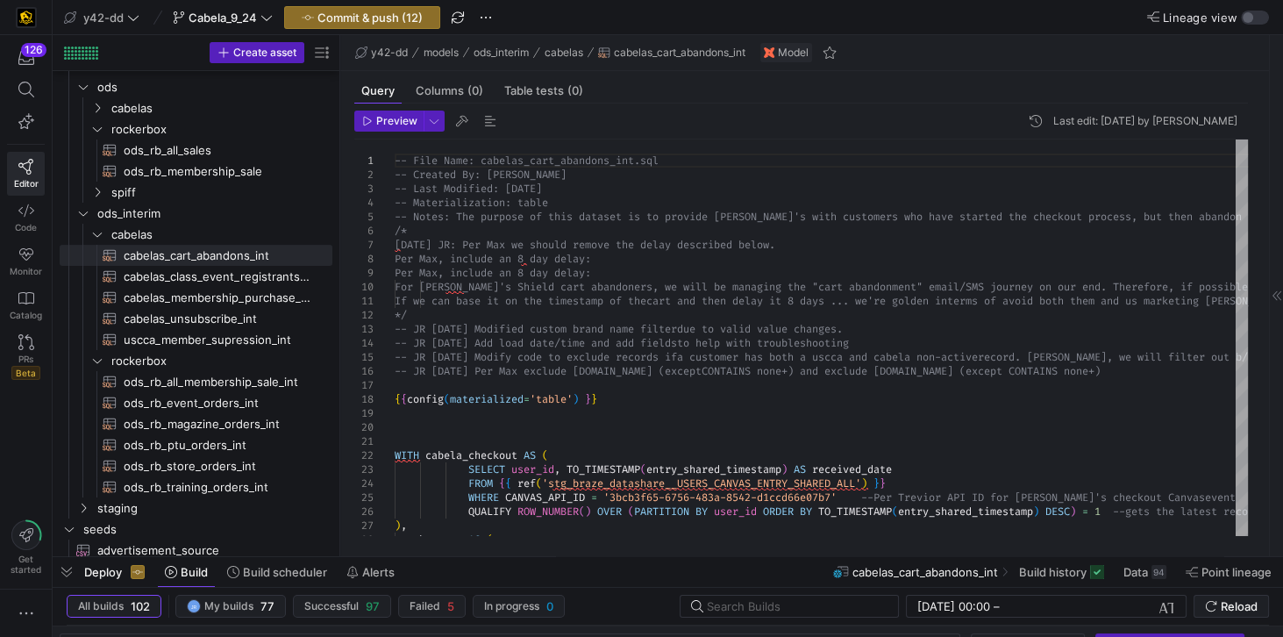
click at [567, 29] on y42-top-nav "y42-dd Cabela_9_24 Commit & push (12) Lineage view" at bounding box center [668, 17] width 1231 height 35
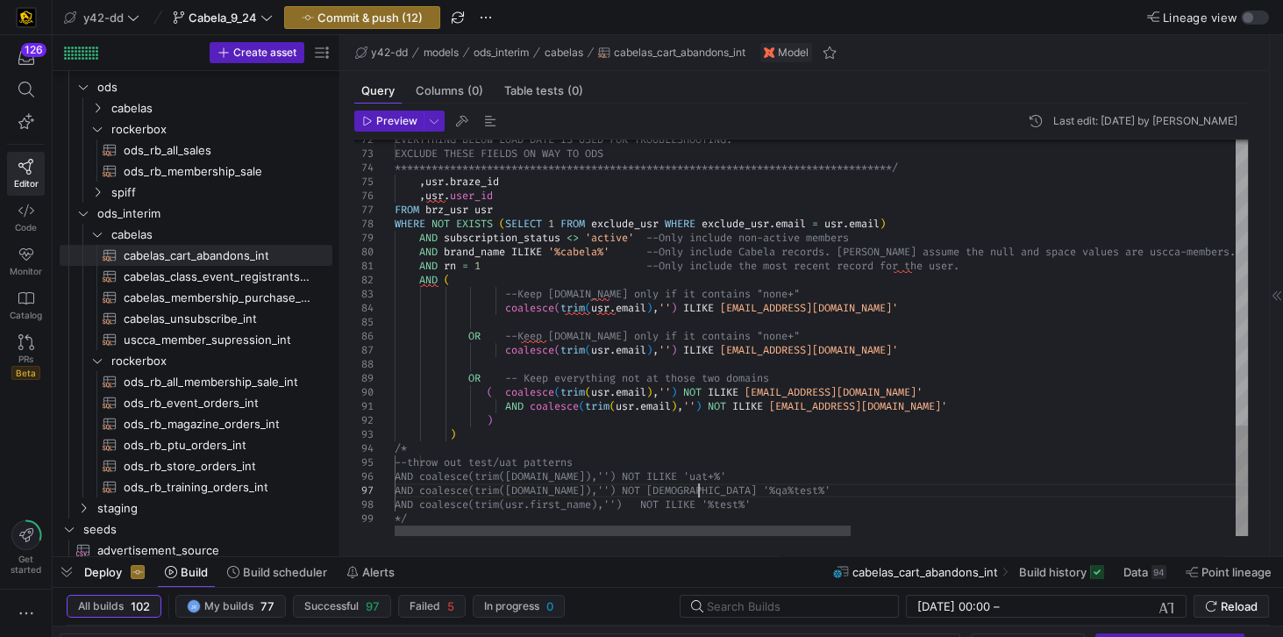
scroll to position [96, 510]
drag, startPoint x: 699, startPoint y: 489, endPoint x: 755, endPoint y: 493, distance: 56.2
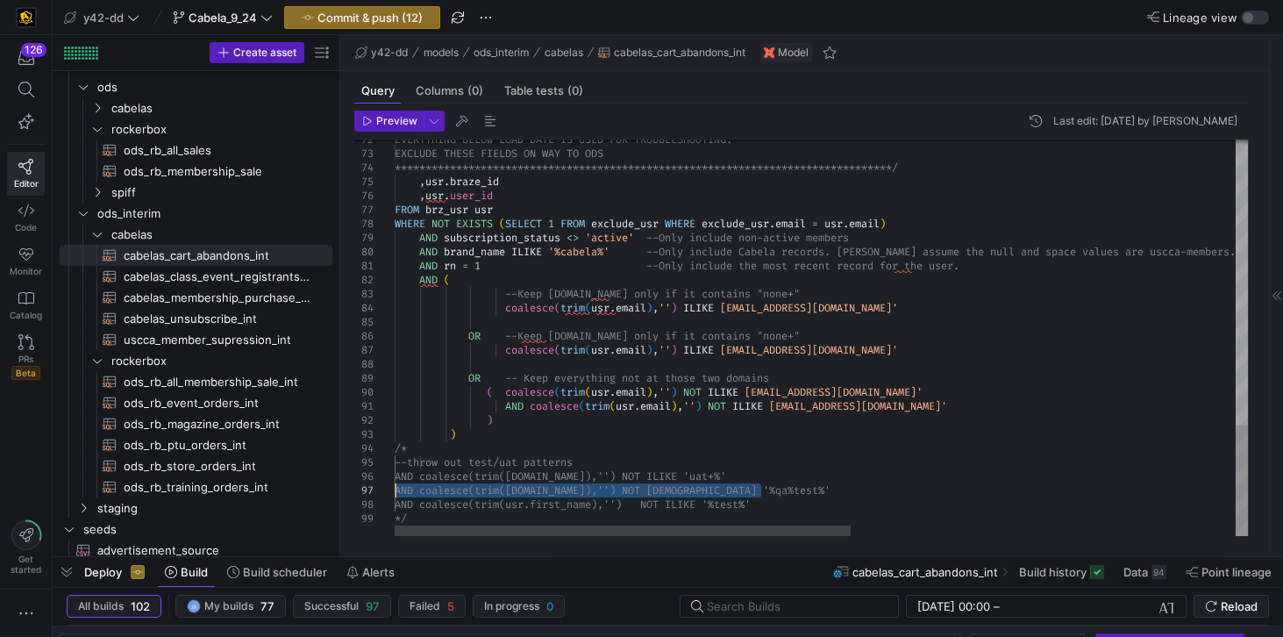
drag, startPoint x: 769, startPoint y: 490, endPoint x: 372, endPoint y: 491, distance: 397.3
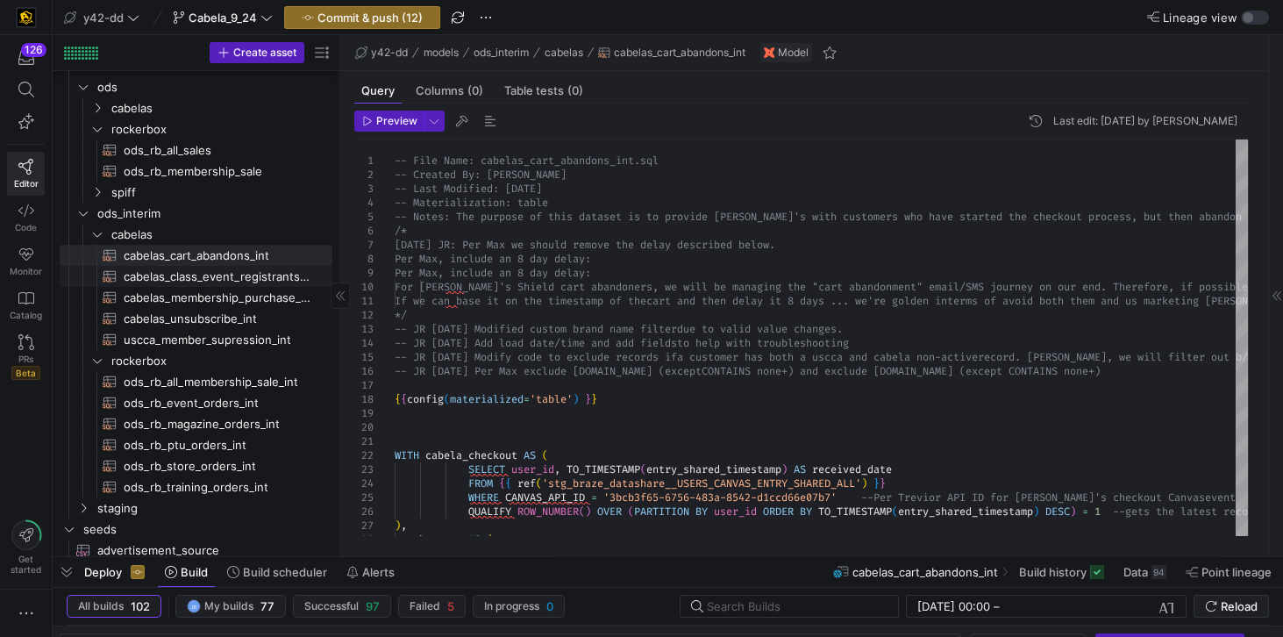
click at [188, 274] on span "cabelas_class_event_registrants_int​​​​​​​​​​" at bounding box center [218, 277] width 189 height 20
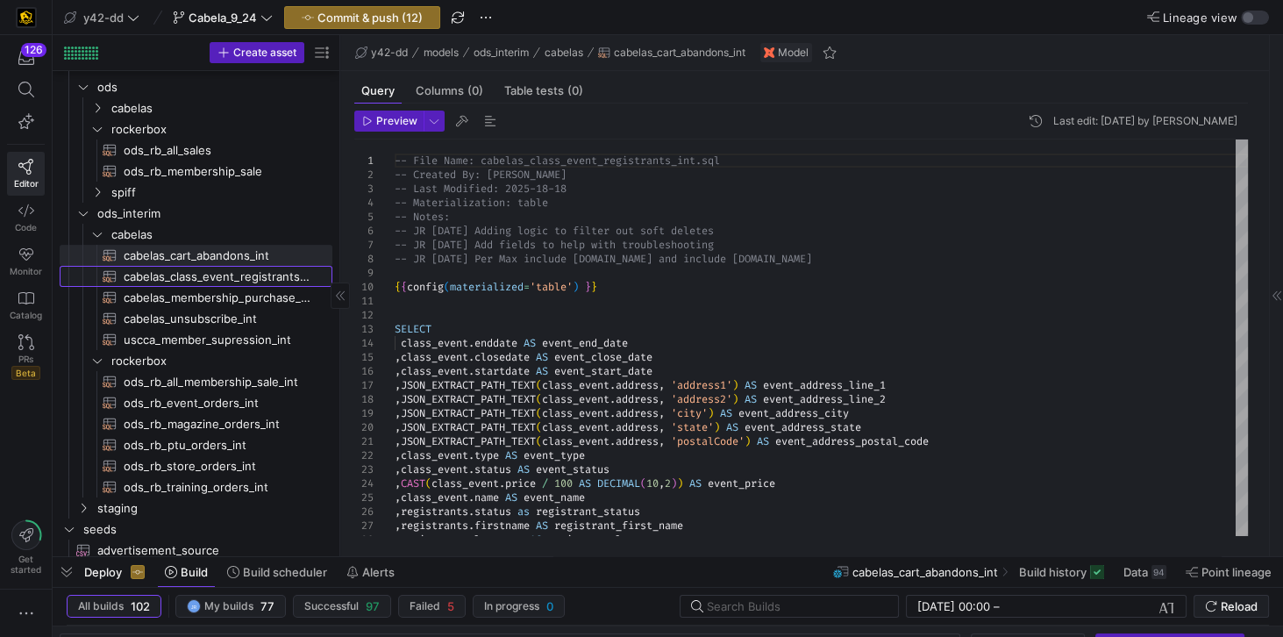
type textarea "-- File Name: cabelas_class_event_registrants_int.sql -- Created By: [PERSON_NA…"
type textarea "y42 build -s cabelas_class_event_registrants_int"
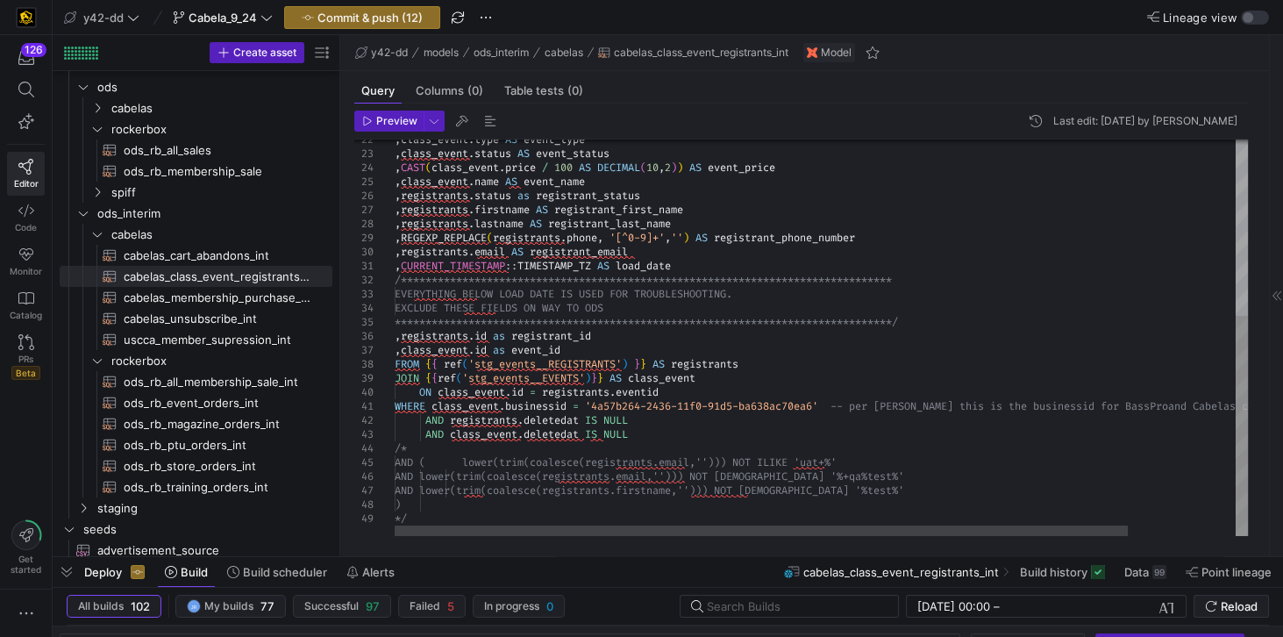
scroll to position [96, 0]
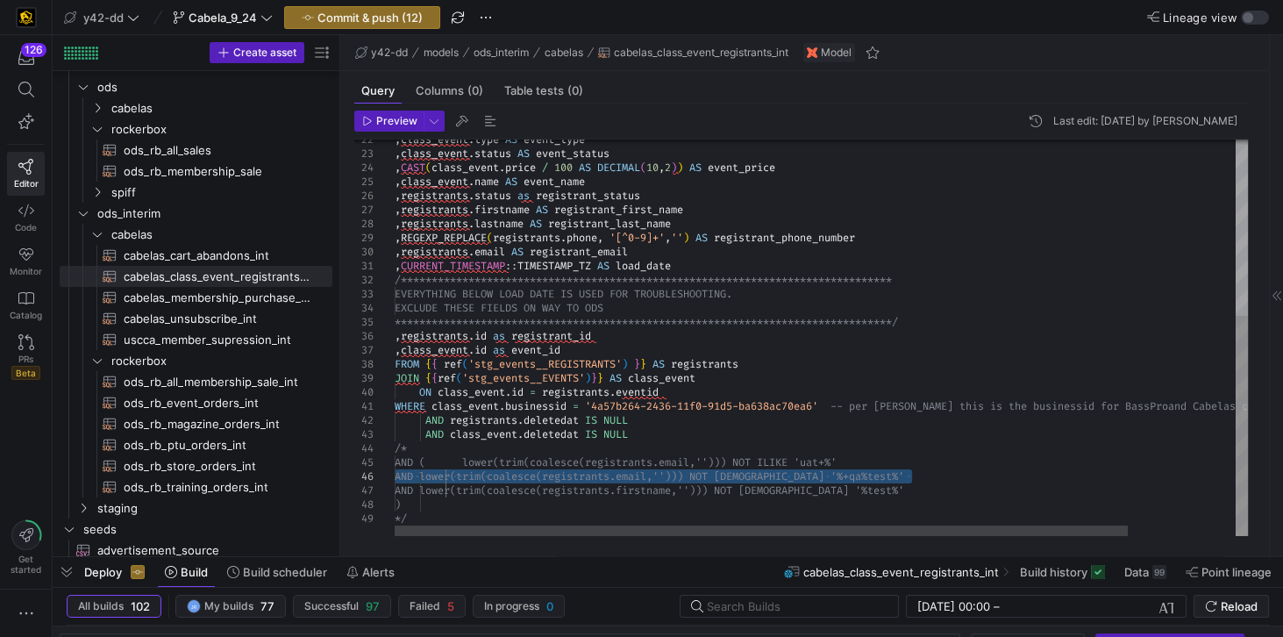
drag, startPoint x: 916, startPoint y: 475, endPoint x: 392, endPoint y: 472, distance: 523.6
click at [395, 472] on div "**********" at bounding box center [884, 180] width 978 height 712
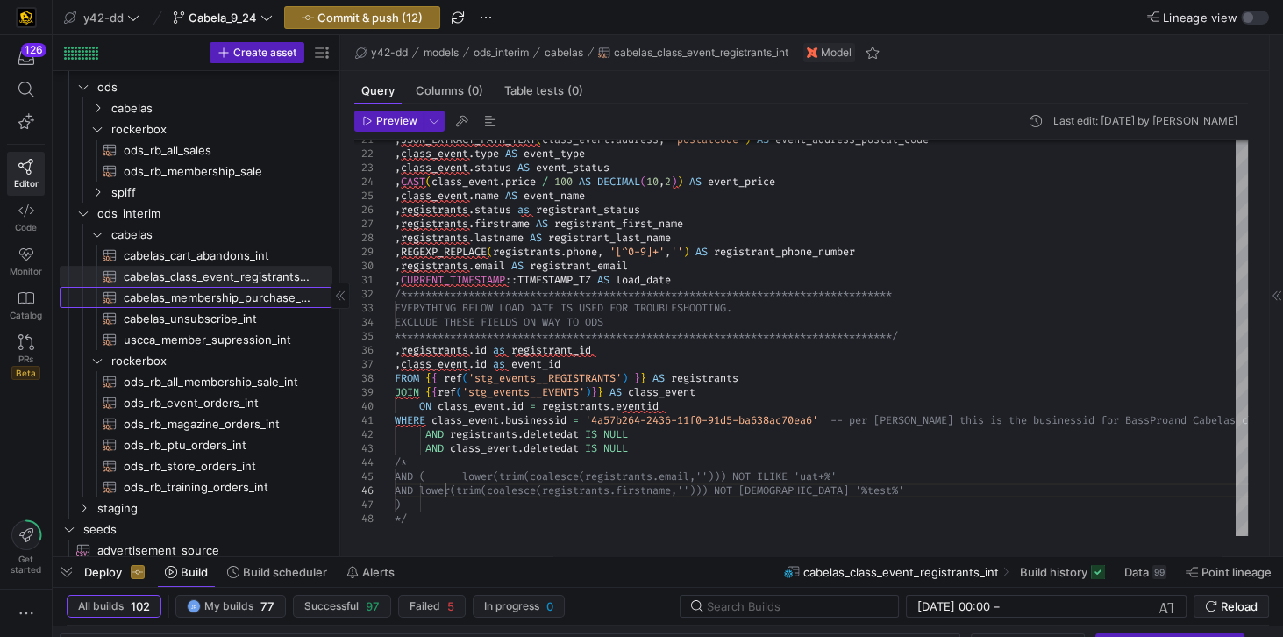
click at [268, 303] on span "cabelas_membership_purchase_int​​​​​​​​​​" at bounding box center [218, 298] width 189 height 20
type textarea "-- File Name: cabelas_membership_purchase_int.sql -- Created By: [PERSON_NAME] …"
type textarea "y42 build -s cabelas_membership_purchase_int"
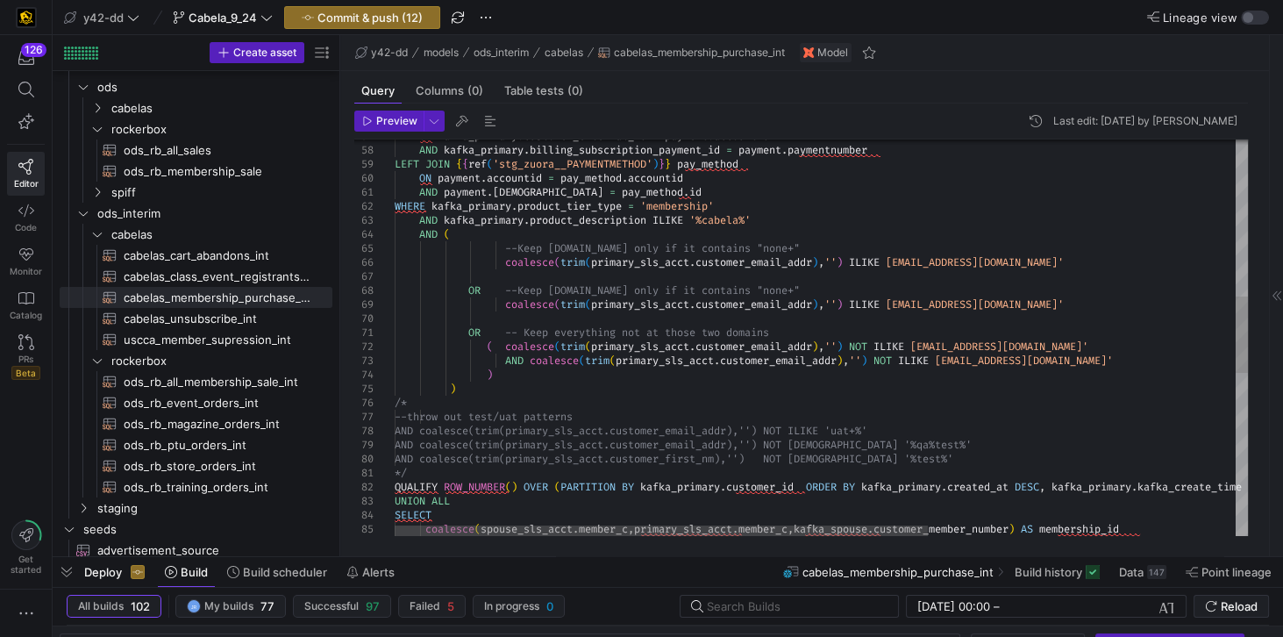
scroll to position [96, 0]
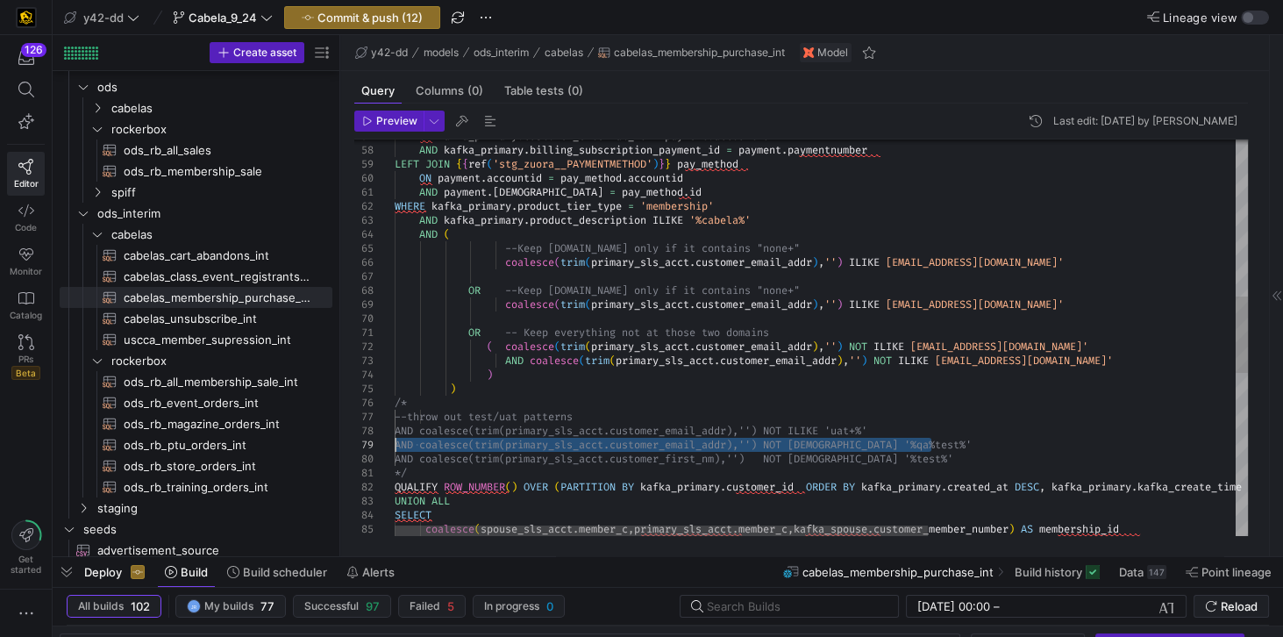
drag, startPoint x: 939, startPoint y: 440, endPoint x: 351, endPoint y: 447, distance: 587.7
click at [395, 447] on div "ON kafka_primary . customer_external_id = payment . accountid AND [PERSON_NAME]…" at bounding box center [1067, 351] width 1345 height 2045
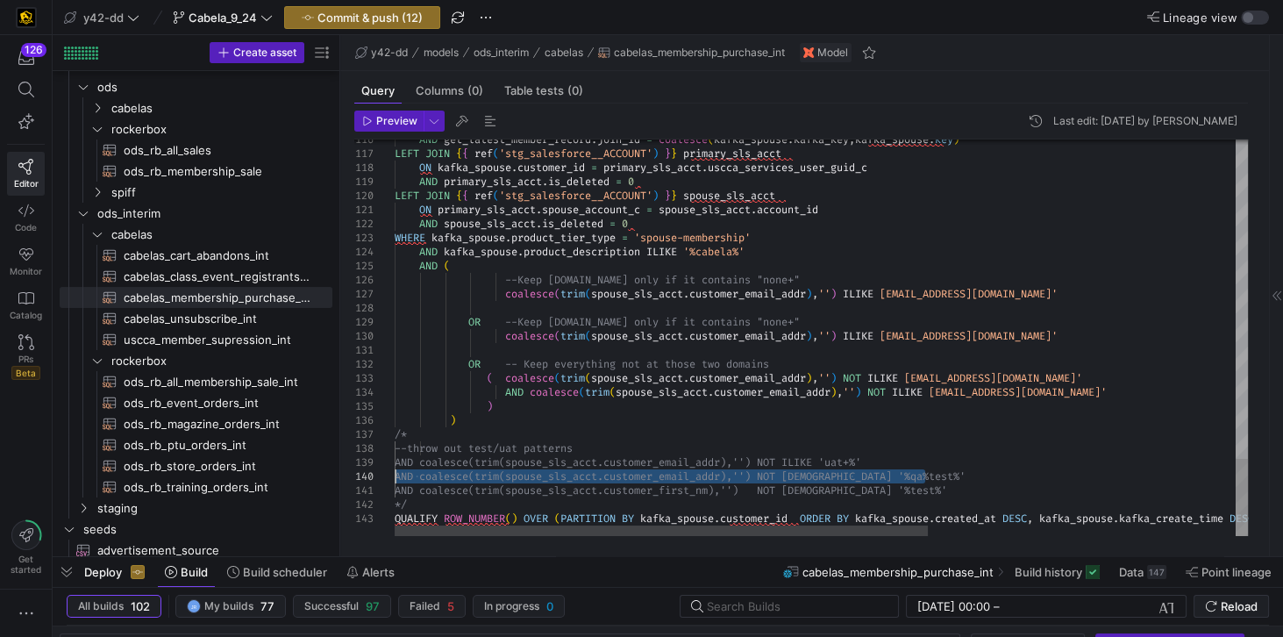
drag, startPoint x: 932, startPoint y: 475, endPoint x: 376, endPoint y: 477, distance: 556.1
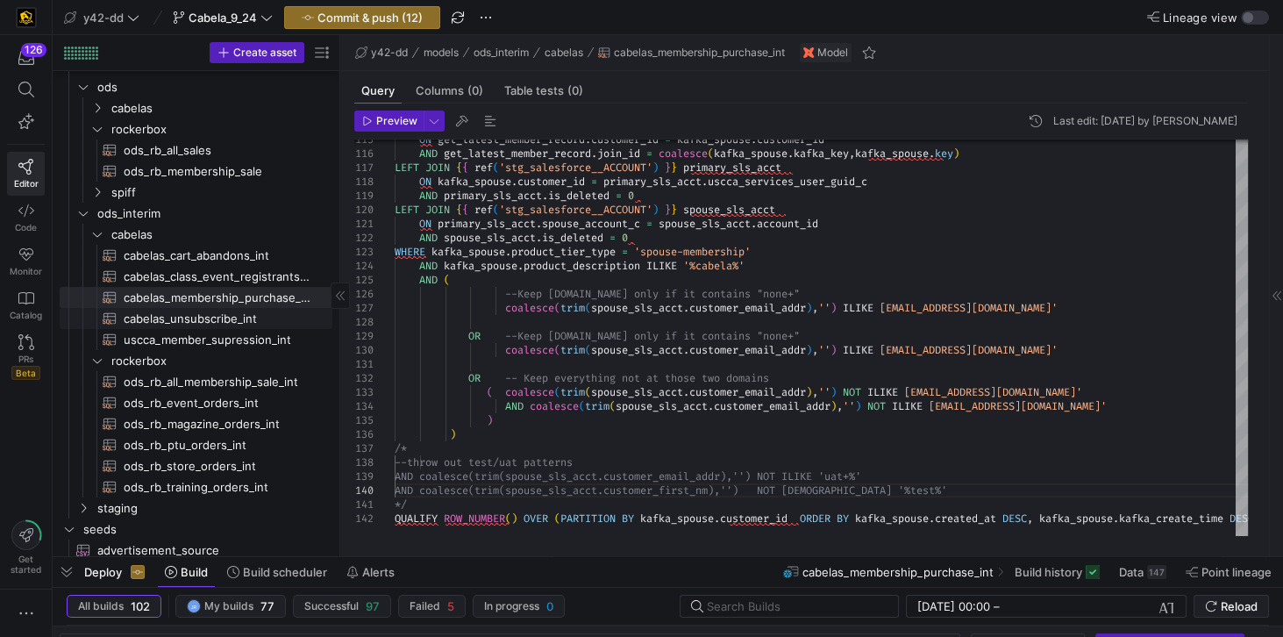
click at [193, 325] on span "cabelas_unsubscribe_int​​​​​​​​​​" at bounding box center [218, 319] width 189 height 20
type textarea "-- File Name: cabelas_unsubscribe_int.sql -- Created By: [PERSON_NAME] -- Last …"
type textarea "y42 build -s cabelas_unsubscribe_int"
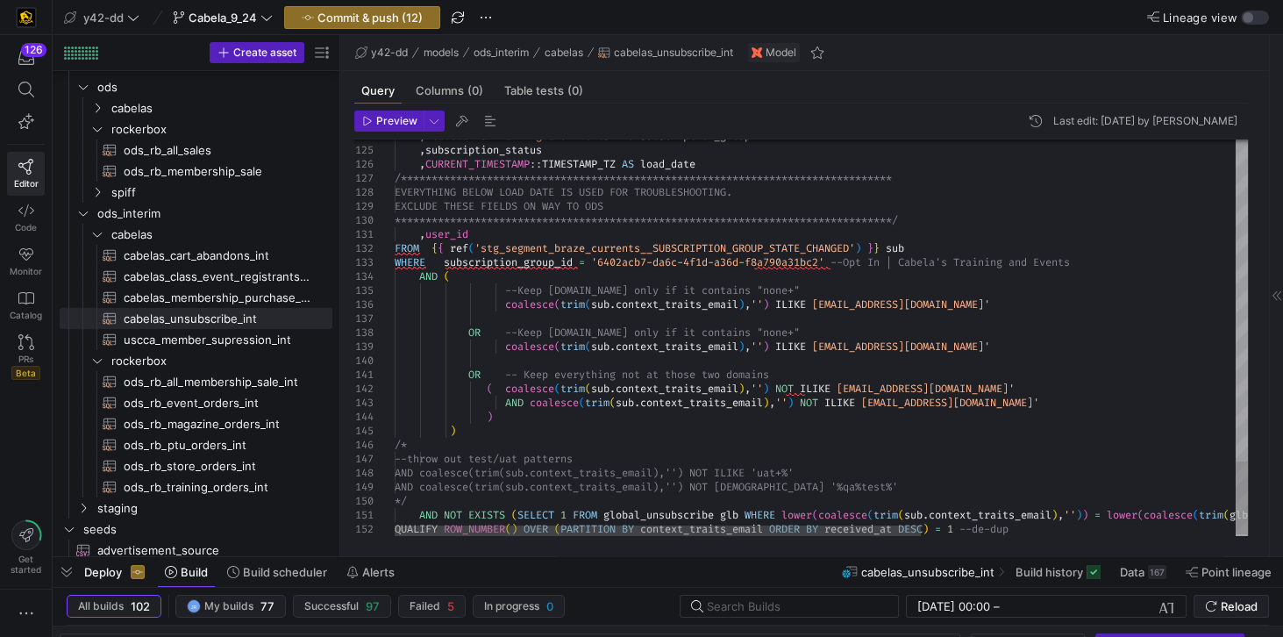
scroll to position [96, 0]
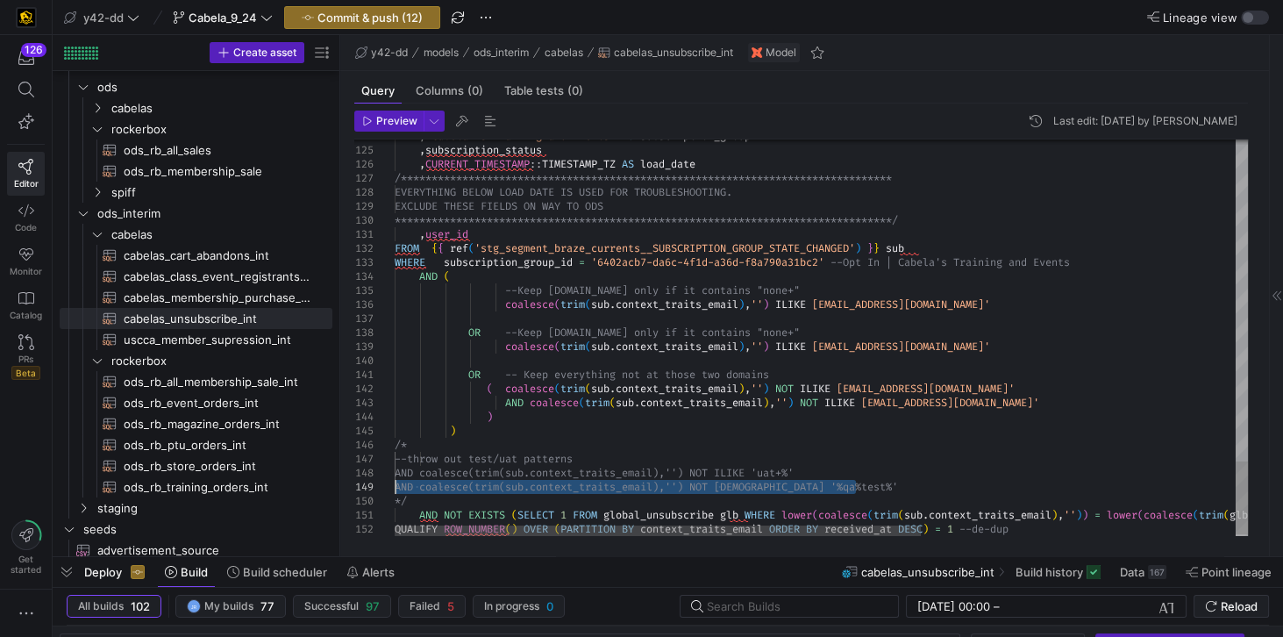
drag, startPoint x: 790, startPoint y: 484, endPoint x: 375, endPoint y: 484, distance: 414.9
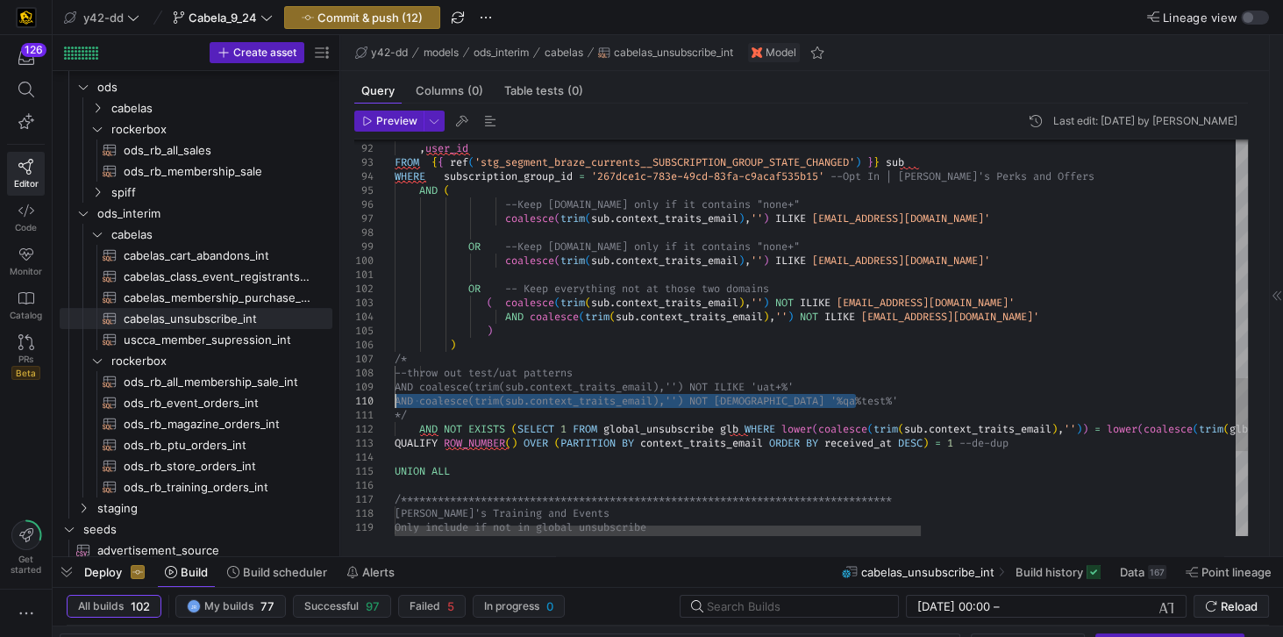
drag, startPoint x: 872, startPoint y: 401, endPoint x: 368, endPoint y: 403, distance: 504.3
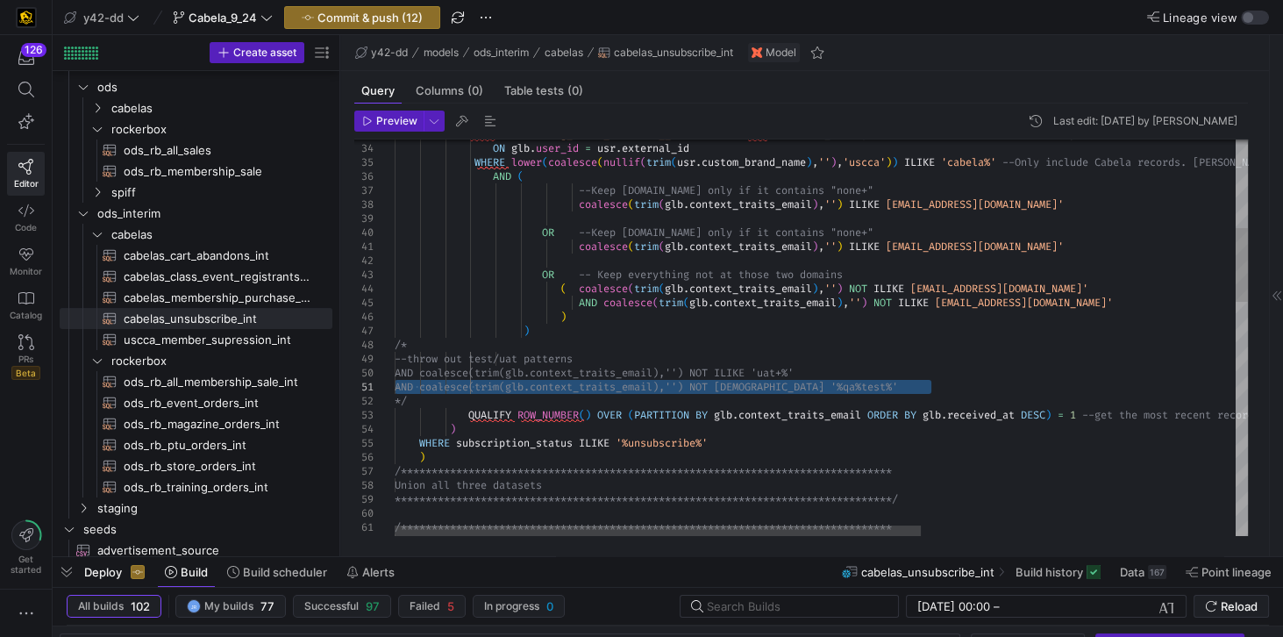
drag, startPoint x: 903, startPoint y: 385, endPoint x: 394, endPoint y: 383, distance: 508.7
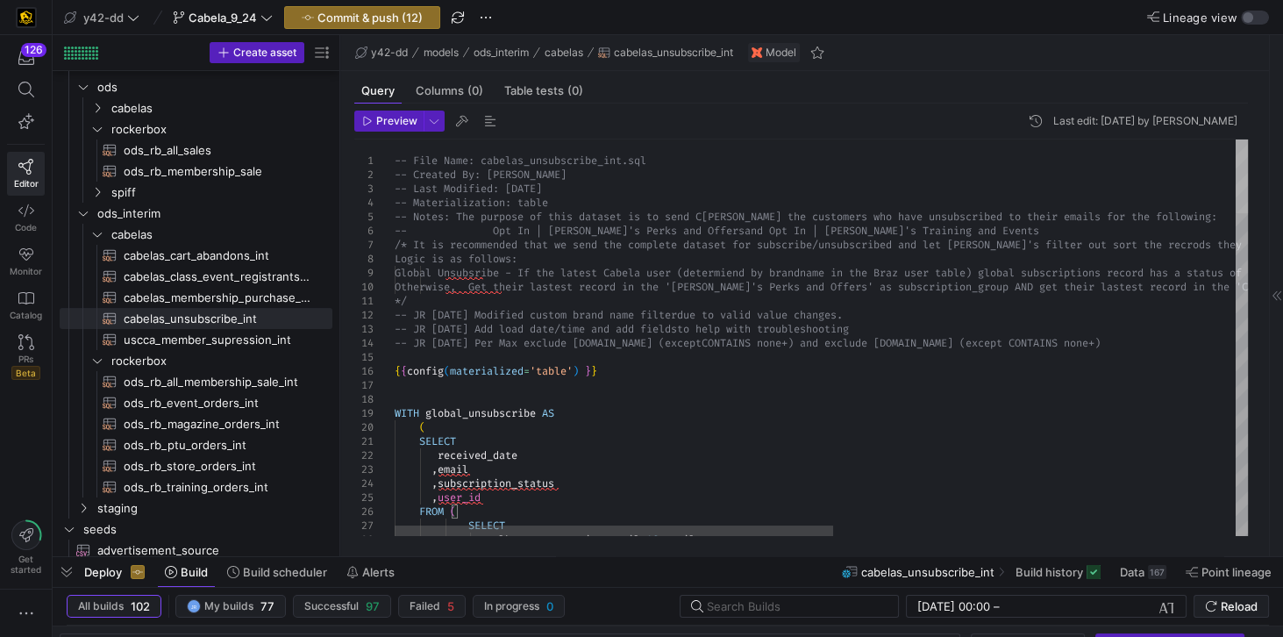
click at [1248, 149] on div at bounding box center [1242, 176] width 12 height 74
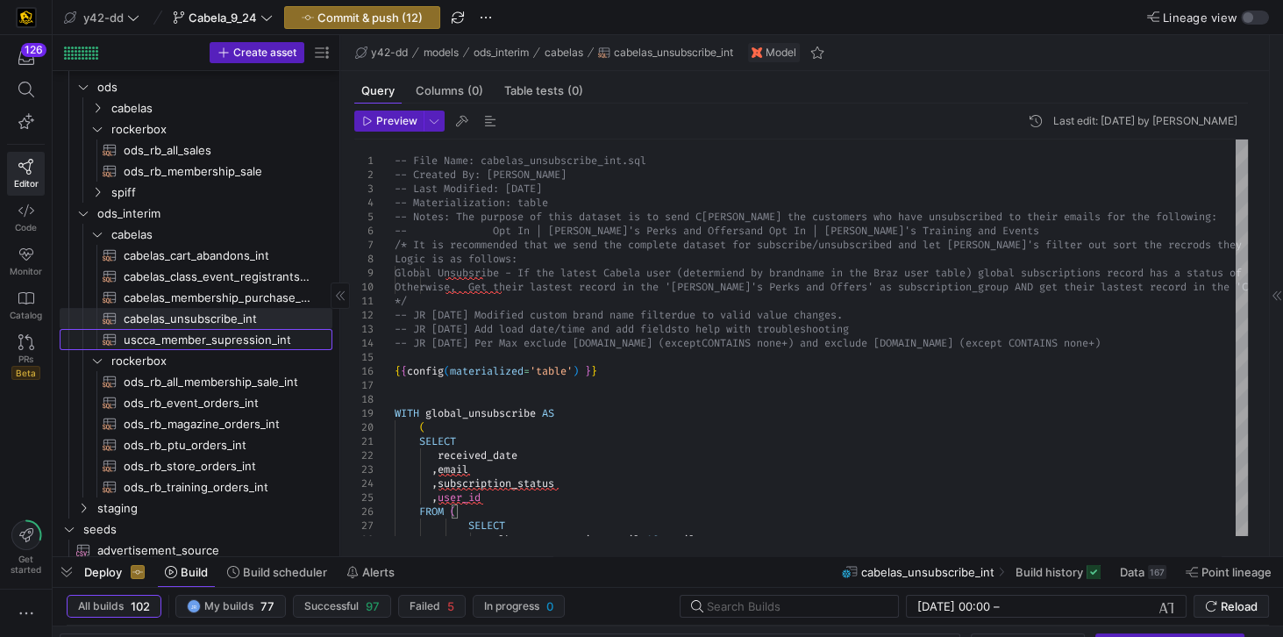
click at [205, 335] on span "uscca_member_supression_int​​​​​​​​​​" at bounding box center [218, 340] width 189 height 20
type textarea "-- File Name: uscca_member_supression_int.sql -- Created By: [PERSON_NAME] -- L…"
type textarea "y42 build -s uscca_member_supression_int"
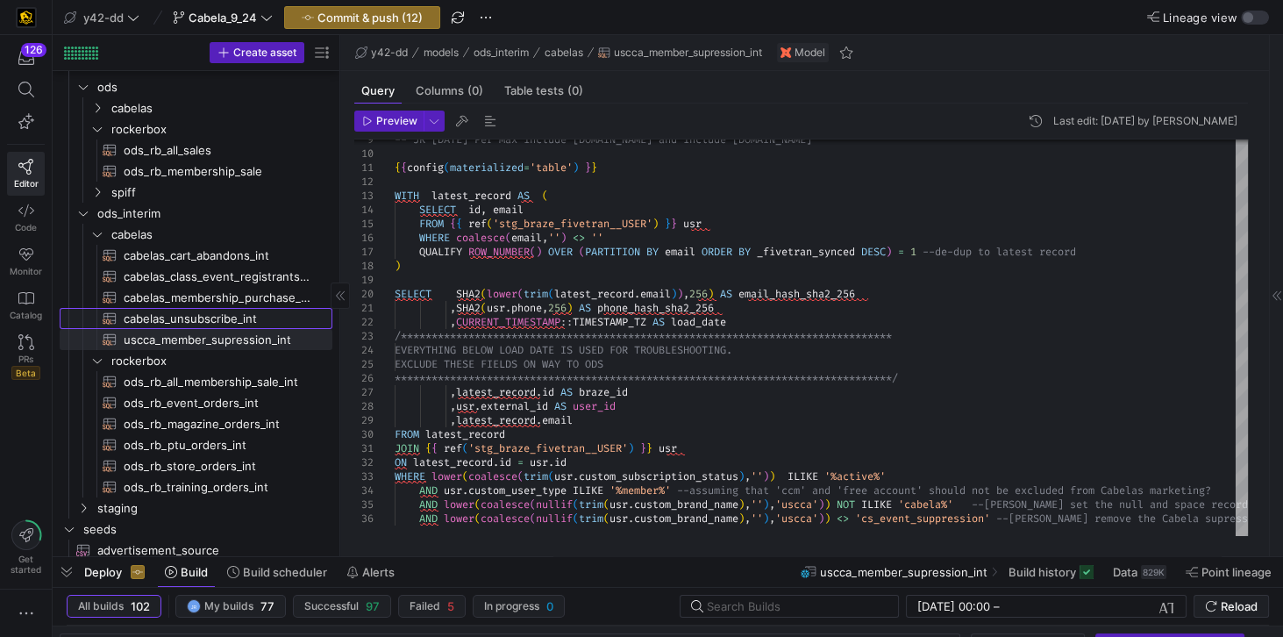
click at [161, 323] on span "cabelas_unsubscribe_int​​​​​​​​​​" at bounding box center [218, 319] width 189 height 20
type textarea "-- File Name: cabelas_unsubscribe_int.sql -- Created By: [PERSON_NAME] -- Last …"
type textarea "y42 build -s cabelas_unsubscribe_int"
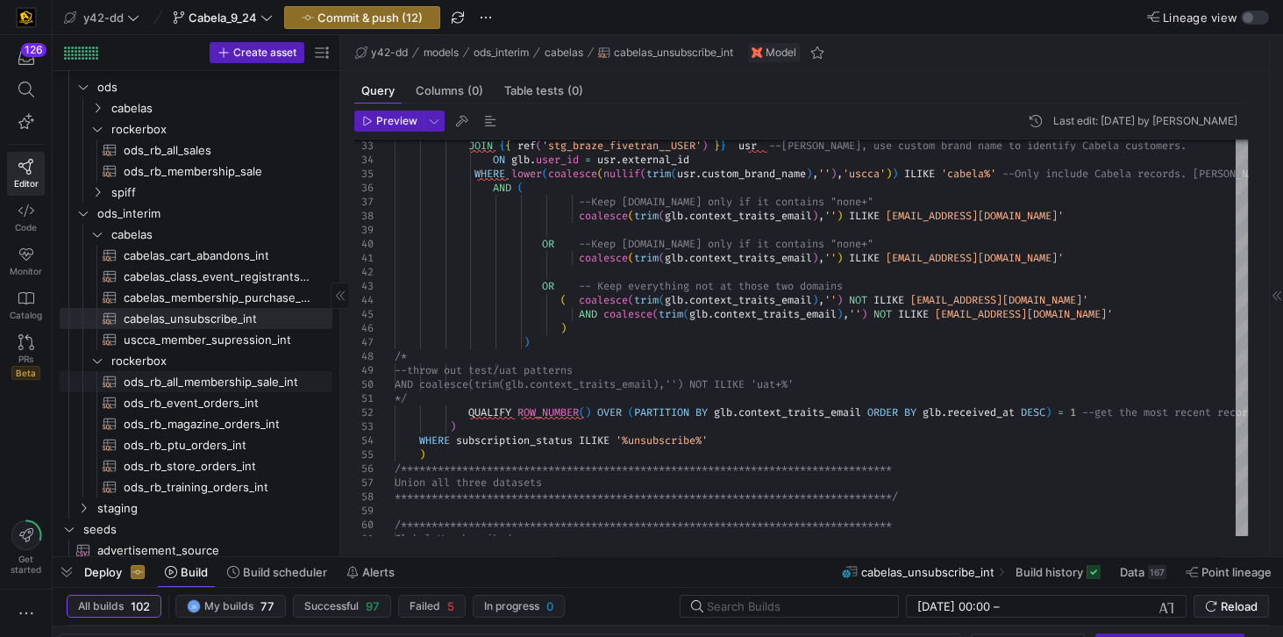
click at [209, 381] on span "ods_rb_all_membership_sale_int​​​​​​​​​​" at bounding box center [218, 382] width 189 height 20
type textarea "-- File Name: ods_rb_all_membership_sale_int.sql -- Created By: [PERSON_NAME] -…"
type textarea "y42 build -s ods_rb_all_membership_sale_int"
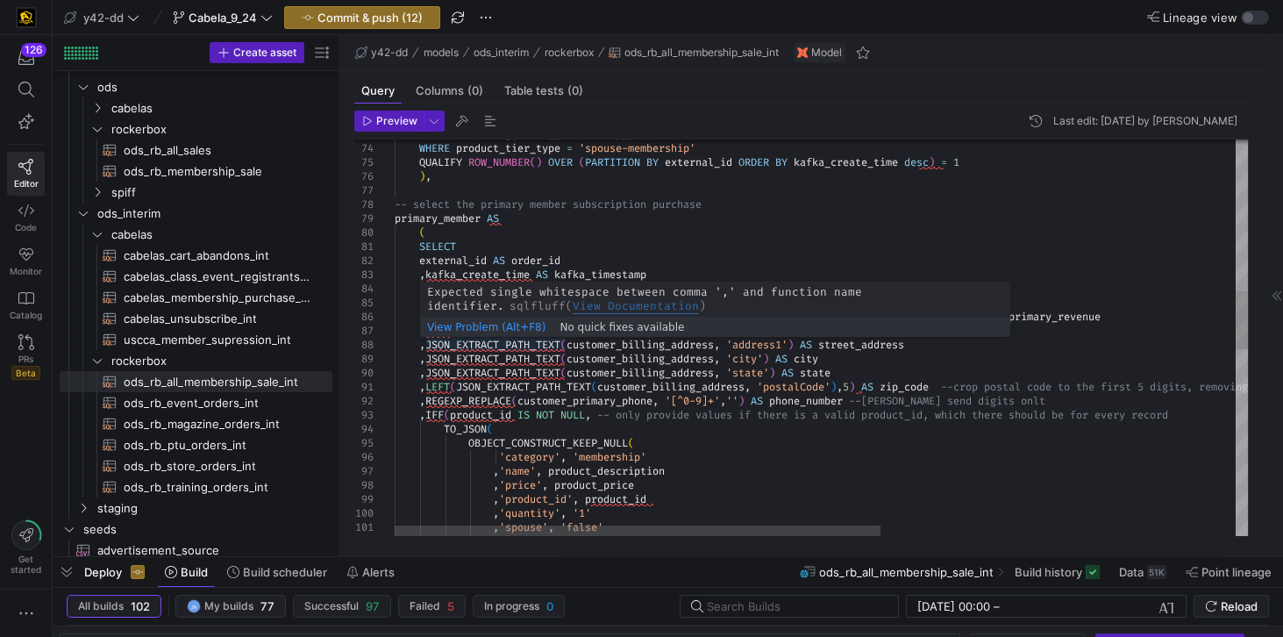
scroll to position [96, 0]
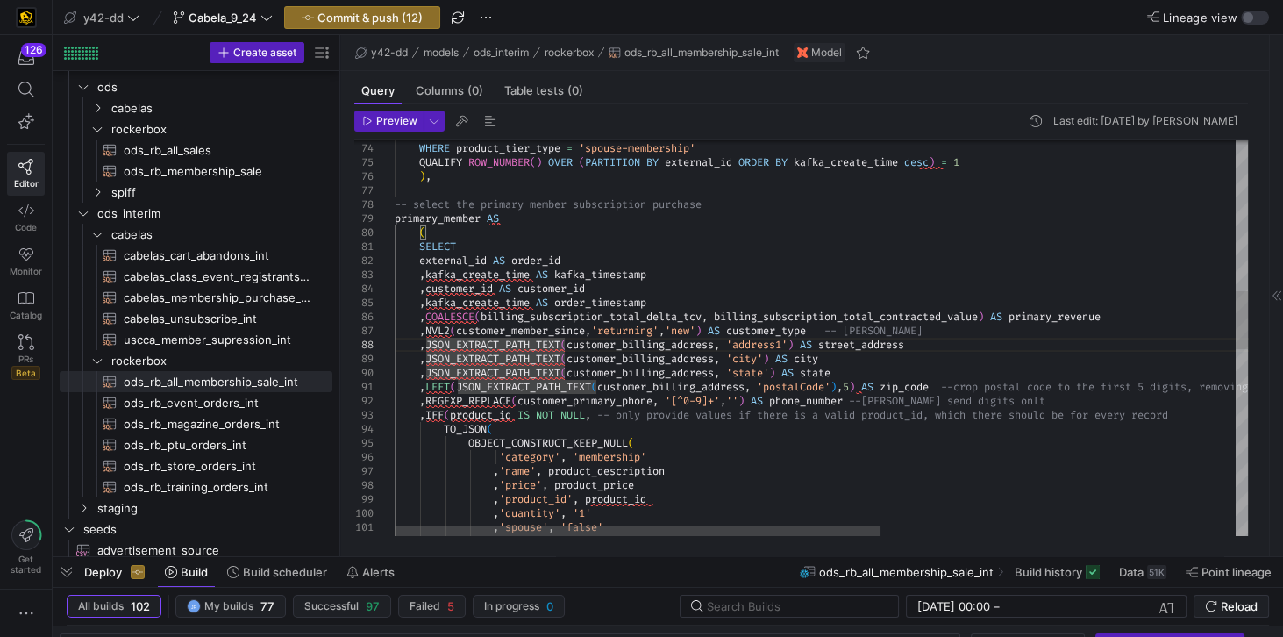
click at [426, 344] on div ", 'variant' , product_payment_frequency , 'spouse' , 'false' , 'product_id' , p…" at bounding box center [1133, 455] width 1477 height 2705
type textarea ",NULL ) AS product_membership FROM {{ref('stg_kafka__membership_purchased')}} W…"
click at [736, 237] on div ", 'variant' , product_payment_frequency , 'spouse' , 'false' , 'product_id' , p…" at bounding box center [1133, 455] width 1477 height 2705
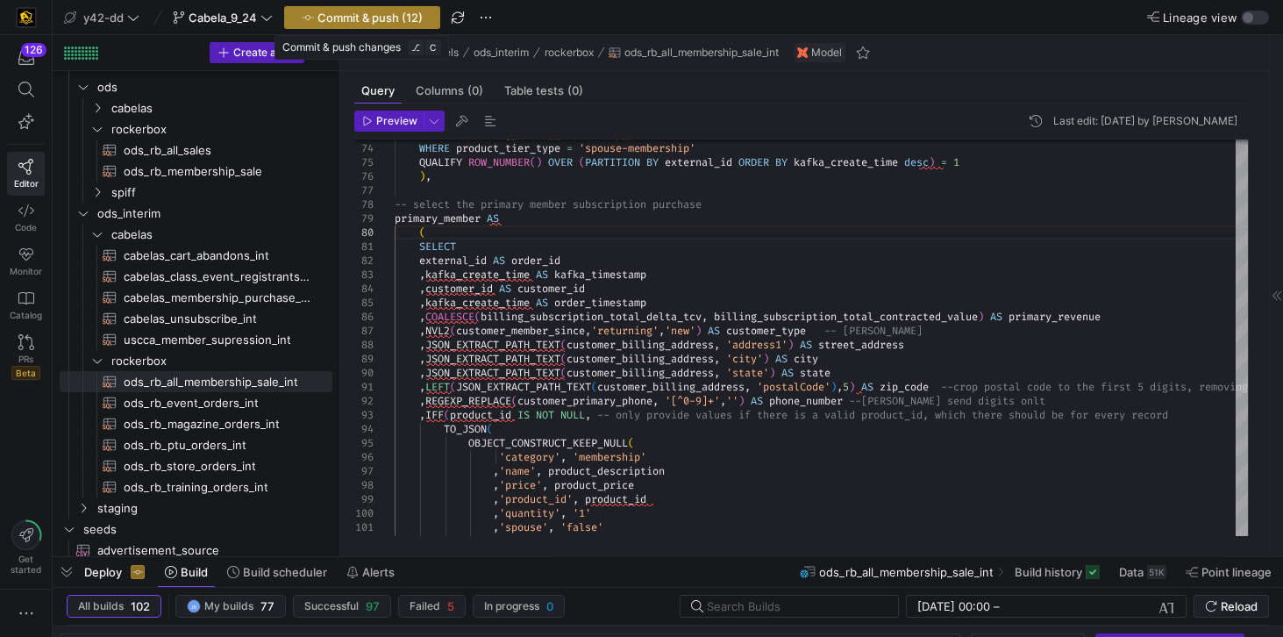
click at [333, 21] on span "Commit & push (12)" at bounding box center [370, 18] width 105 height 14
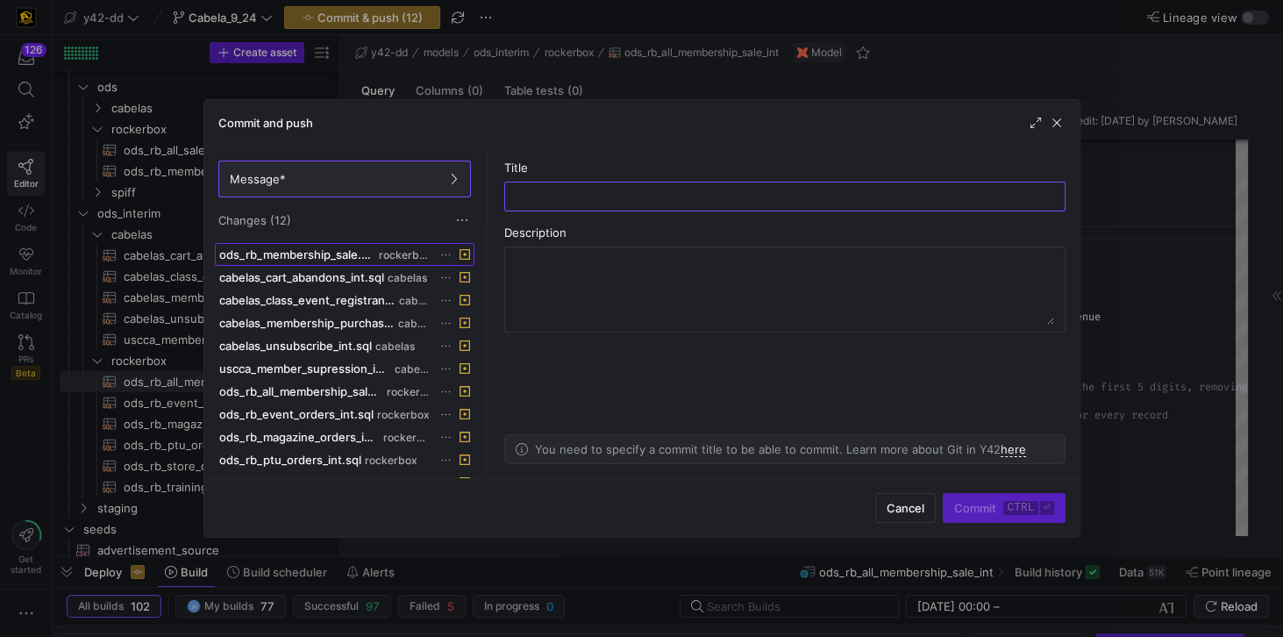
click at [316, 250] on span "ods_rb_membership_sale.sql" at bounding box center [297, 254] width 157 height 14
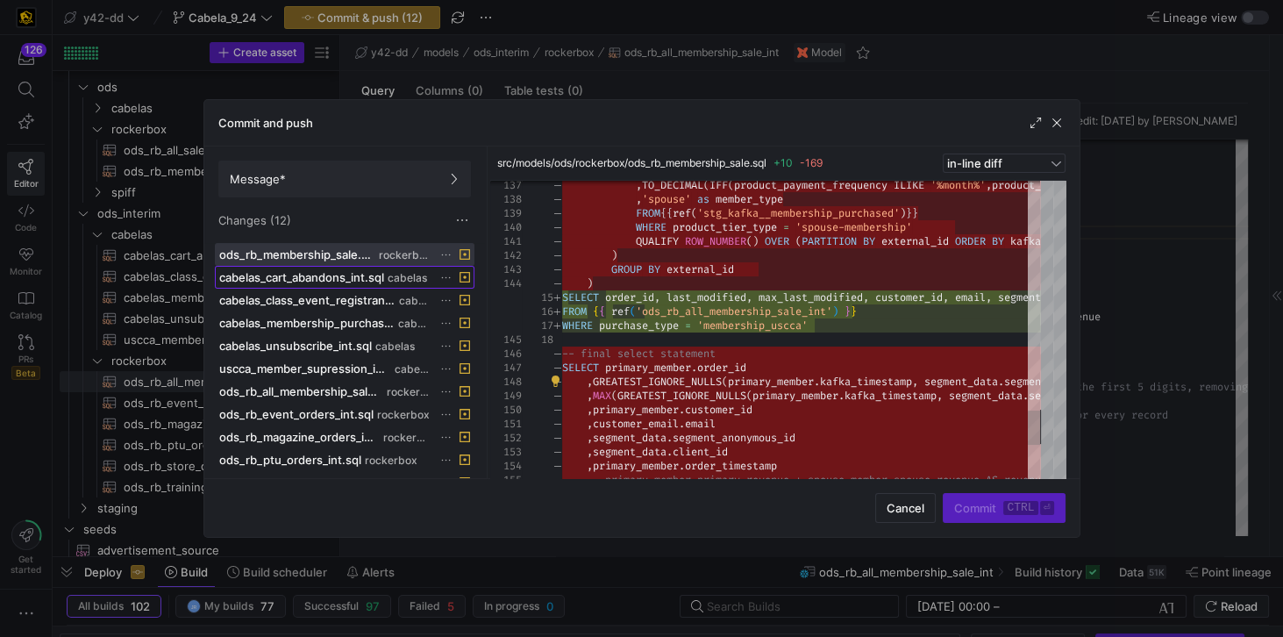
click at [320, 278] on span "cabelas_cart_abandons_int.sql" at bounding box center [301, 277] width 165 height 14
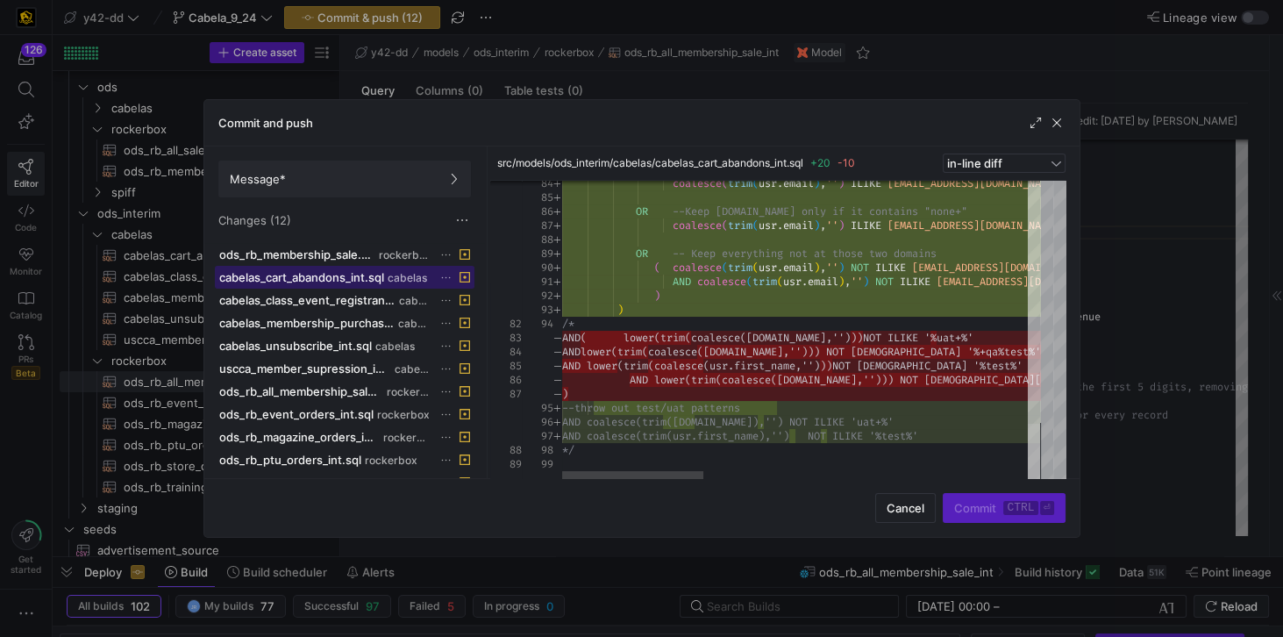
click at [1028, 482] on div at bounding box center [1034, 453] width 12 height 58
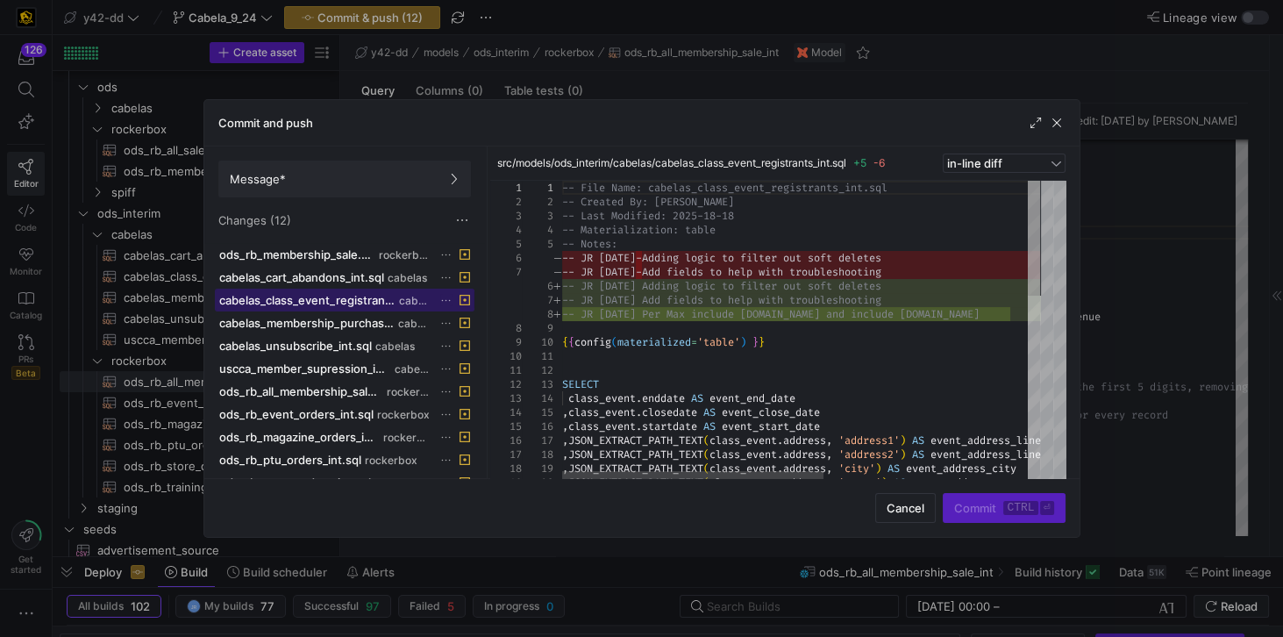
click at [326, 299] on span "cabelas_class_event_registrants_int.sql" at bounding box center [307, 300] width 176 height 14
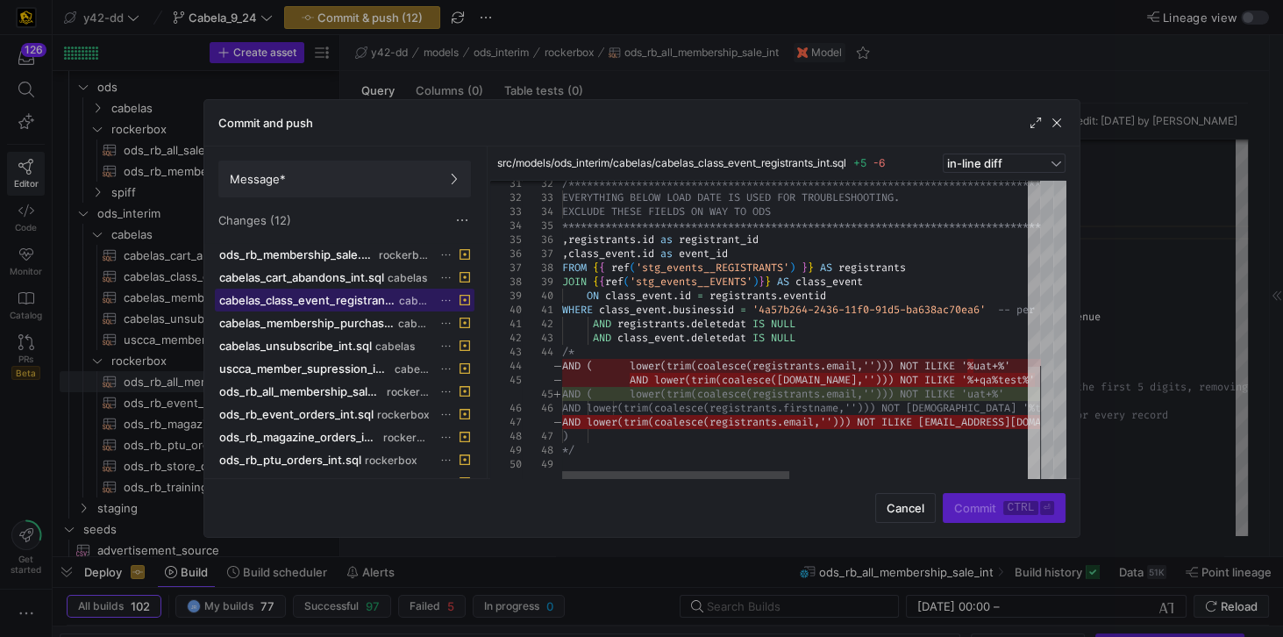
click at [1038, 433] on div at bounding box center [1034, 424] width 12 height 115
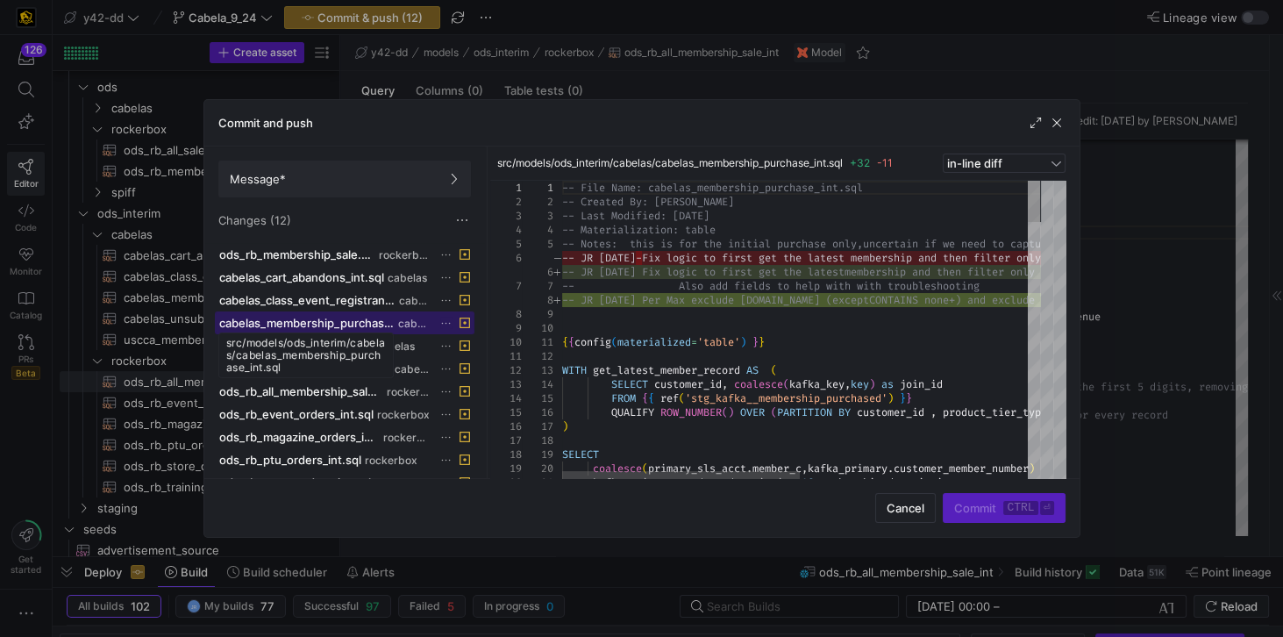
click at [280, 318] on span "cabelas_membership_purchase_int.sql" at bounding box center [306, 323] width 175 height 14
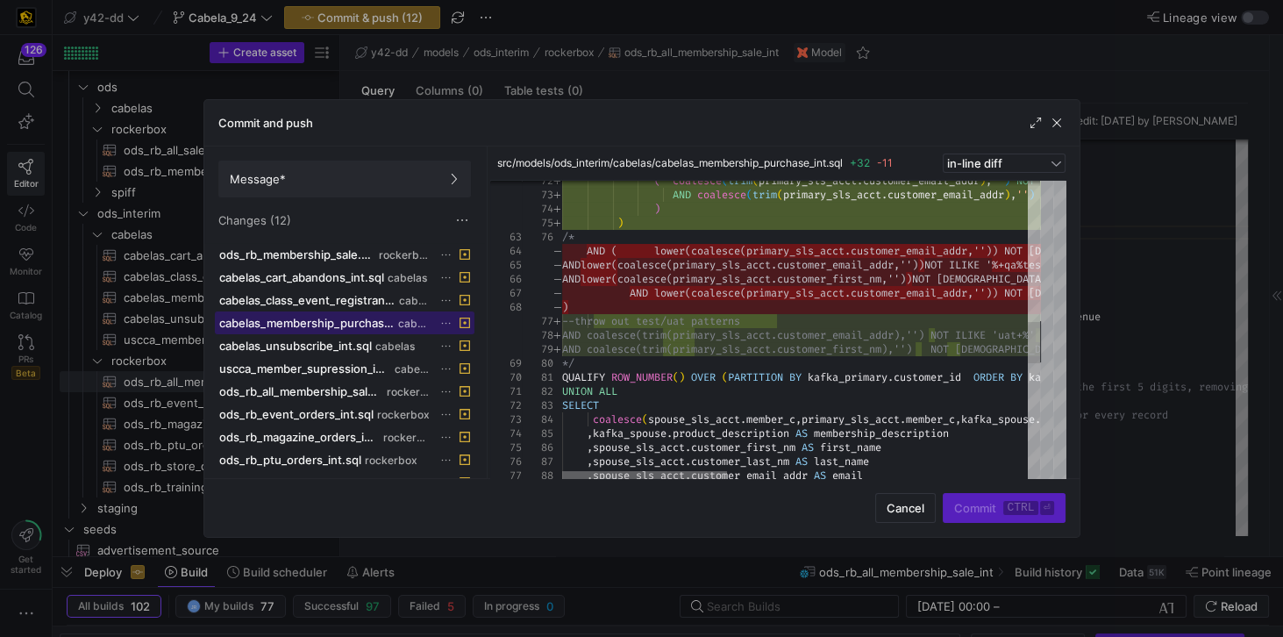
click at [661, 471] on div at bounding box center [644, 476] width 165 height 11
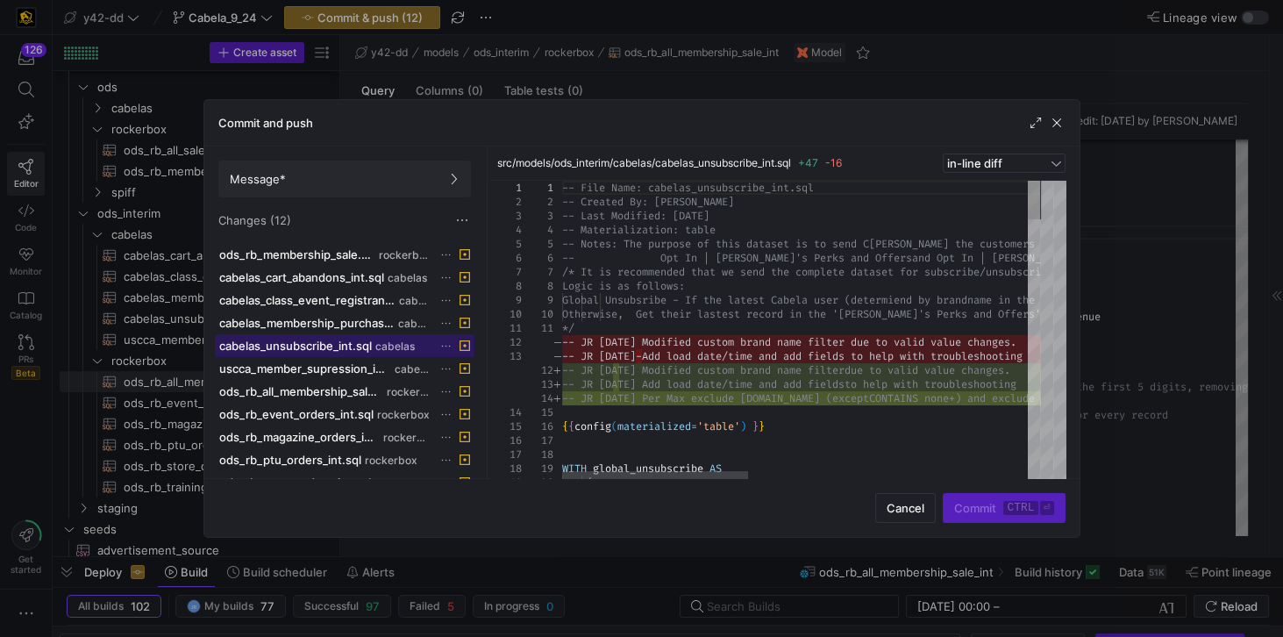
click at [305, 345] on span "cabelas_unsubscribe_int.sql" at bounding box center [295, 346] width 153 height 14
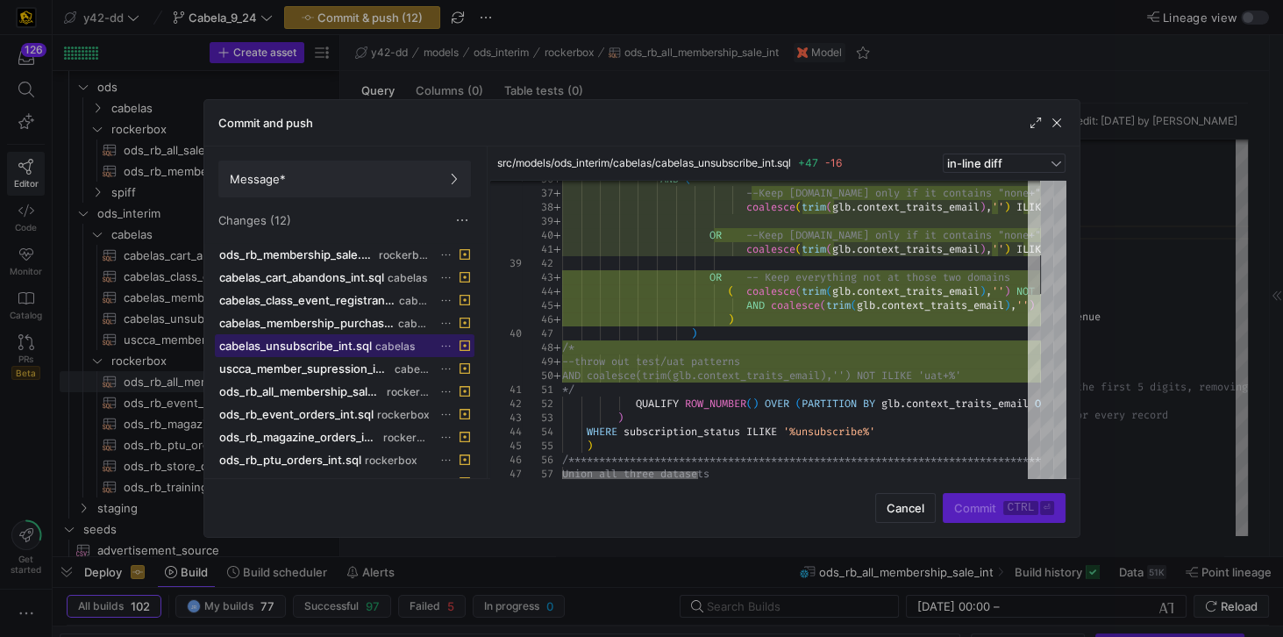
click at [596, 471] on div at bounding box center [630, 476] width 136 height 11
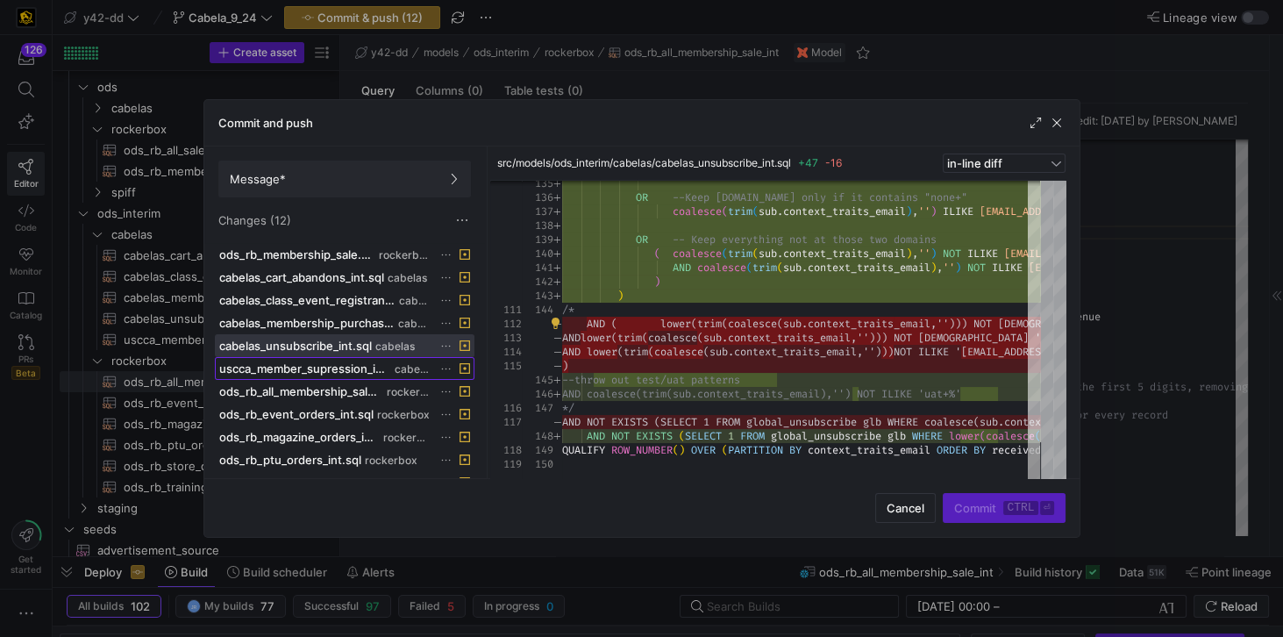
click at [344, 361] on span "uscca_member_supression_int.sql" at bounding box center [305, 368] width 172 height 14
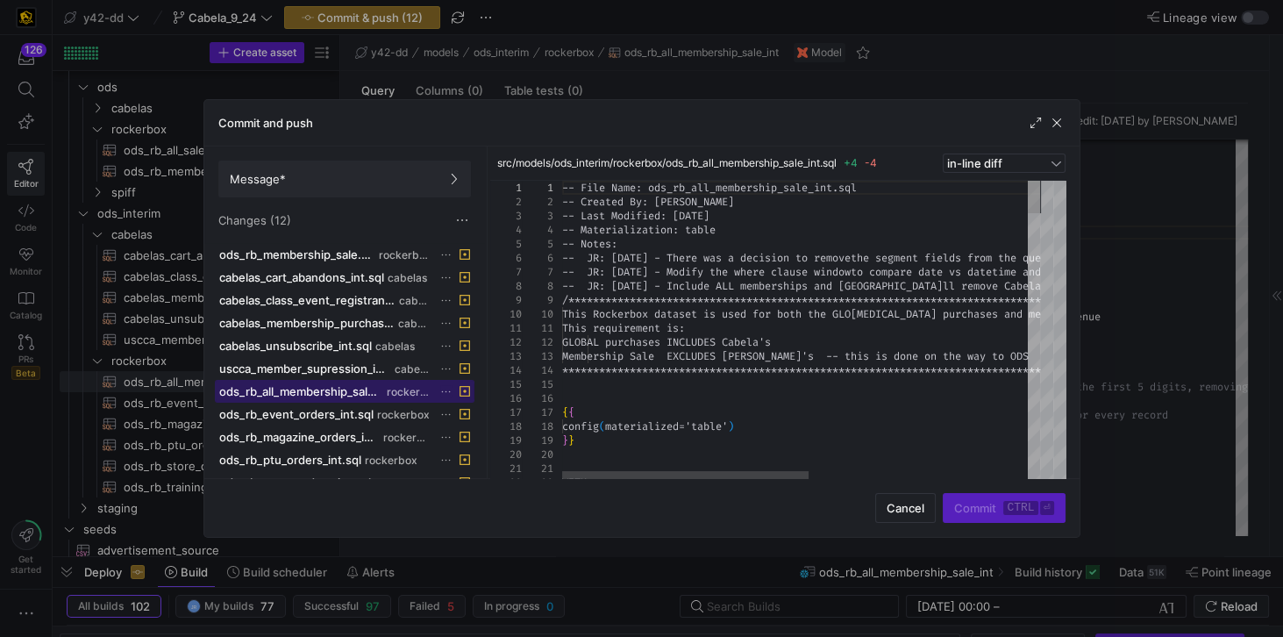
click at [291, 389] on span "ods_rb_all_membership_sale_int.sql" at bounding box center [301, 391] width 164 height 14
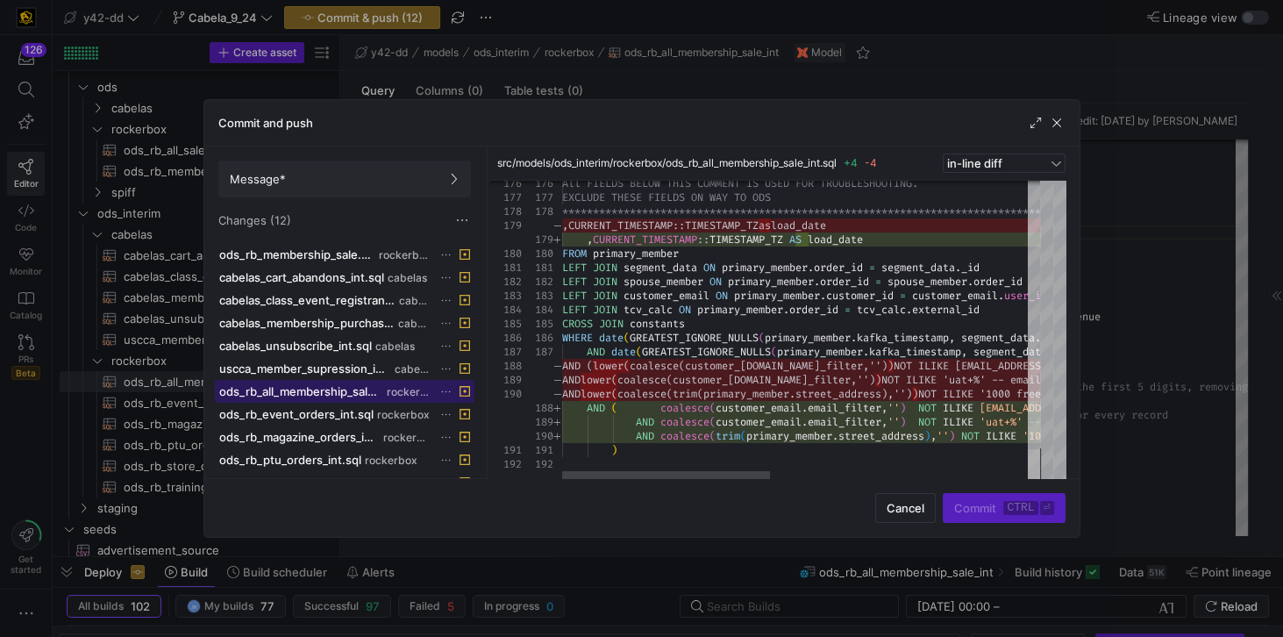
click at [1040, 479] on div at bounding box center [1034, 465] width 12 height 32
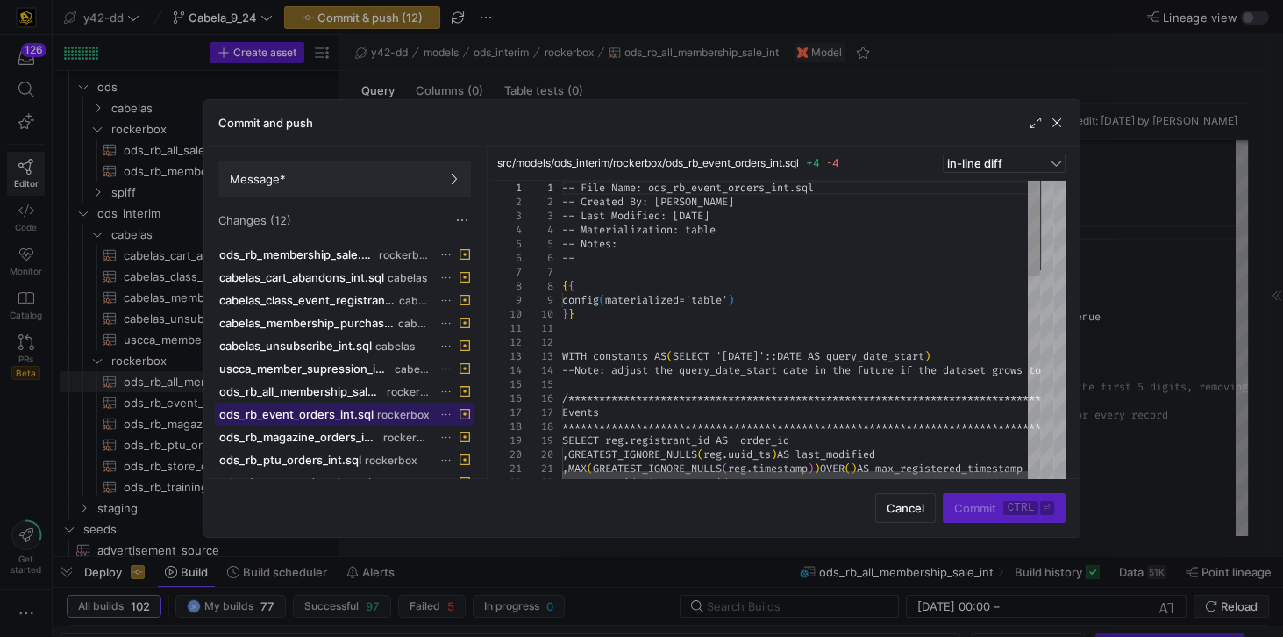
click at [338, 407] on span "ods_rb_event_orders_int.sql" at bounding box center [296, 414] width 154 height 14
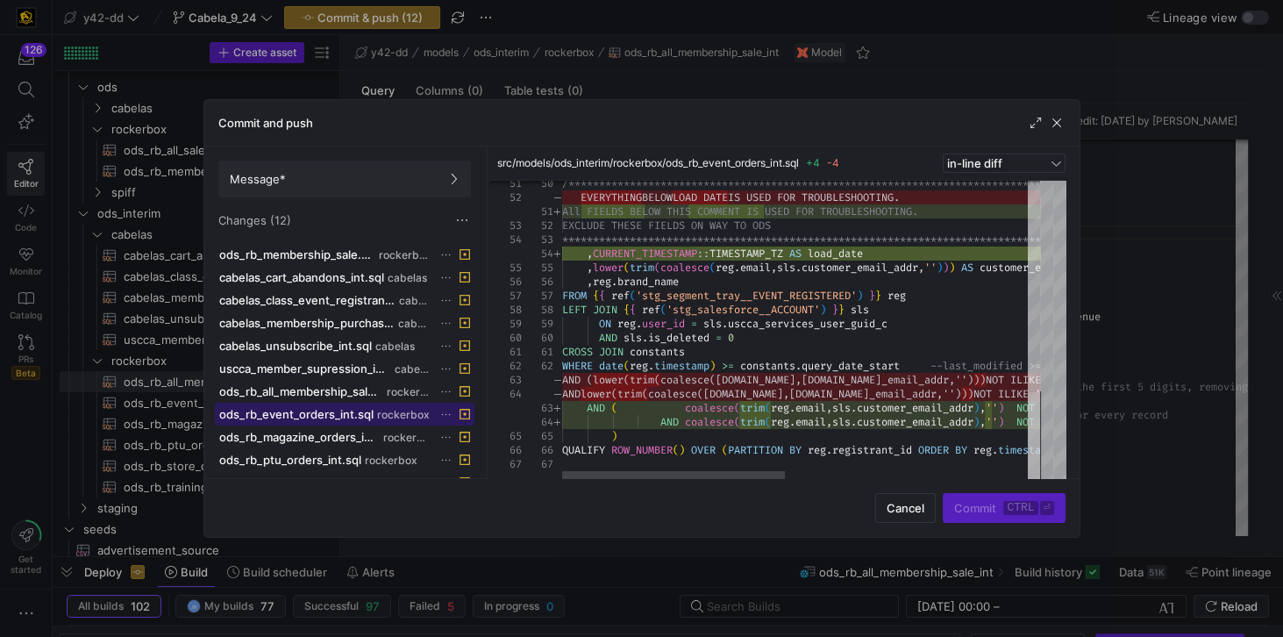
click at [1028, 481] on div at bounding box center [1034, 436] width 12 height 89
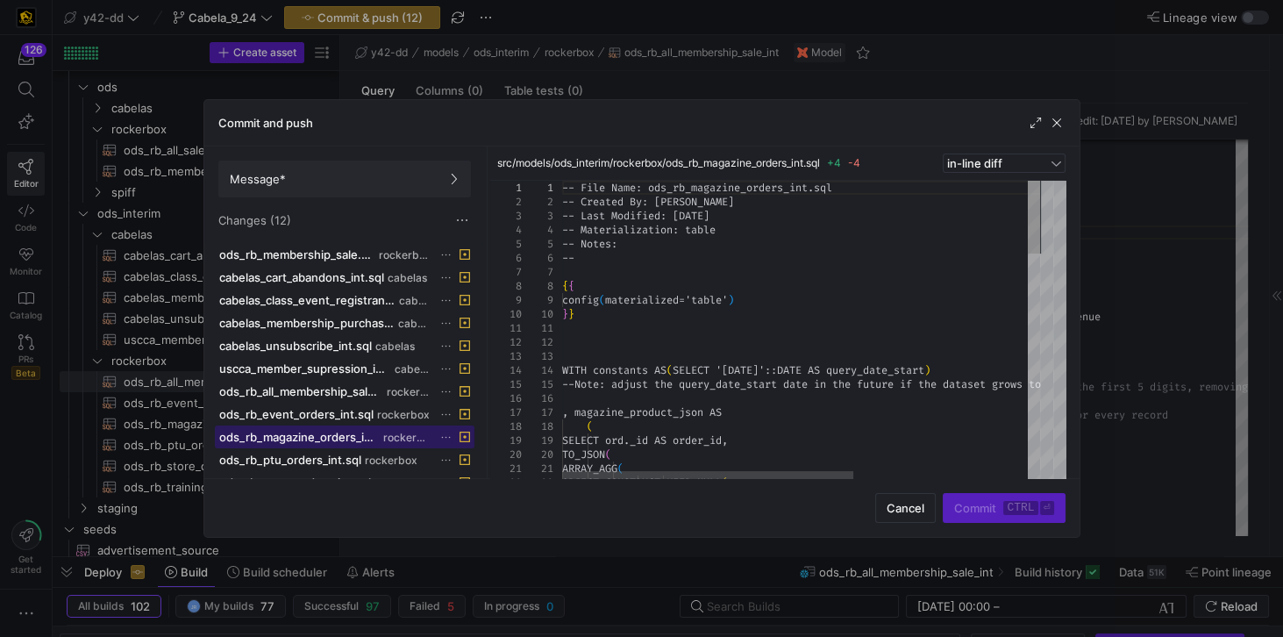
click at [253, 432] on span "ods_rb_magazine_orders_int.sql" at bounding box center [299, 437] width 161 height 14
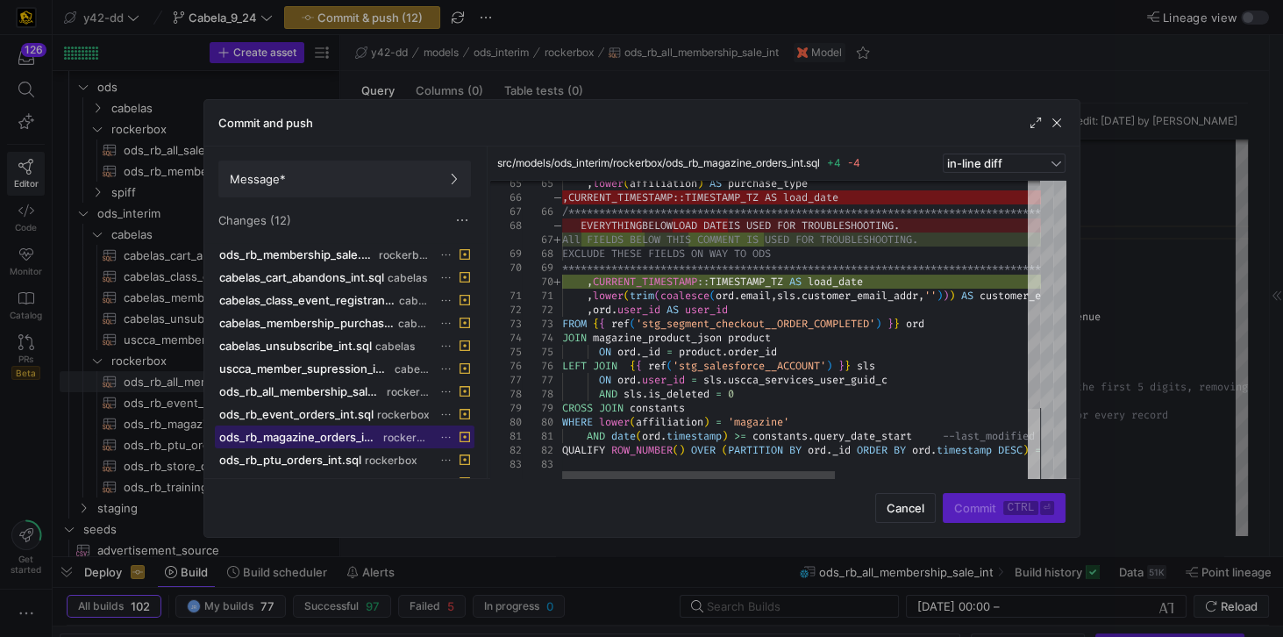
click at [1028, 481] on div at bounding box center [1034, 445] width 12 height 73
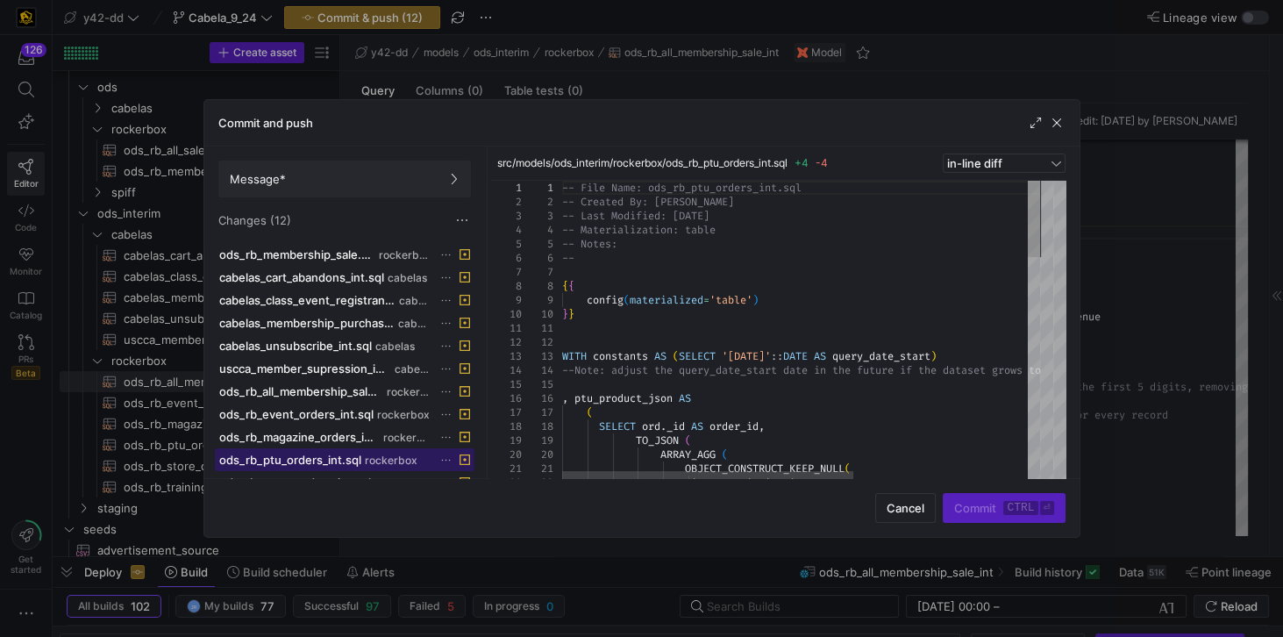
click at [332, 453] on span "ods_rb_ptu_orders_int.sql" at bounding box center [290, 460] width 142 height 14
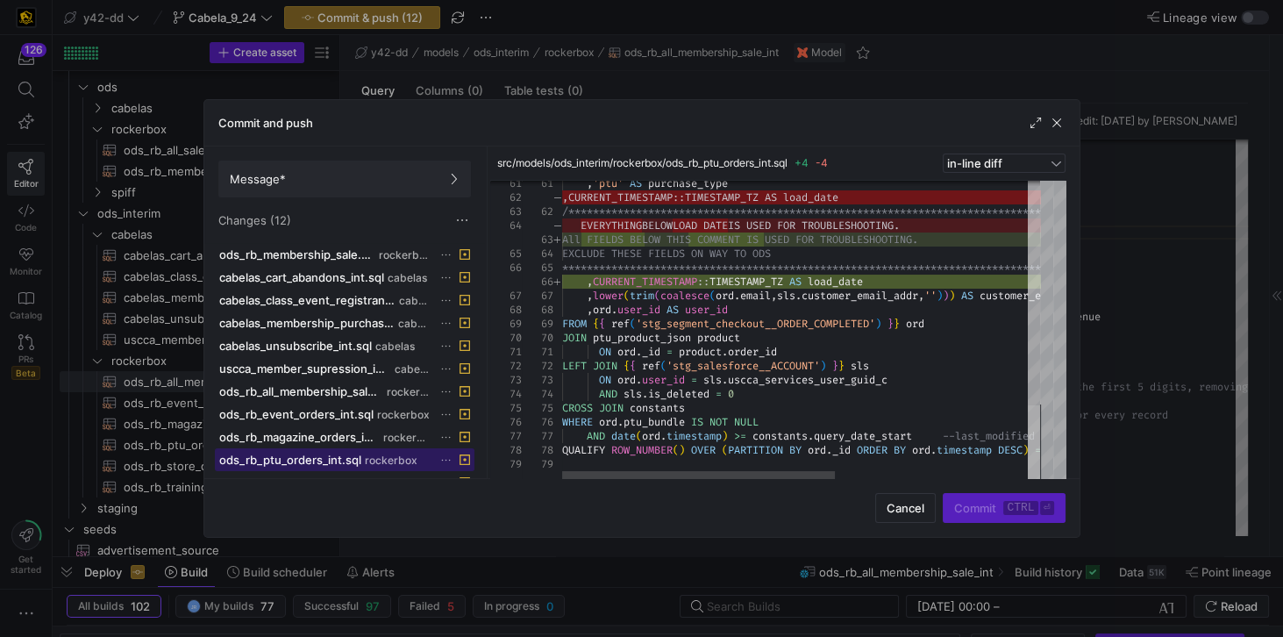
click at [1030, 474] on div at bounding box center [1034, 443] width 12 height 76
click at [296, 480] on div "Cancel Commit ctrl ⏎" at bounding box center [641, 507] width 875 height 59
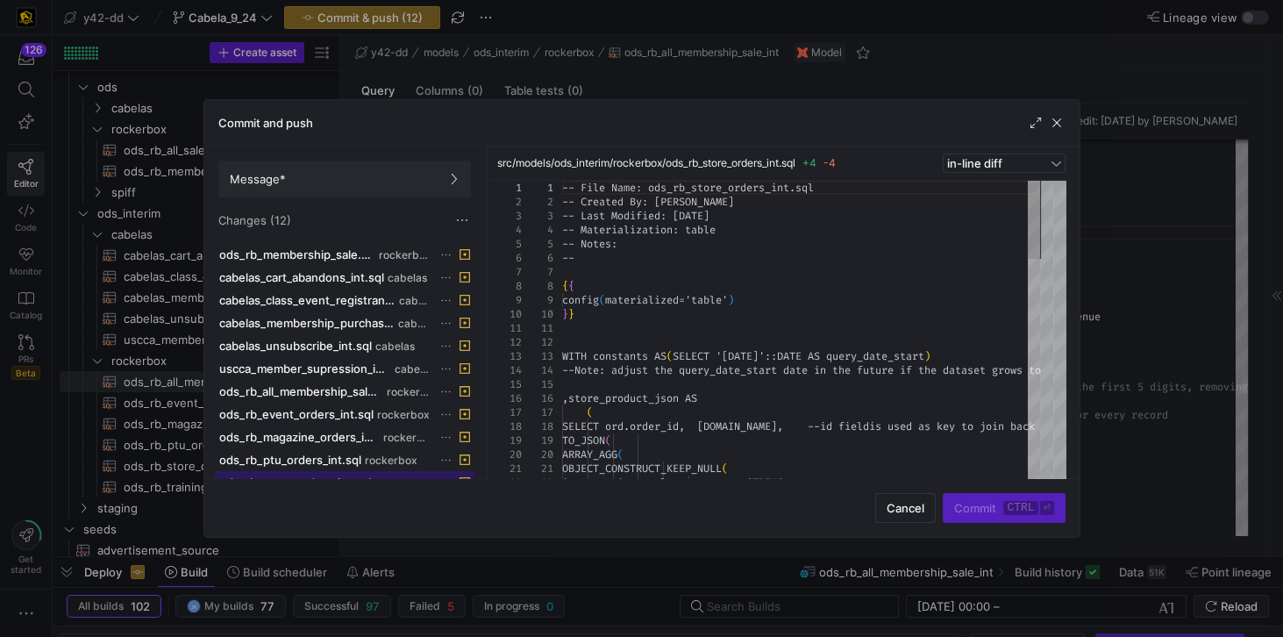
click at [298, 475] on span "ods_rb_store_orders_int.sql" at bounding box center [295, 482] width 152 height 14
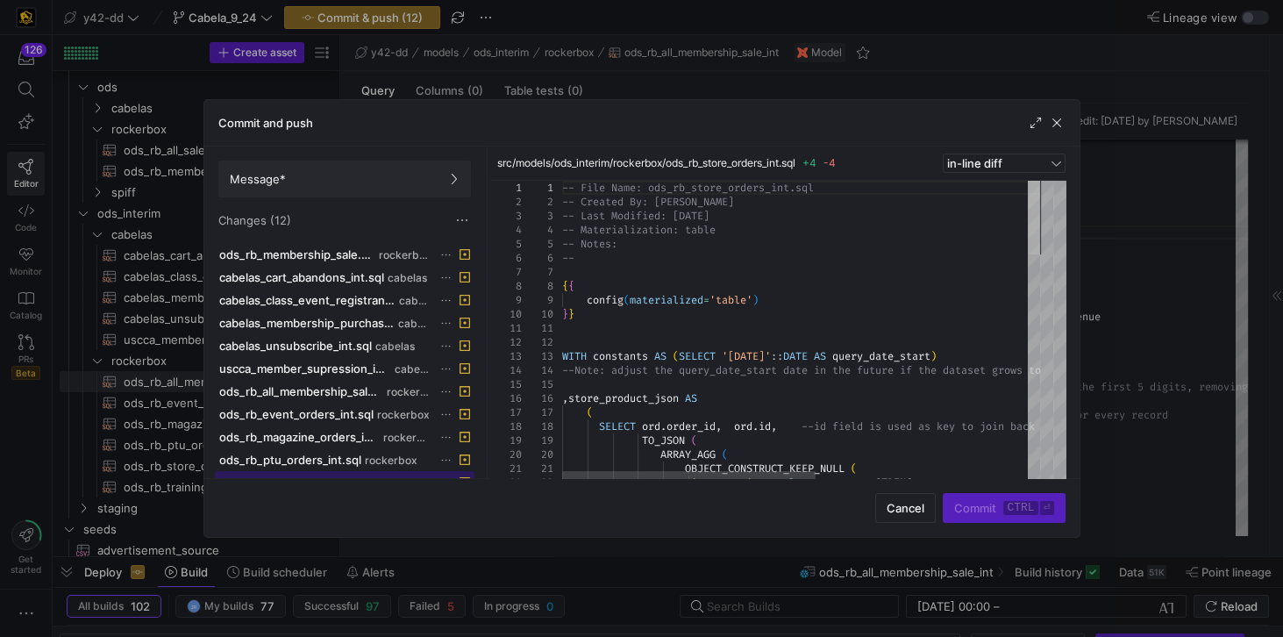
click at [1028, 225] on div at bounding box center [1034, 218] width 12 height 74
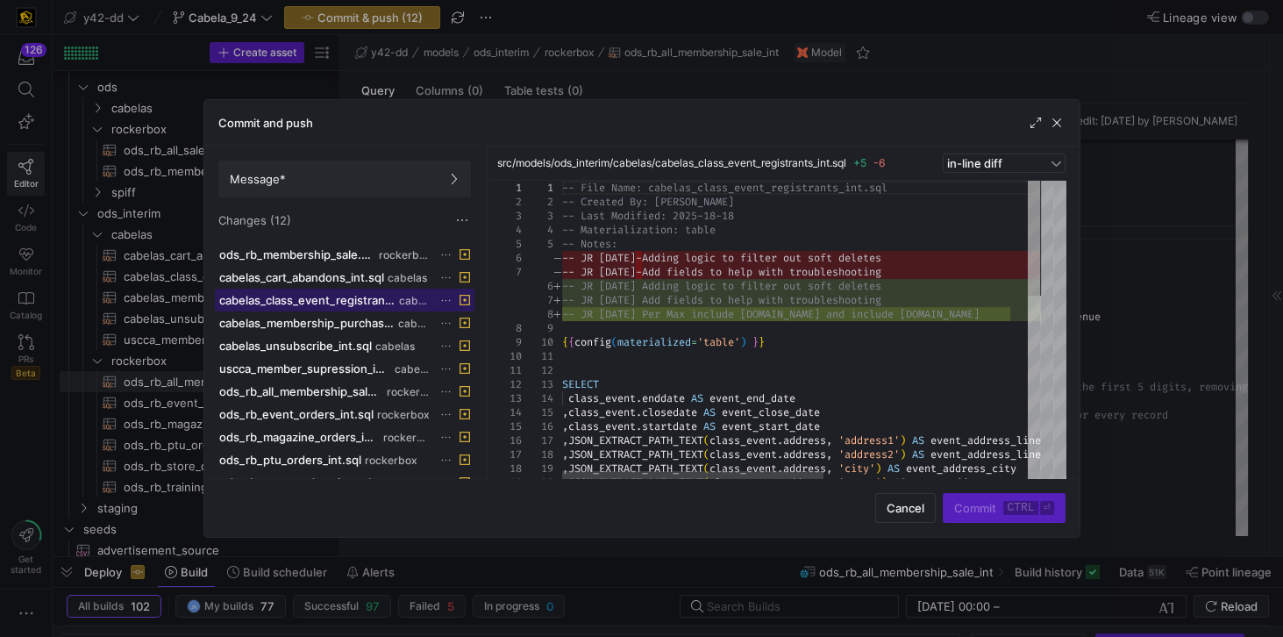
click at [320, 294] on span "cabelas_class_event_registrants_int.sql" at bounding box center [307, 300] width 176 height 14
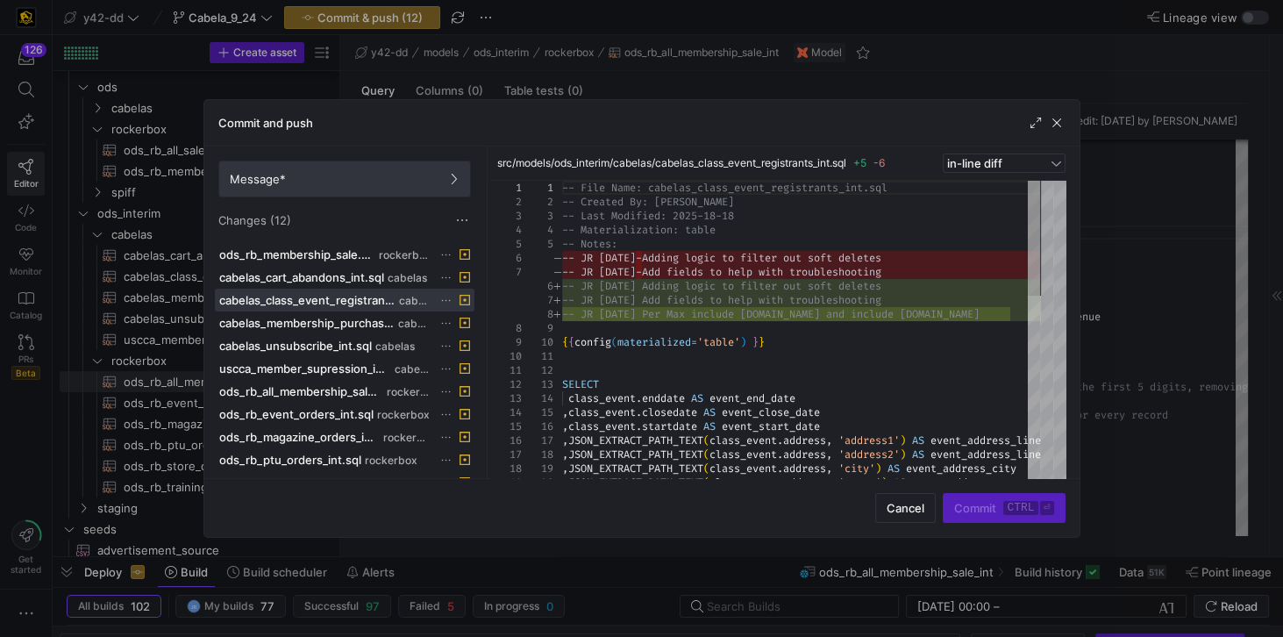
click at [307, 187] on span at bounding box center [344, 178] width 251 height 35
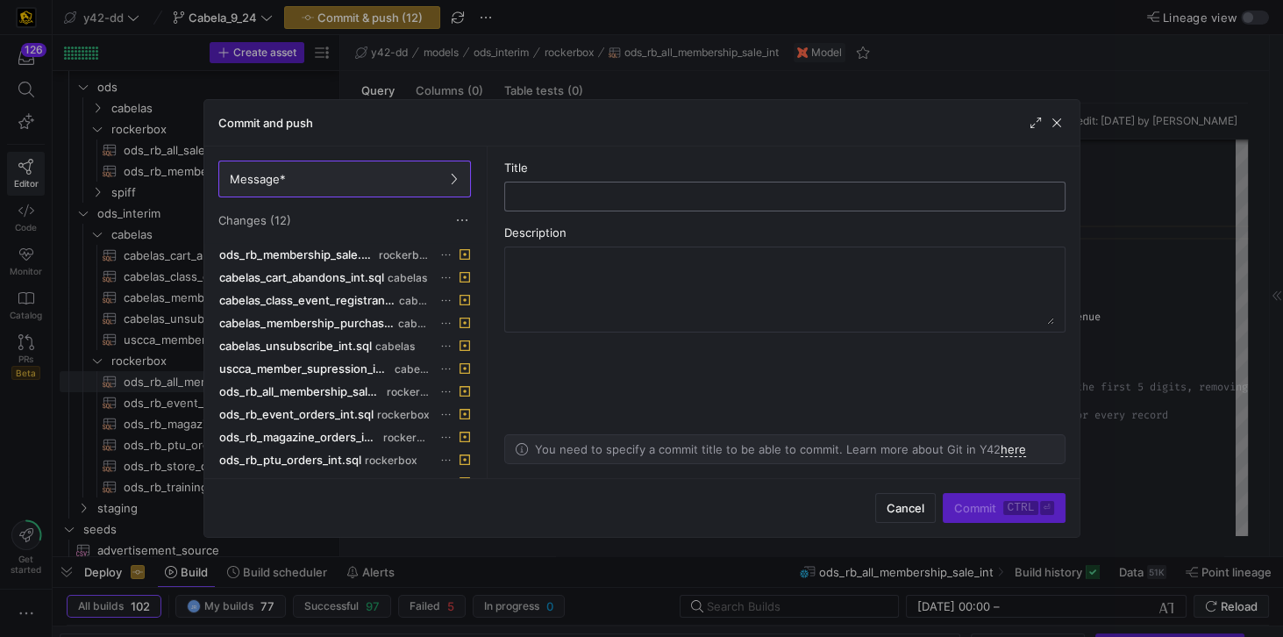
click at [546, 199] on input "text" at bounding box center [785, 196] width 532 height 14
type input "C"
click at [724, 196] on input "Adding Cabela Rules for USCCA and Deltadefense domains." at bounding box center [785, 196] width 532 height 14
click at [670, 193] on input "Adding Cabela Rules for USCCA and deltadefense domains." at bounding box center [785, 196] width 532 height 14
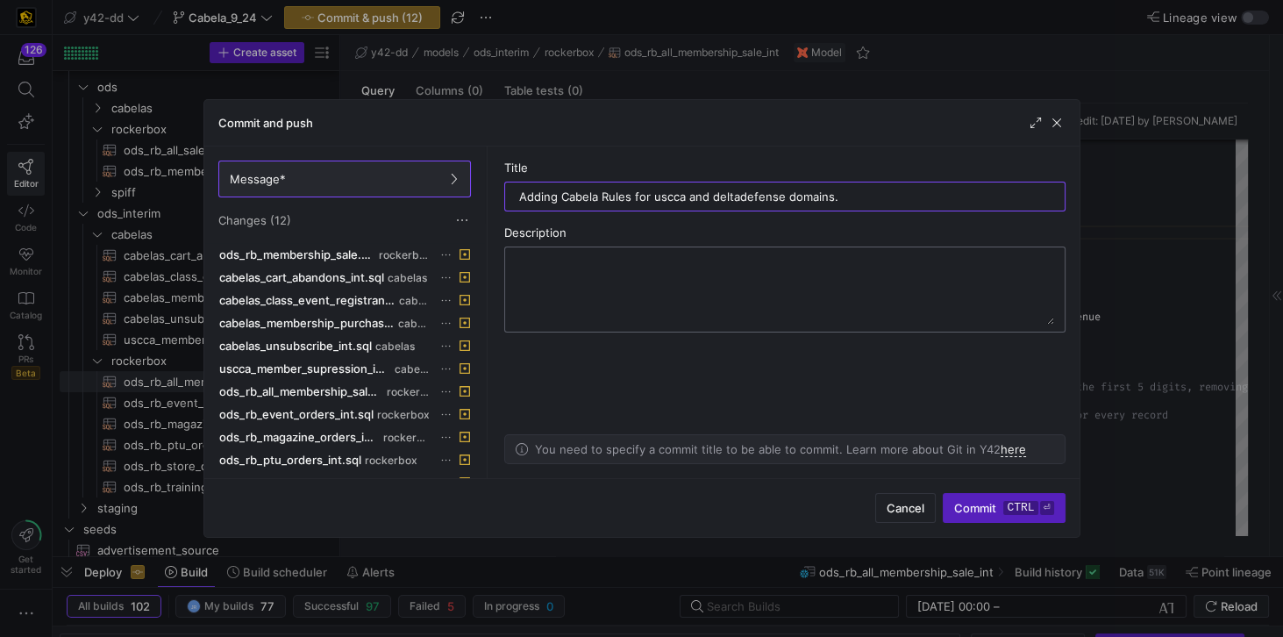
type input "Adding Cabela Rules for uscca and deltadefense domains."
click at [756, 289] on textarea at bounding box center [785, 289] width 539 height 70
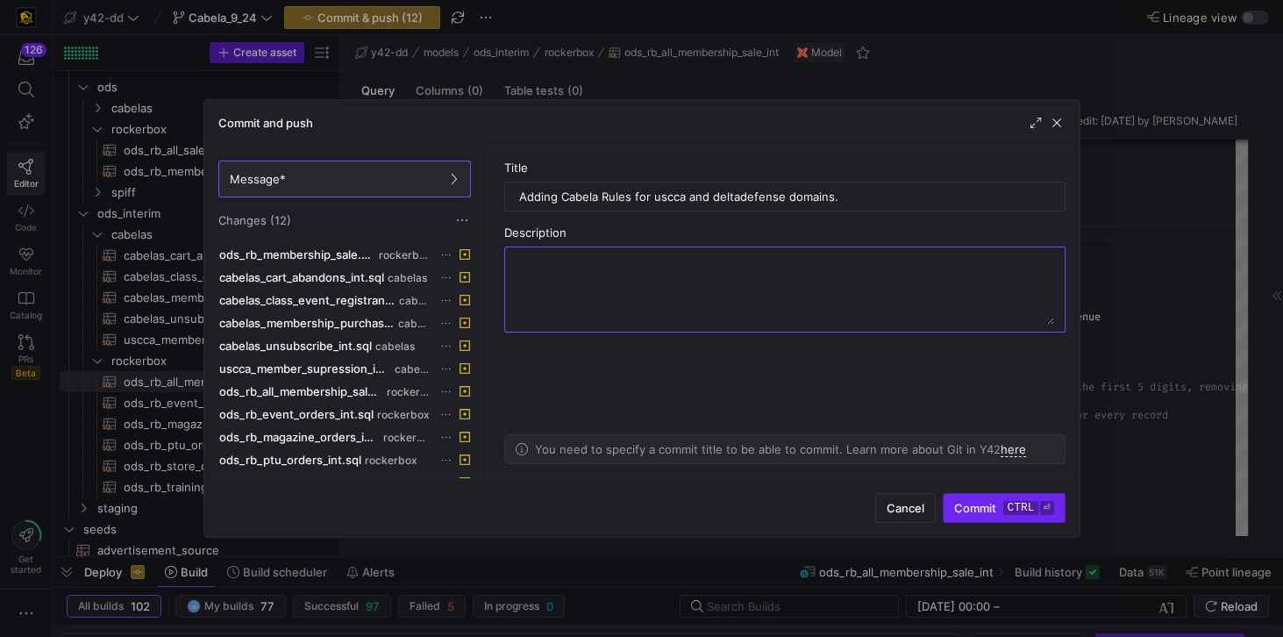
click at [985, 505] on span "Commit ctrl ⏎" at bounding box center [1003, 508] width 99 height 14
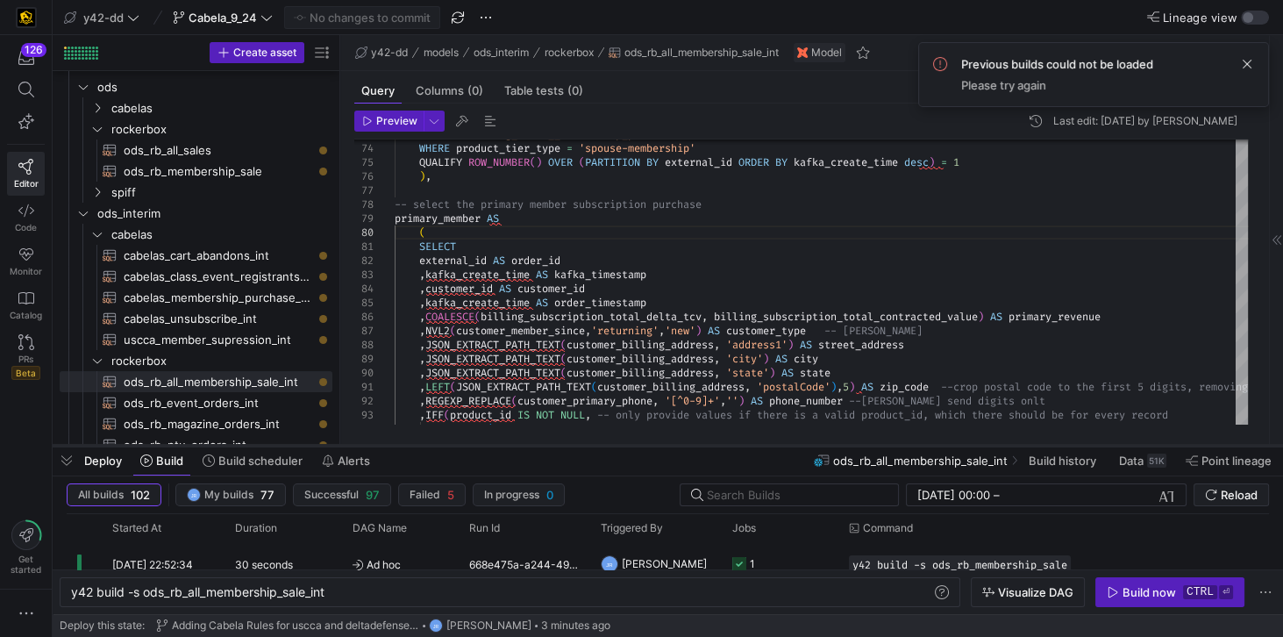
drag, startPoint x: 517, startPoint y: 558, endPoint x: 498, endPoint y: 446, distance: 112.9
click at [498, 446] on div at bounding box center [668, 445] width 1231 height 7
click at [98, 108] on icon "Press SPACE to select this row." at bounding box center [98, 108] width 4 height 10
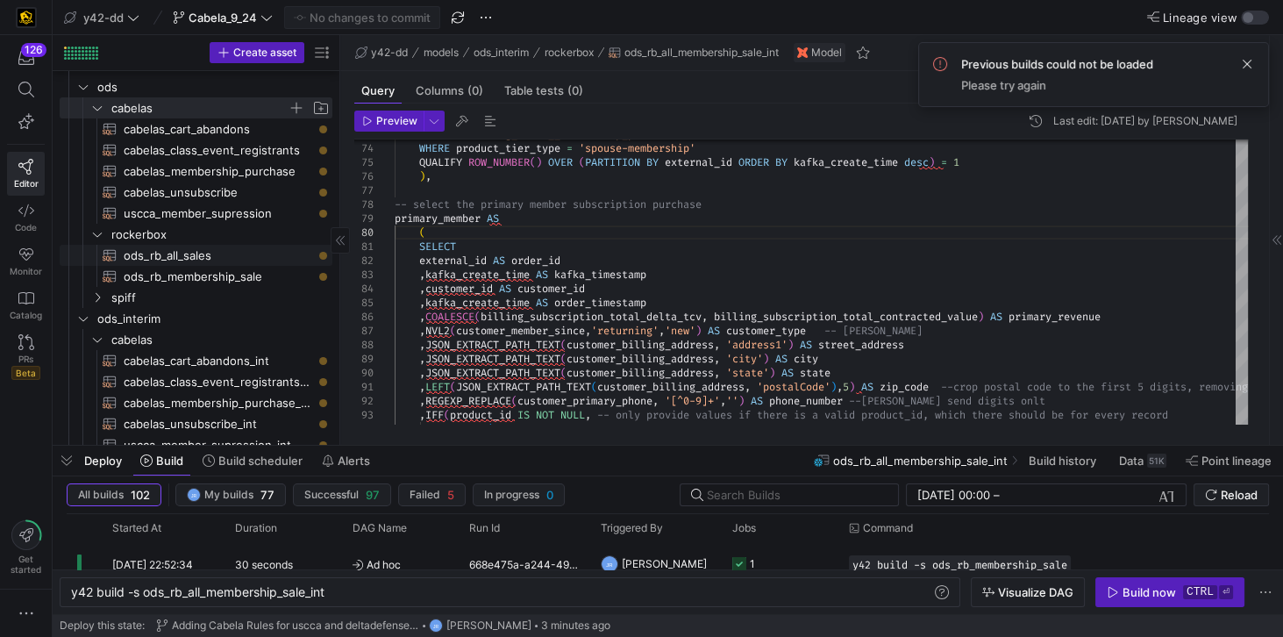
click at [211, 251] on span "ods_rb_all_sales​​​​​​​​​​" at bounding box center [218, 256] width 189 height 20
type textarea "**********"
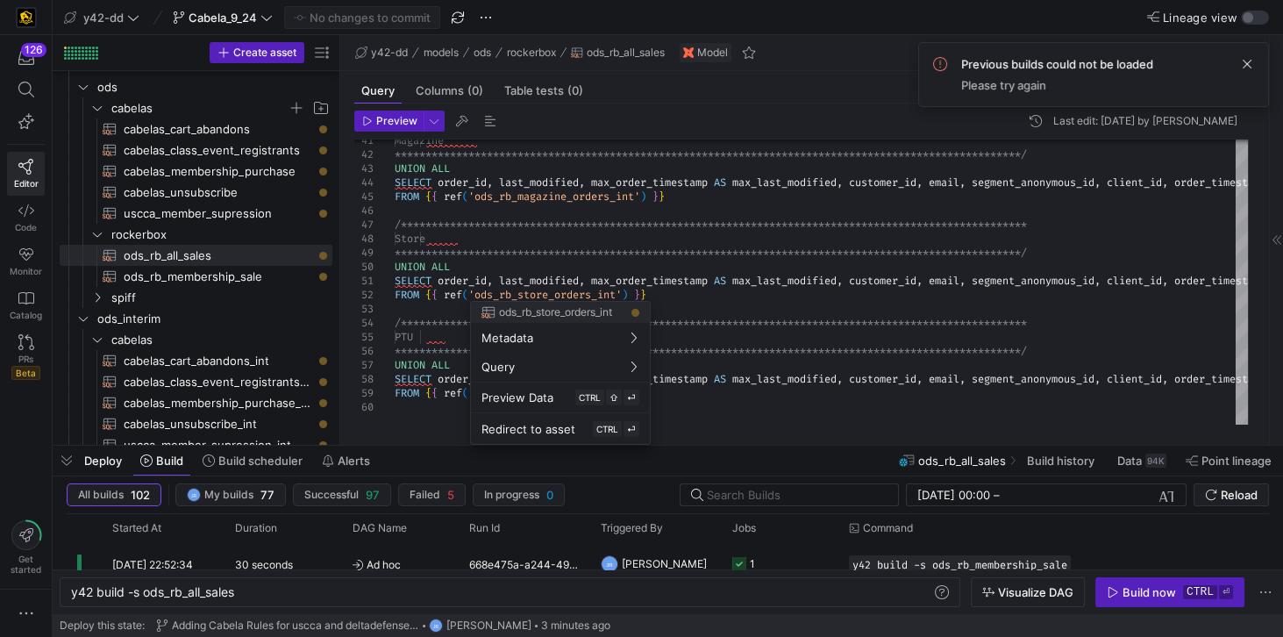
click at [184, 337] on div at bounding box center [641, 318] width 1283 height 637
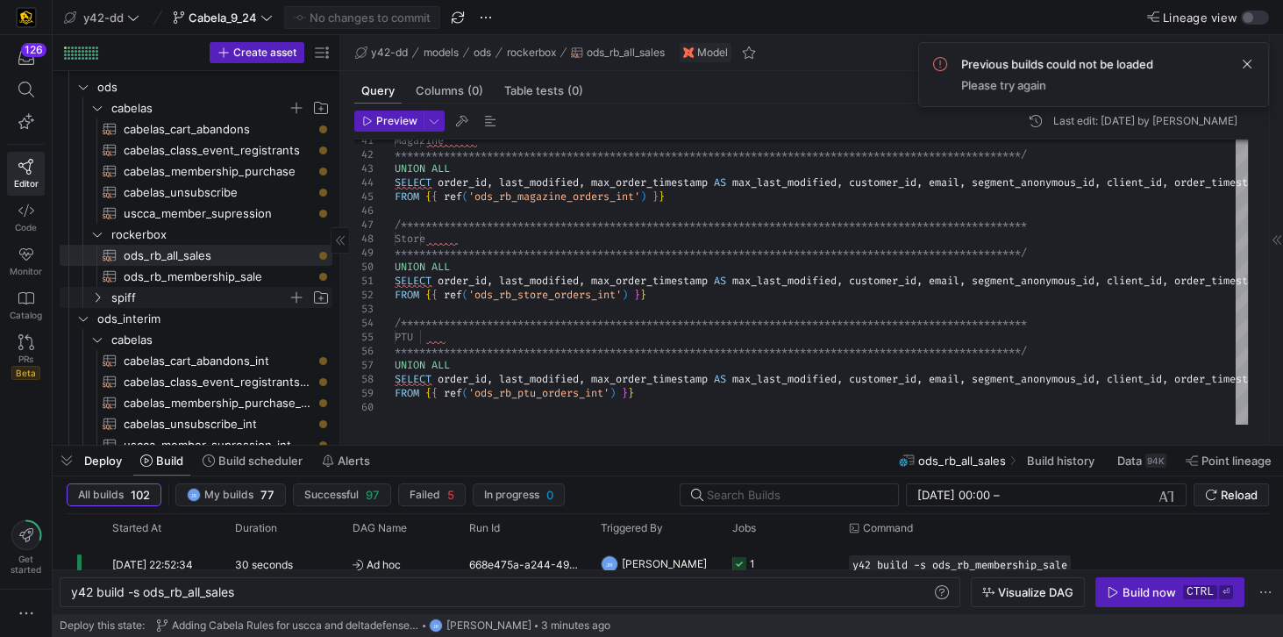
click at [124, 298] on span "spiff" at bounding box center [199, 298] width 176 height 20
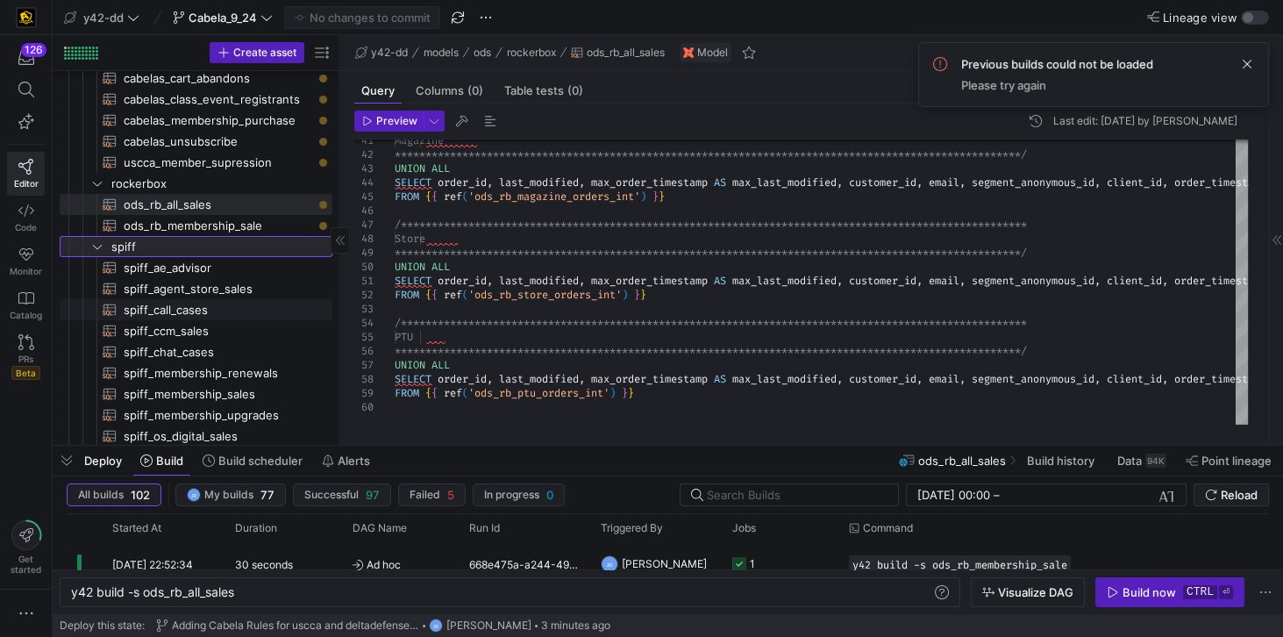
scroll to position [150, 0]
click at [100, 250] on icon at bounding box center [97, 247] width 12 height 11
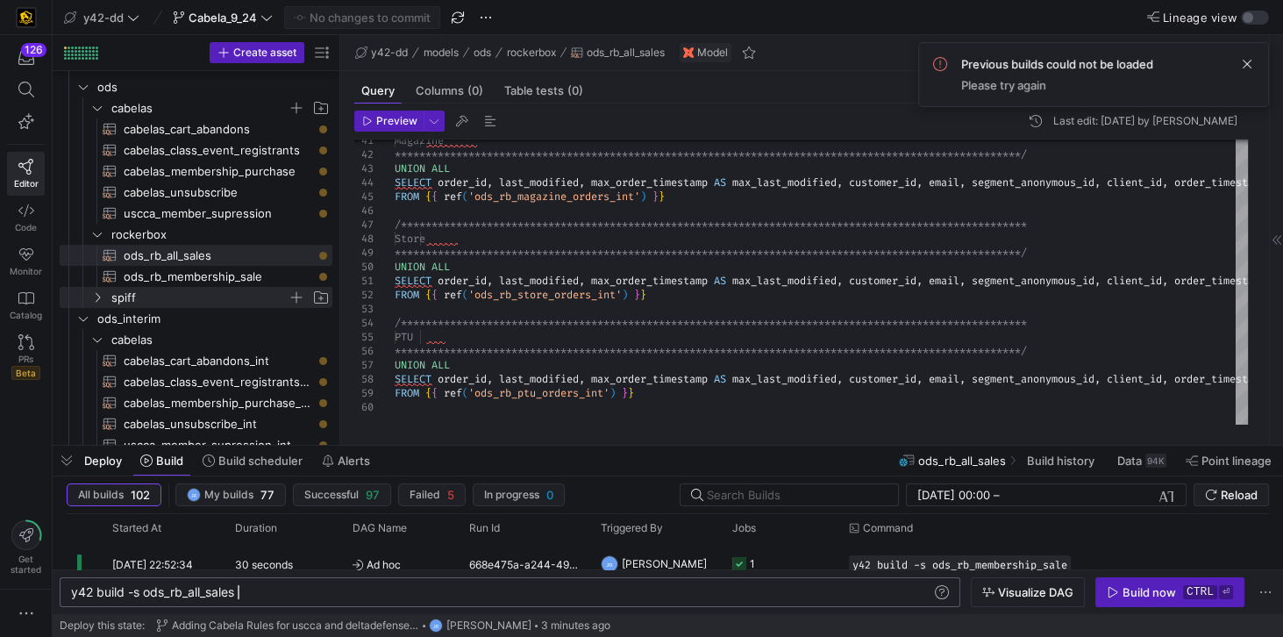
scroll to position [0, 165]
drag, startPoint x: 264, startPoint y: 596, endPoint x: 54, endPoint y: 586, distance: 209.9
click at [71, 586] on div "y42 build -s ods_rb_all_sales" at bounding box center [502, 592] width 863 height 14
drag, startPoint x: 109, startPoint y: 591, endPoint x: 261, endPoint y: 600, distance: 152.0
click at [261, 600] on div "y42 build -s ods_rb_all_sales y42 build -s ods_rb_all_sales" at bounding box center [510, 592] width 901 height 30
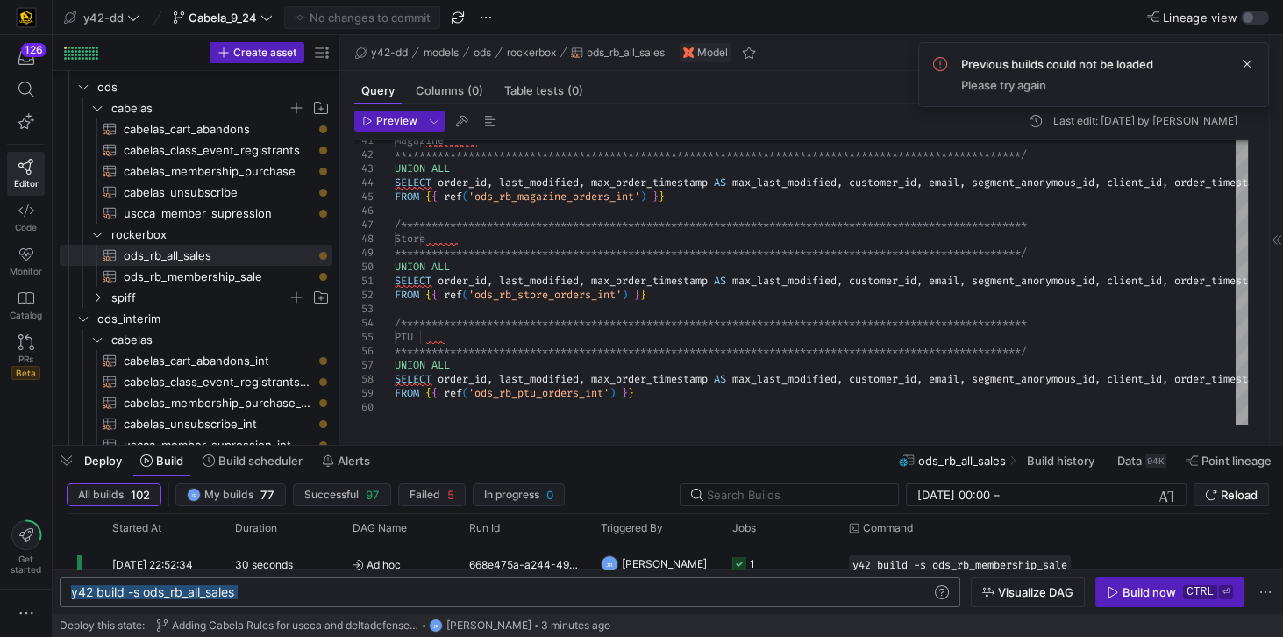
drag, startPoint x: 261, startPoint y: 596, endPoint x: 32, endPoint y: 588, distance: 228.2
click at [71, 588] on div "y42 build -s ods_rb_all_sales" at bounding box center [502, 592] width 863 height 14
click at [174, 595] on div "y42 build -s +ods_interim.rockerbox.*" at bounding box center [502, 592] width 863 height 14
type textarea "y42 build -s +ods.rockerbox.*"
click at [1147, 600] on span "button" at bounding box center [1169, 592] width 147 height 28
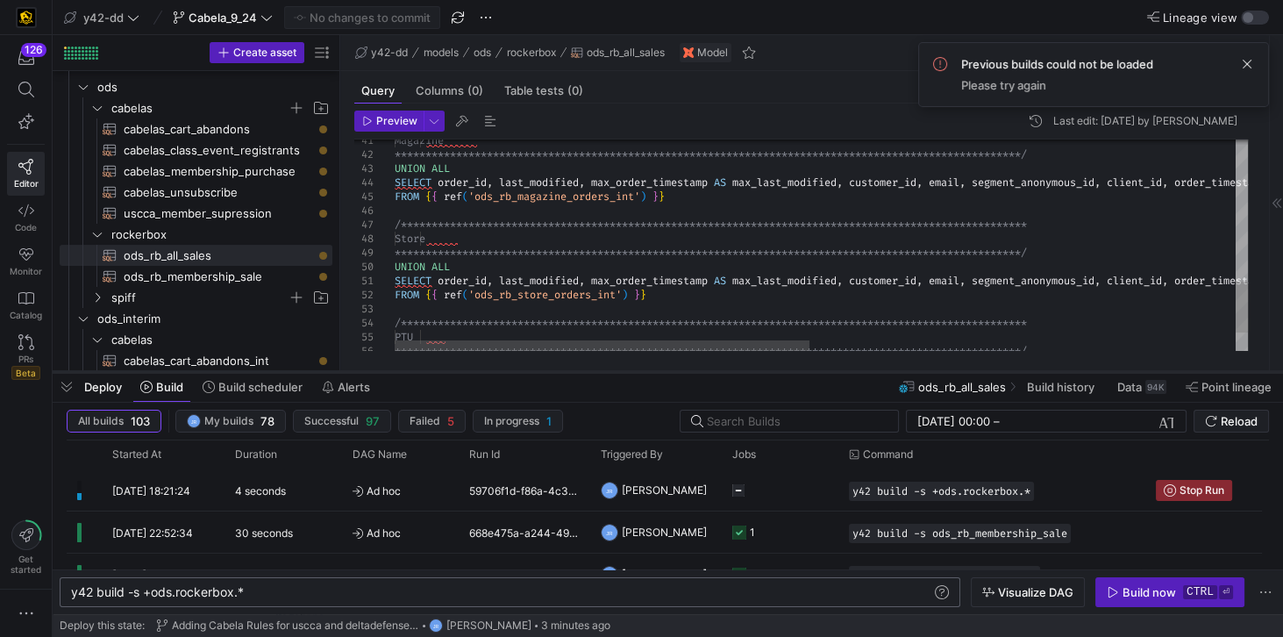
drag, startPoint x: 609, startPoint y: 447, endPoint x: 627, endPoint y: 374, distance: 75.9
click at [627, 374] on div at bounding box center [668, 371] width 1231 height 7
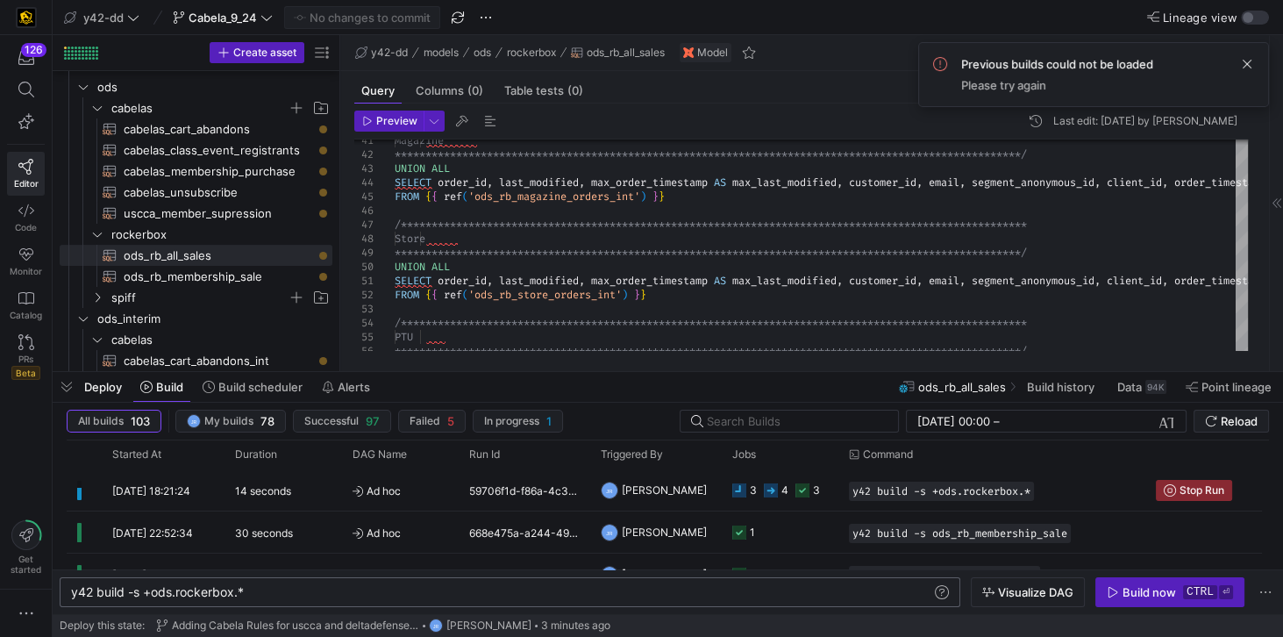
scroll to position [0, 102]
drag, startPoint x: 280, startPoint y: 595, endPoint x: 68, endPoint y: 586, distance: 211.6
click at [71, 586] on div "y42 build -s +ods.rockerbox.*" at bounding box center [502, 592] width 863 height 14
